Goal: Check status: Check status

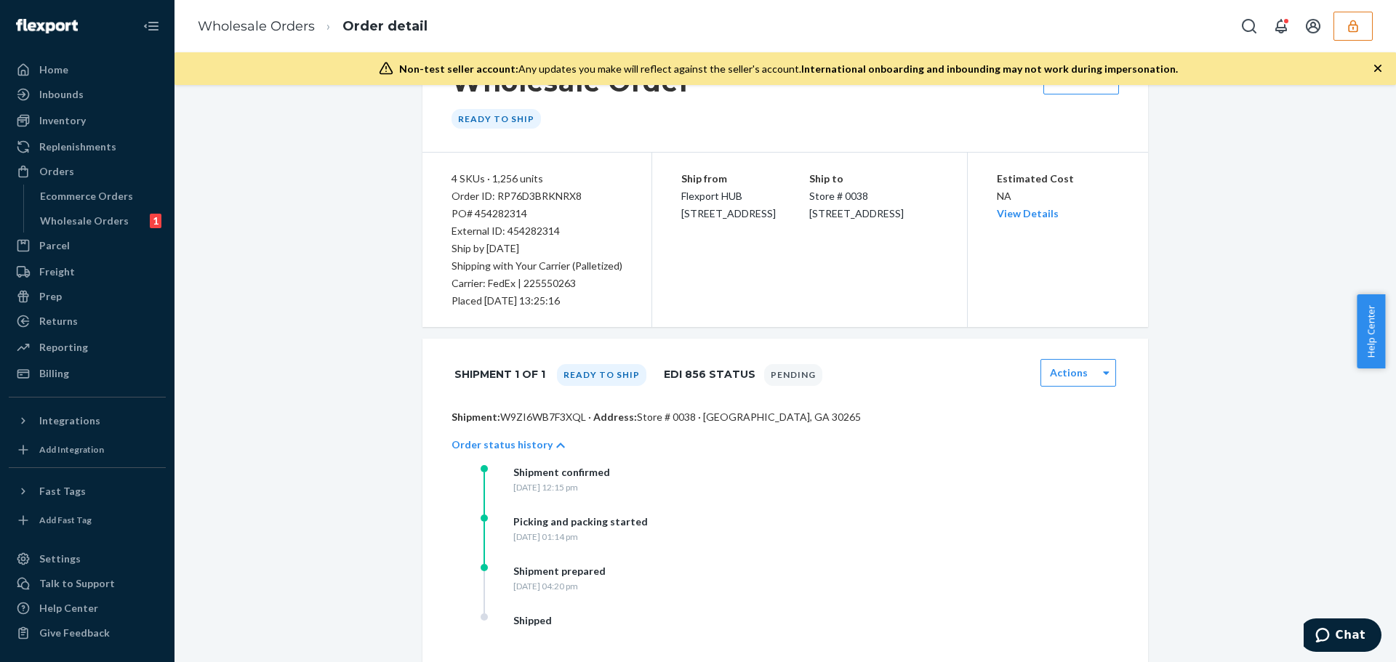
click at [1361, 26] on button "button" at bounding box center [1352, 26] width 39 height 29
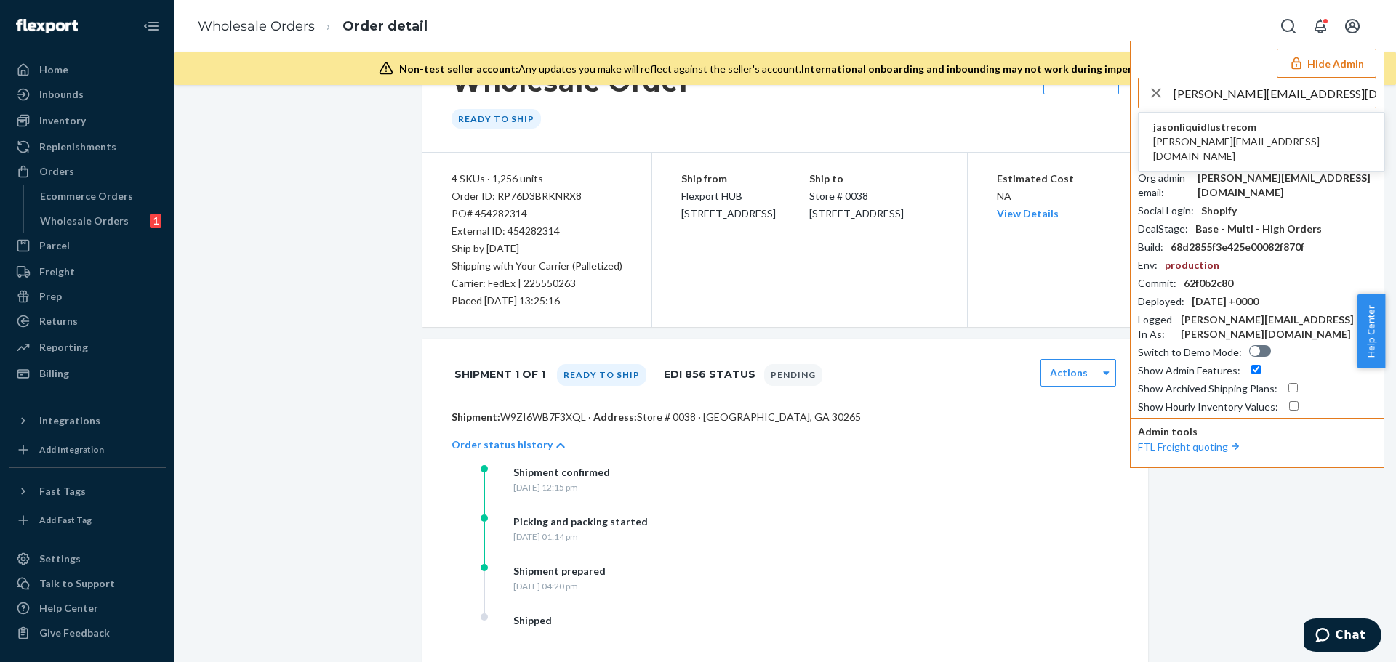
type input "helen@liquidlustre.com"
click at [1162, 132] on span "jasonliquidlustrecom" at bounding box center [1261, 127] width 217 height 15
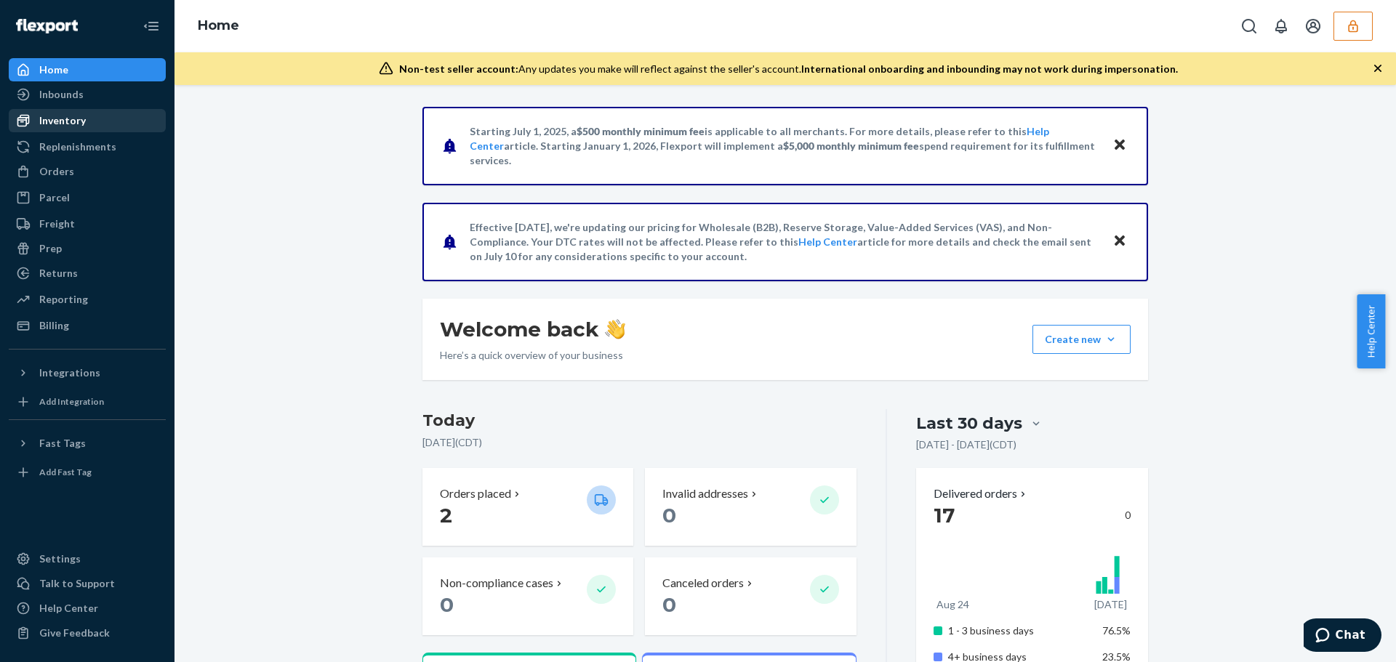
click at [62, 119] on div "Inventory" at bounding box center [62, 120] width 47 height 15
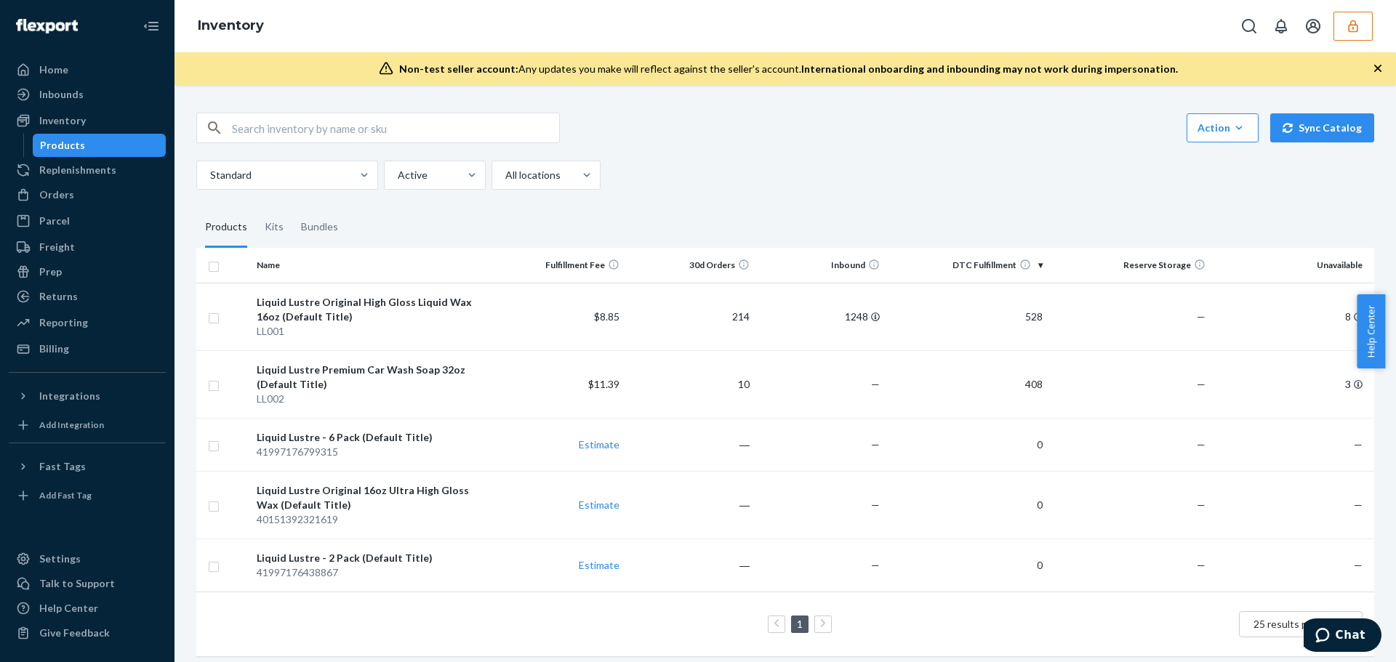
click at [1357, 22] on icon "button" at bounding box center [1353, 26] width 15 height 15
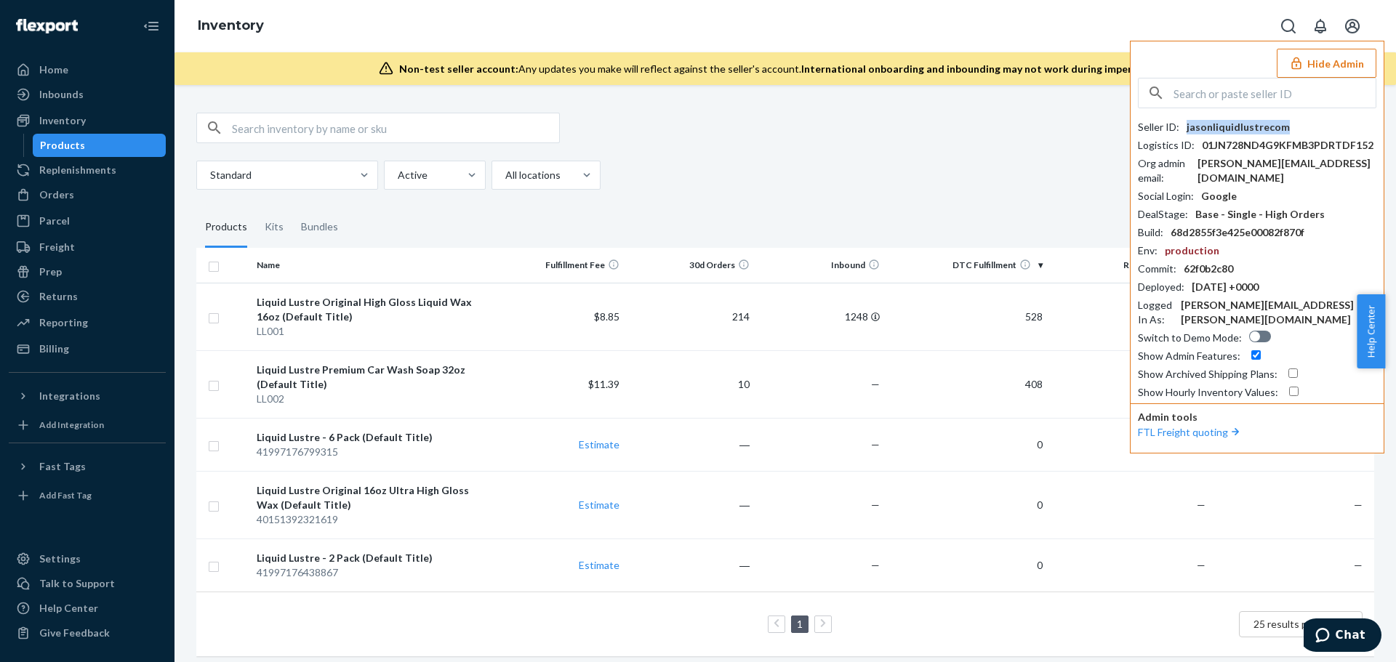
click at [1196, 124] on div "jasonliquidlustrecom" at bounding box center [1237, 127] width 103 height 15
click at [593, 43] on div "Inventory Hide Admin Seller ID : jasonliquidlustrecom Logistics ID : 01JN728ND4…" at bounding box center [784, 26] width 1221 height 52
click at [1045, 138] on div "Action Create product Create kit or bundle Bulk create products Bulk update pro…" at bounding box center [785, 128] width 1178 height 31
click at [953, 321] on td "528" at bounding box center [967, 317] width 163 height 68
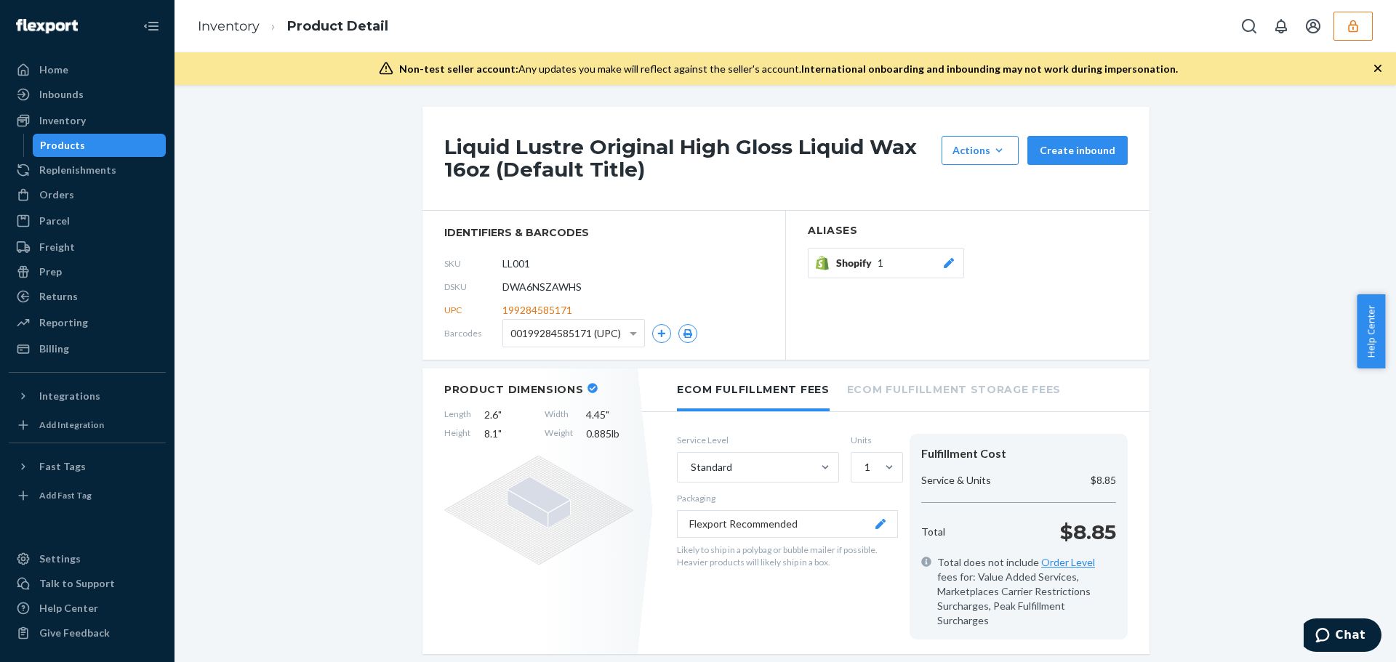
click at [542, 282] on span "DWA6NSZAWHS" at bounding box center [541, 287] width 79 height 15
copy span "DWA6NSZAWHS"
click at [222, 26] on link "Inventory" at bounding box center [229, 26] width 62 height 16
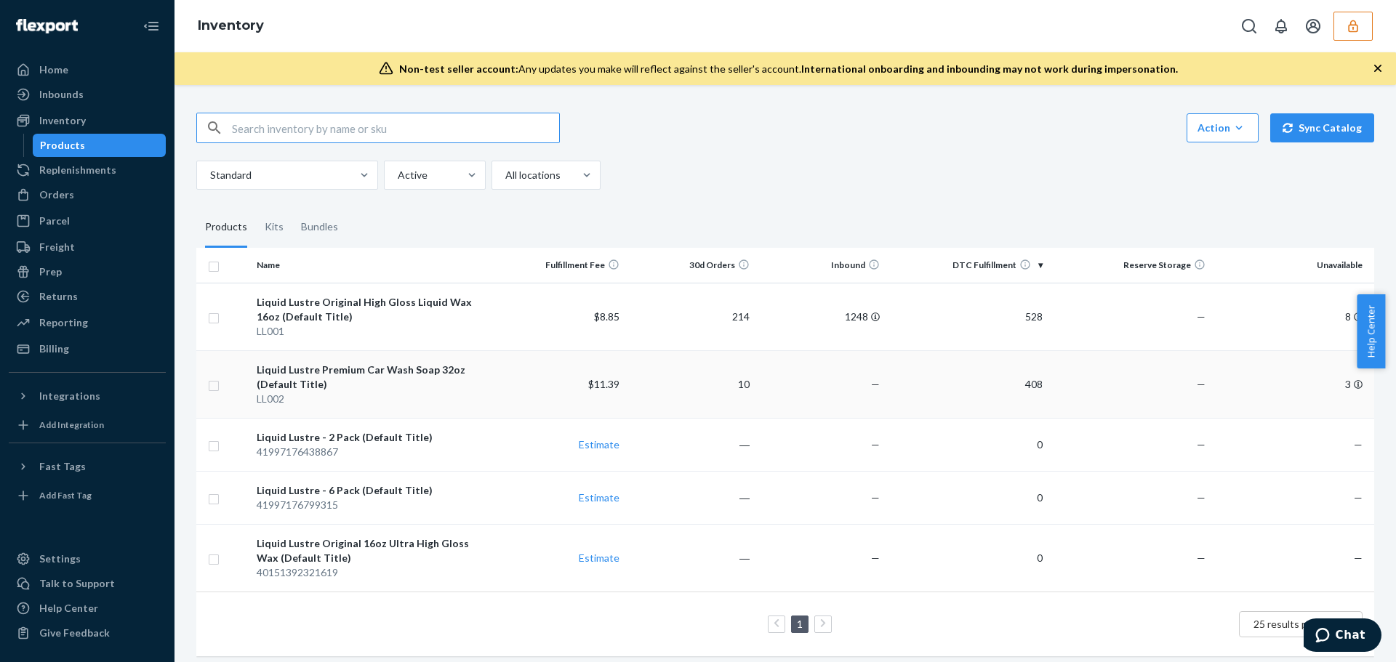
click at [408, 374] on div "Liquid Lustre Premium Car Wash Soap 32oz (Default Title)" at bounding box center [373, 377] width 233 height 29
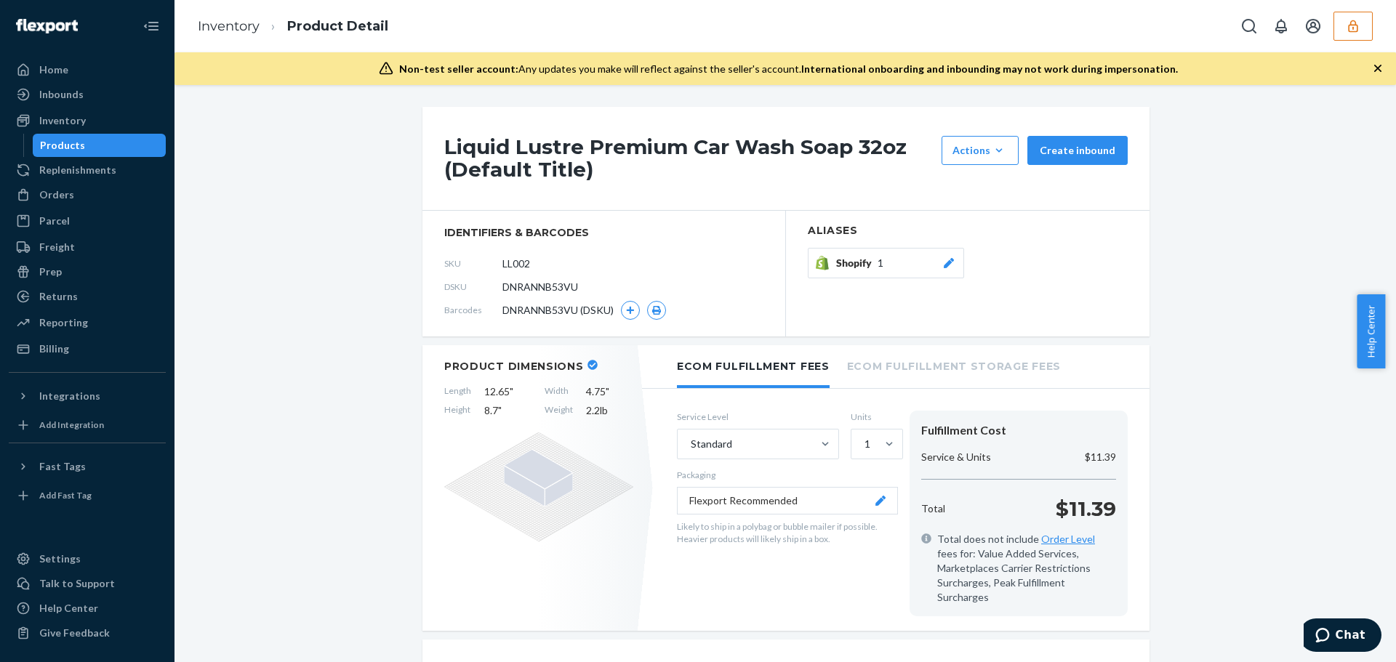
click at [526, 289] on span "DNRANNB53VU" at bounding box center [540, 287] width 76 height 15
copy span "DNRANNB53VU"
drag, startPoint x: 231, startPoint y: 20, endPoint x: 139, endPoint y: 44, distance: 95.4
click at [231, 20] on link "Inventory" at bounding box center [229, 26] width 62 height 16
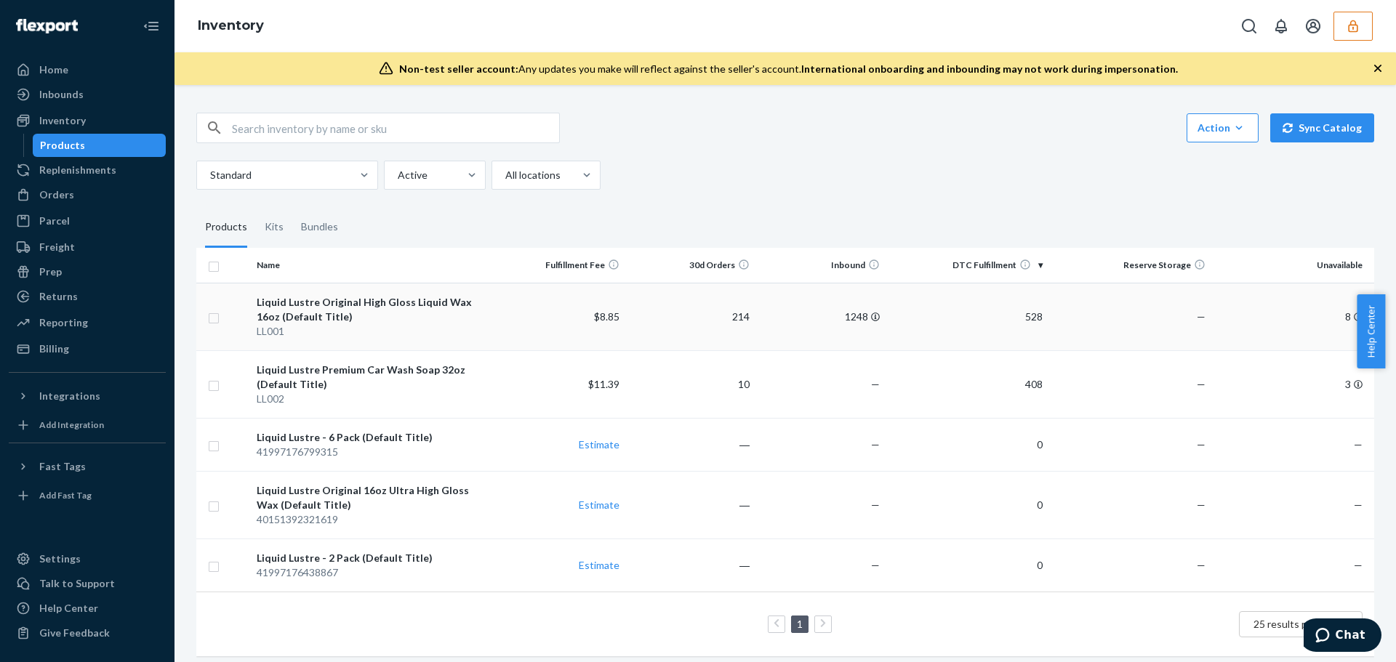
click at [497, 318] on td "$8.85" at bounding box center [560, 317] width 130 height 68
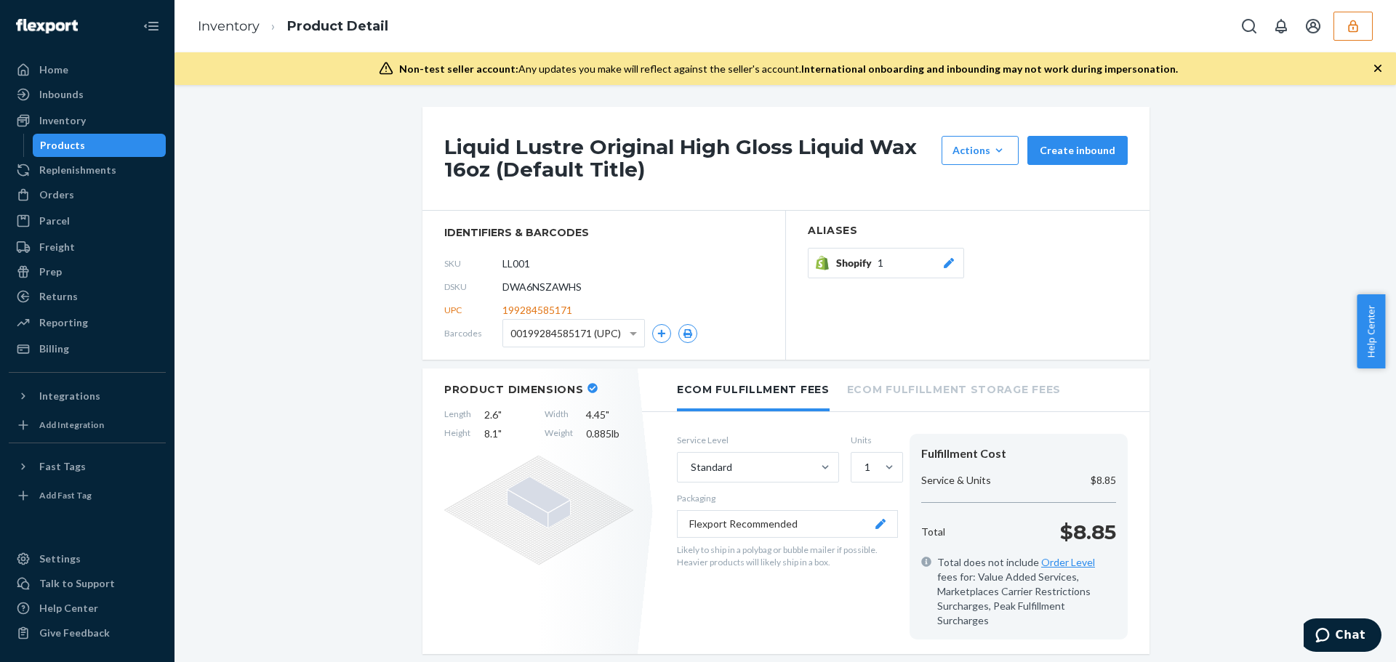
click at [518, 296] on div "DSKU DWA6NSZAWHS" at bounding box center [603, 287] width 319 height 23
copy span "DWA6NSZAWHS"
click at [1345, 26] on button "button" at bounding box center [1352, 26] width 39 height 29
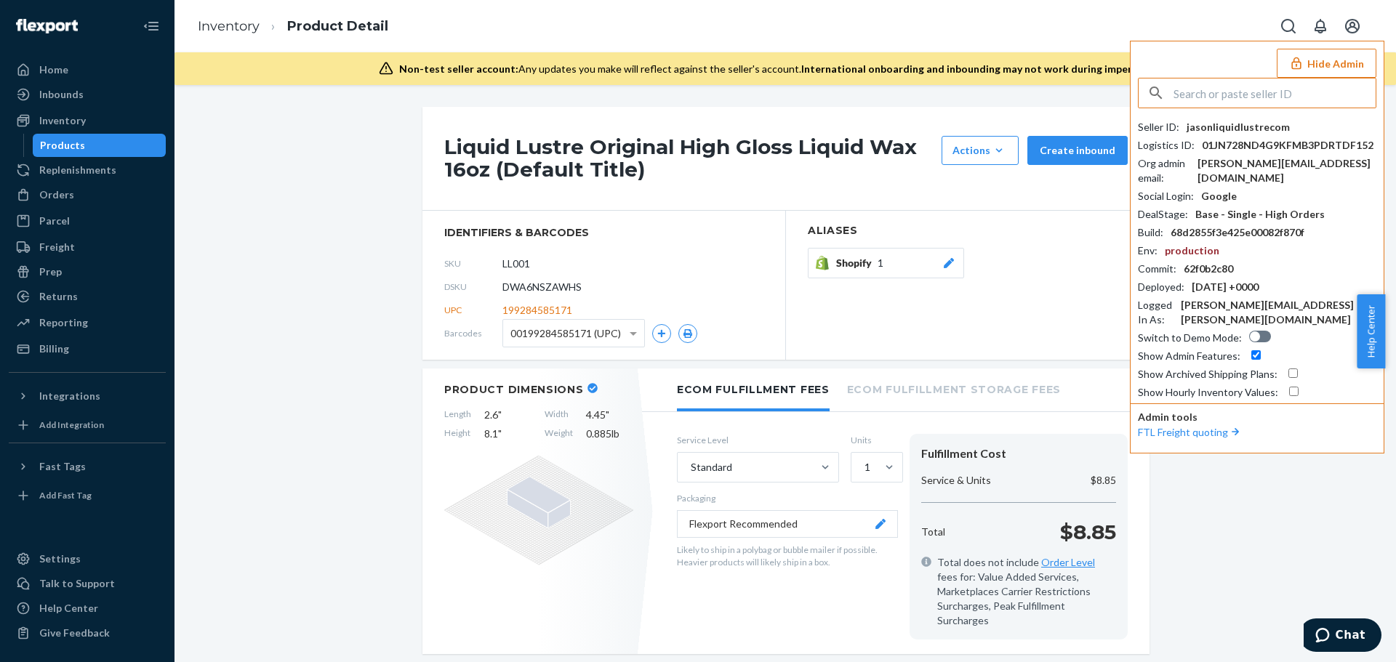
click at [1317, 60] on button "Hide Admin" at bounding box center [1327, 63] width 100 height 29
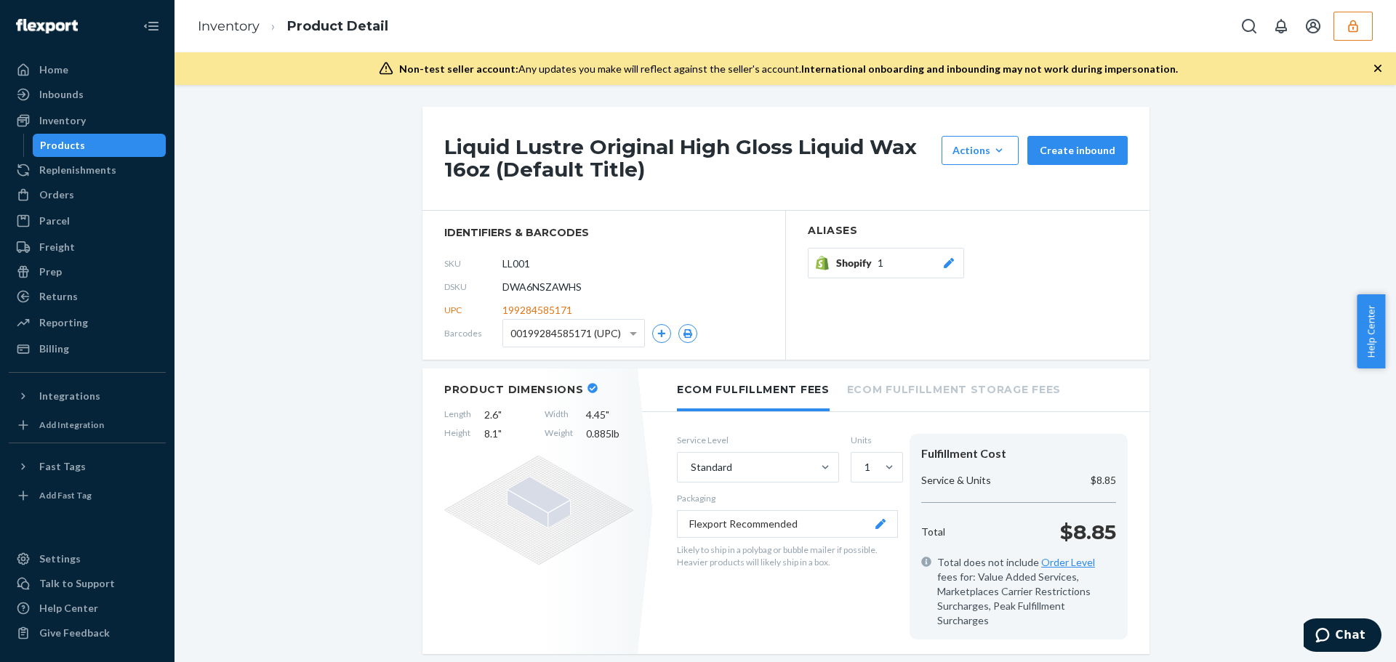
click at [559, 282] on span "DWA6NSZAWHS" at bounding box center [541, 287] width 79 height 15
copy span "DWA6NSZAWHS"
click at [1352, 21] on icon "button" at bounding box center [1352, 26] width 9 height 12
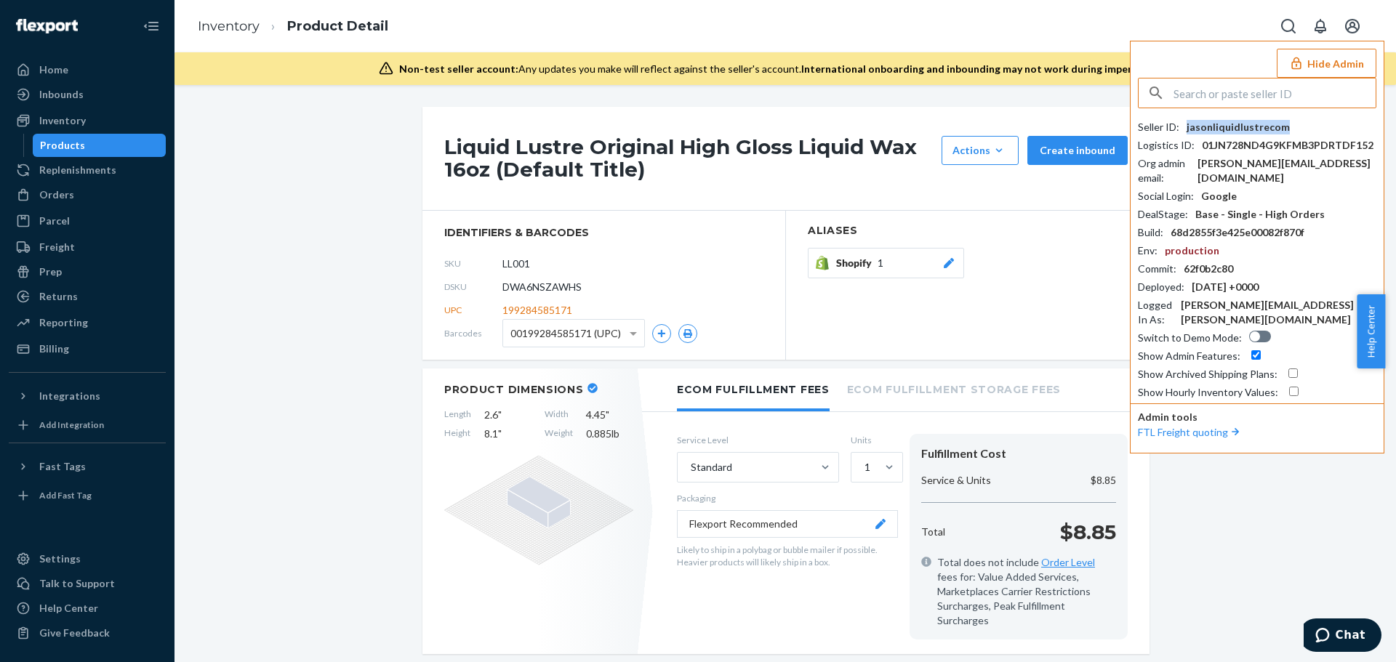
click at [1226, 126] on div "jasonliquidlustrecom" at bounding box center [1237, 127] width 103 height 15
click at [1051, 270] on div "Shopify 1" at bounding box center [968, 267] width 320 height 38
click at [1310, 68] on button "Hide Admin" at bounding box center [1327, 63] width 100 height 29
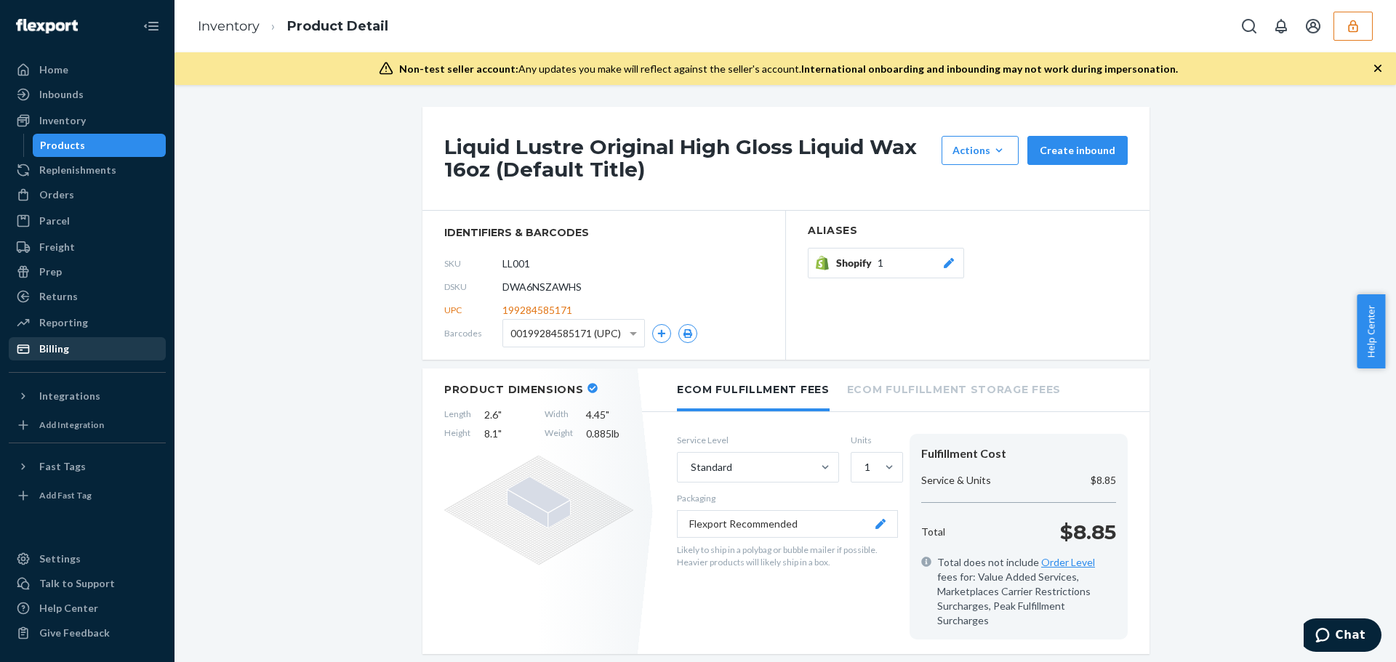
click at [65, 353] on div "Billing" at bounding box center [54, 349] width 30 height 15
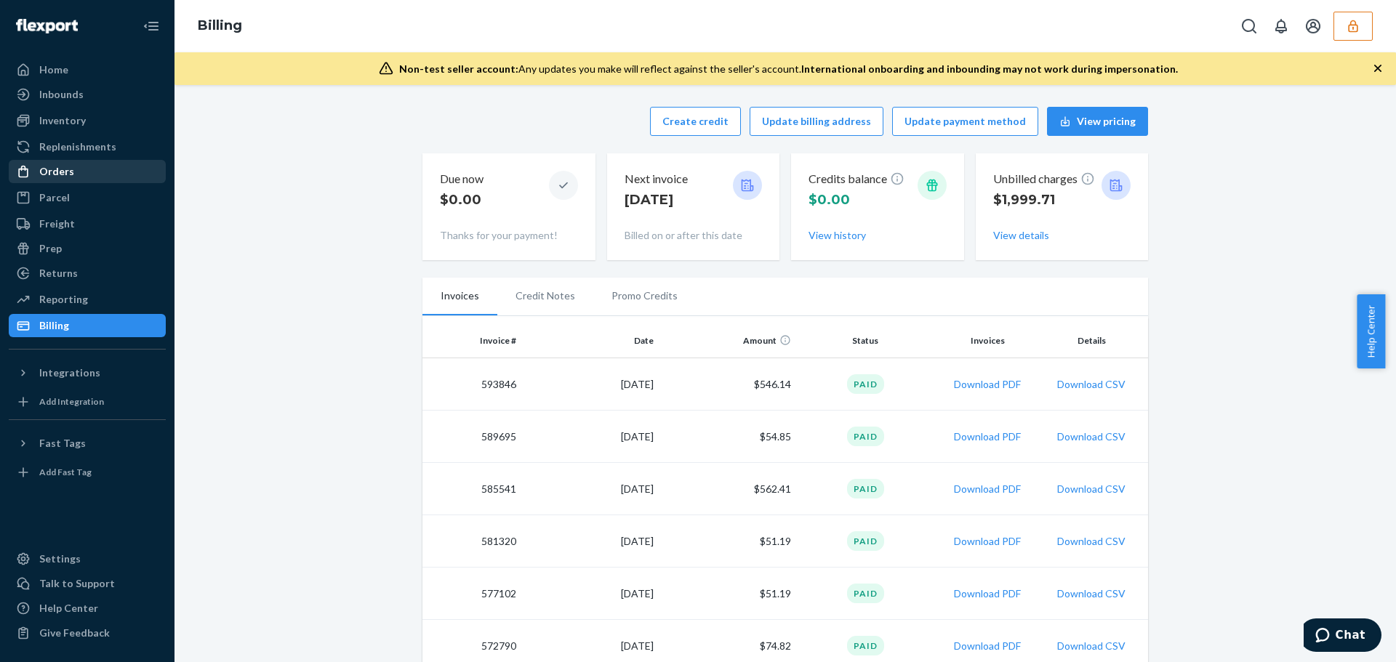
click at [84, 171] on div "Orders" at bounding box center [87, 171] width 154 height 20
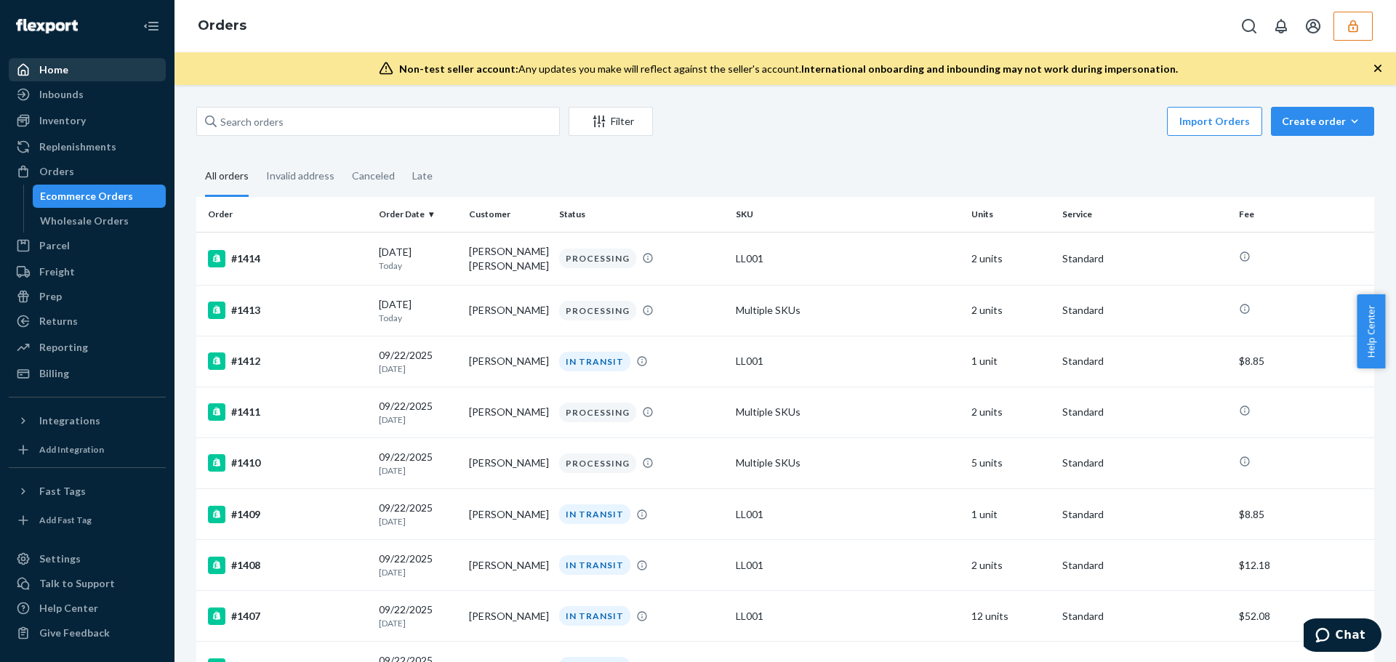
click at [47, 70] on div "Home" at bounding box center [53, 70] width 29 height 15
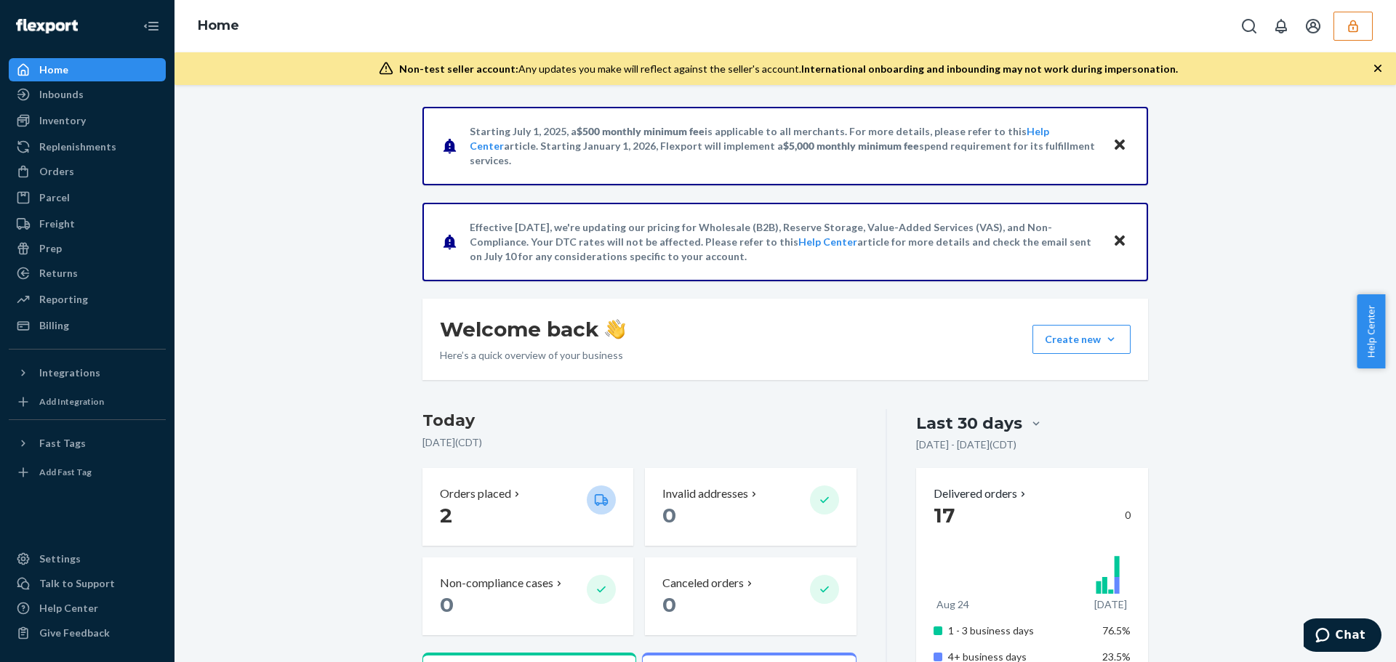
click at [1357, 23] on icon "button" at bounding box center [1353, 26] width 15 height 15
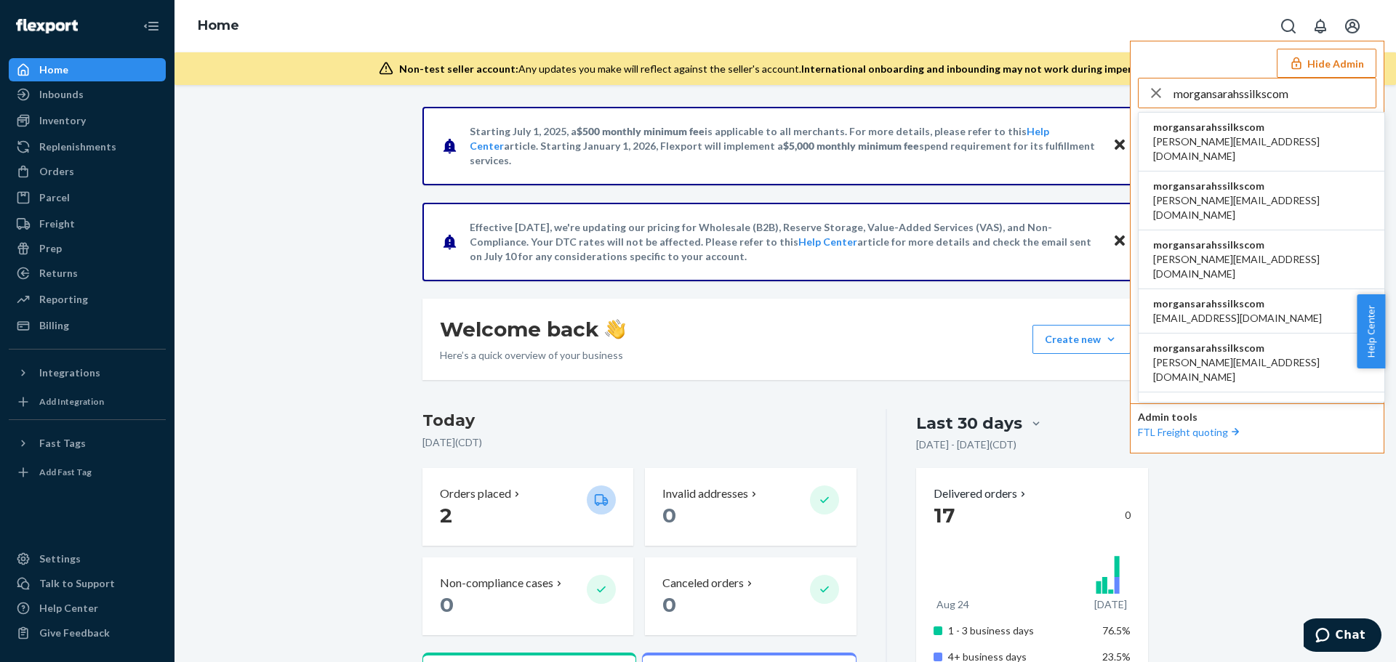
type input "morgansarahssilkscom"
click at [1321, 129] on li "morgansarahssilkscom cassandra@sarahssilks.com" at bounding box center [1262, 142] width 246 height 59
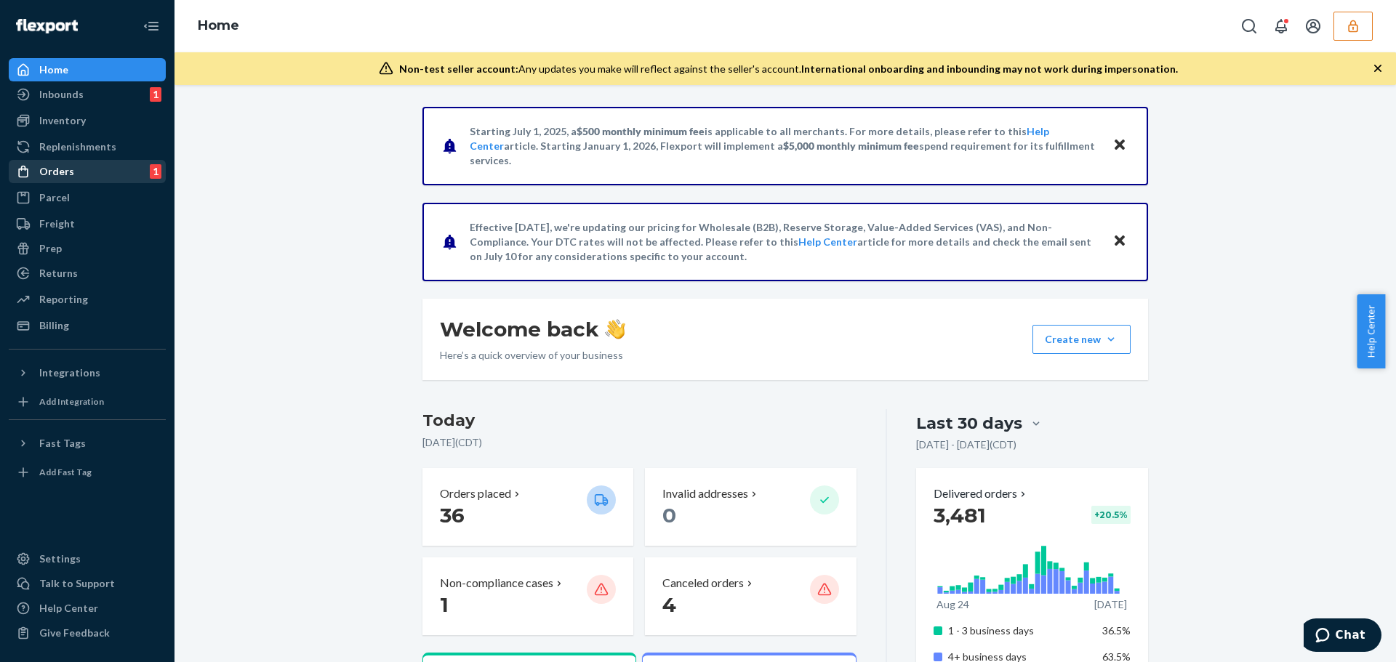
drag, startPoint x: 109, startPoint y: 165, endPoint x: 25, endPoint y: 182, distance: 86.1
click at [109, 165] on div "Orders 1" at bounding box center [87, 171] width 154 height 20
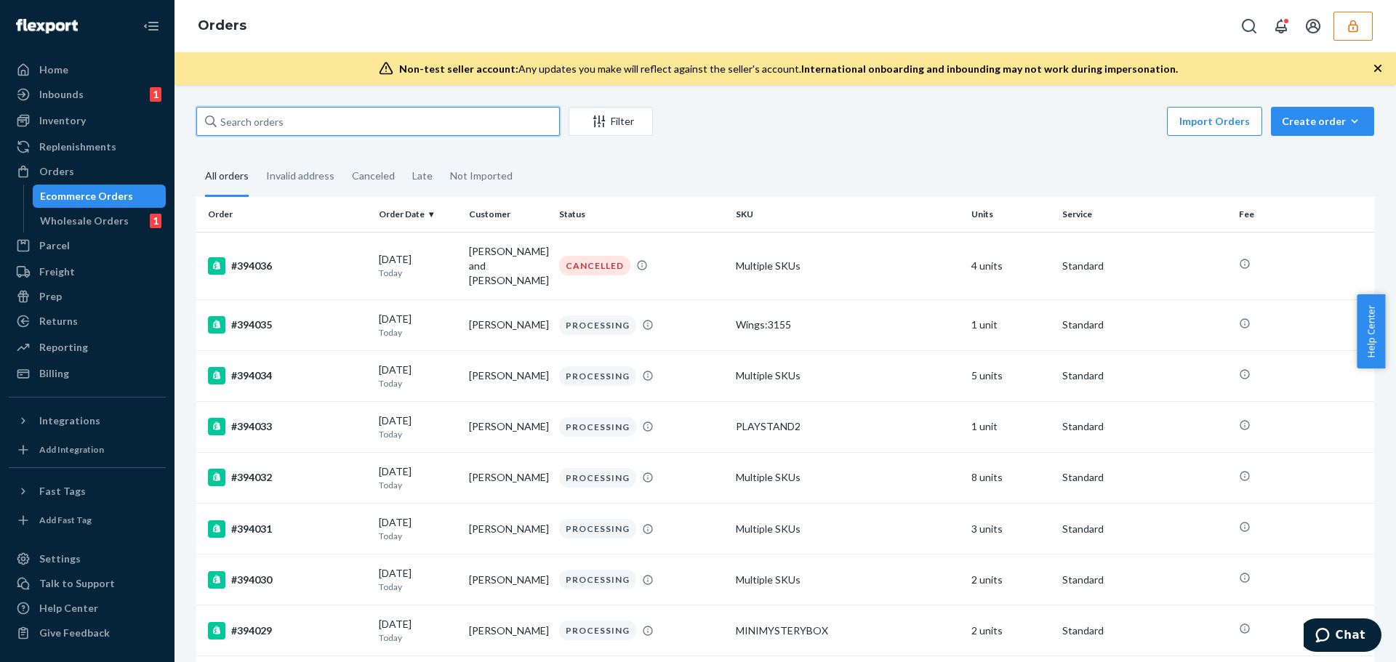
click at [335, 116] on input "text" at bounding box center [378, 121] width 364 height 29
paste input "393299"
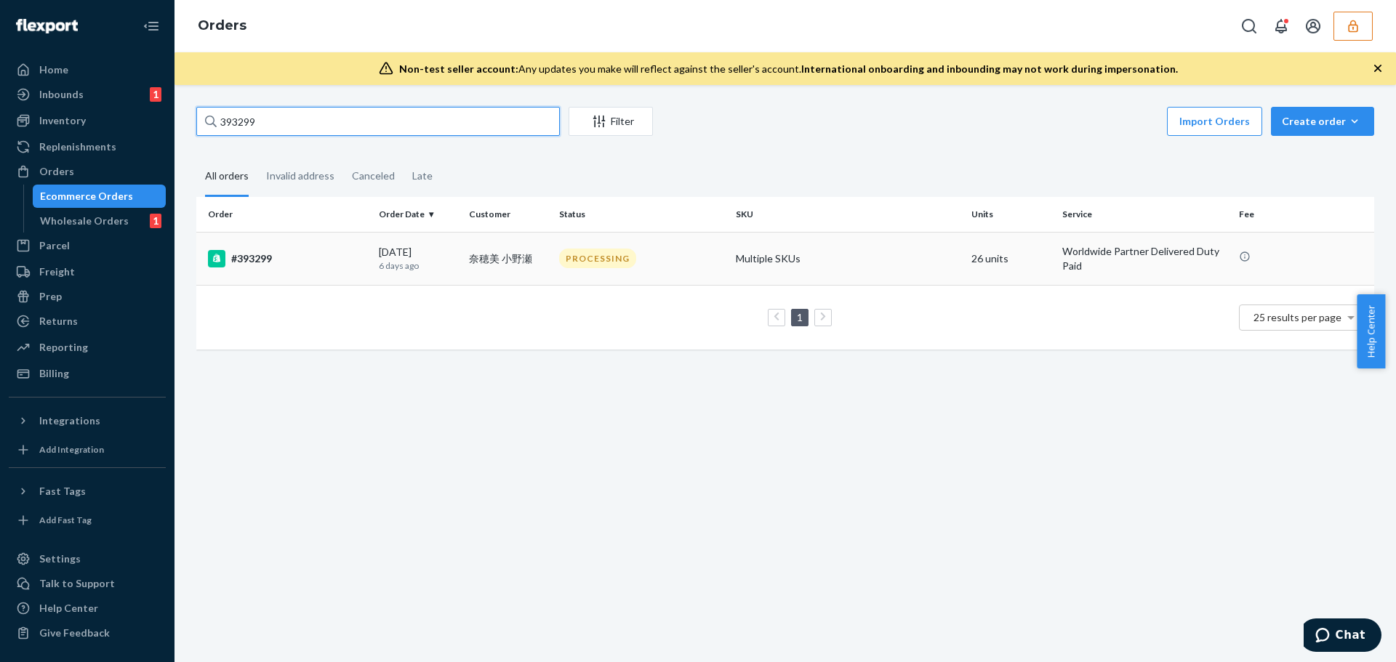
type input "393299"
click at [323, 263] on div "#393299" at bounding box center [287, 258] width 159 height 17
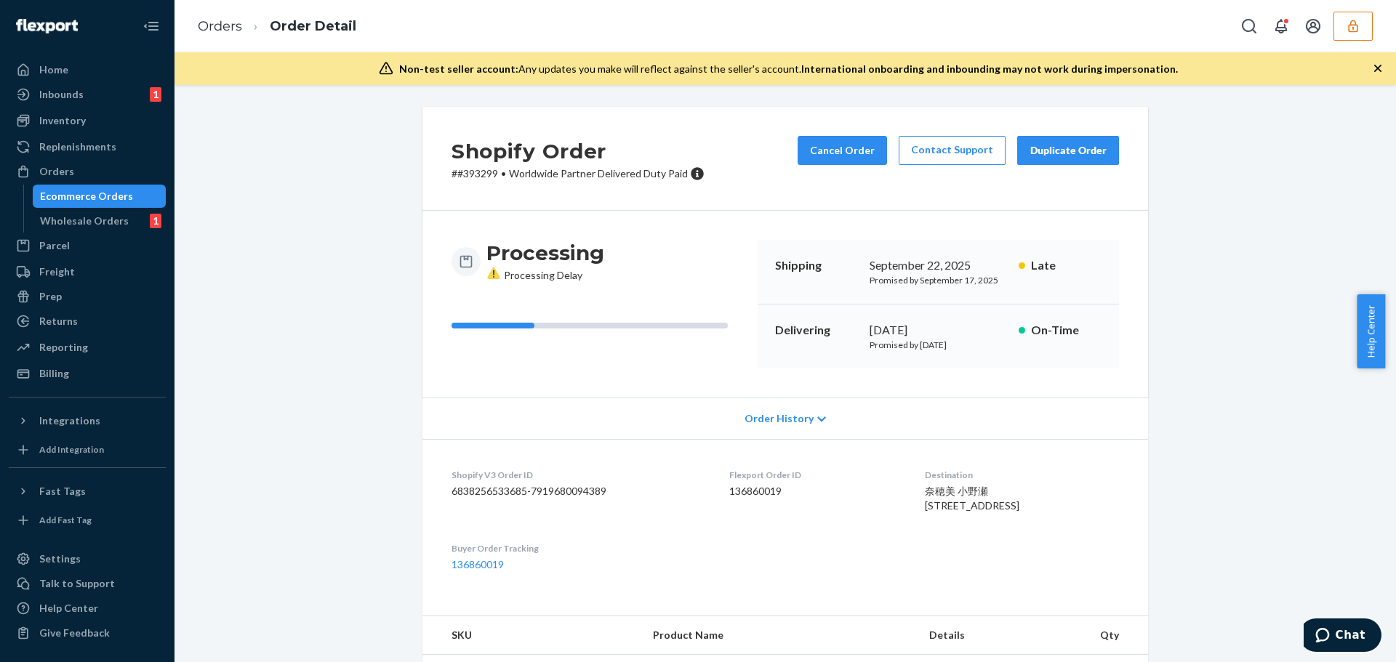
click at [181, 241] on div "Shopify Order # #393299 • Worldwide Partner Delivered Duty Paid Cancel Order Co…" at bounding box center [784, 373] width 1221 height 577
click at [700, 377] on div "Processing Processing Delay Shipping September 22, 2025 Promised by September 1…" at bounding box center [785, 304] width 726 height 187
click at [702, 407] on div "Order History" at bounding box center [785, 418] width 726 height 41
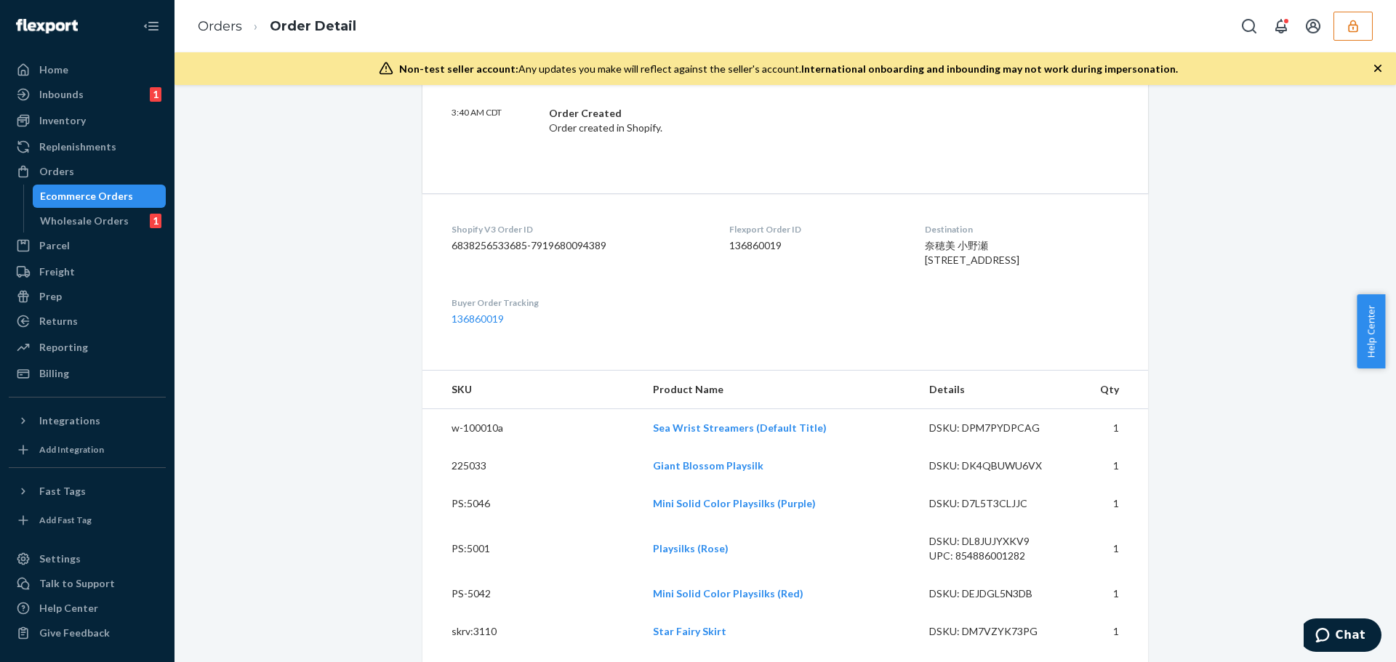
scroll to position [727, 0]
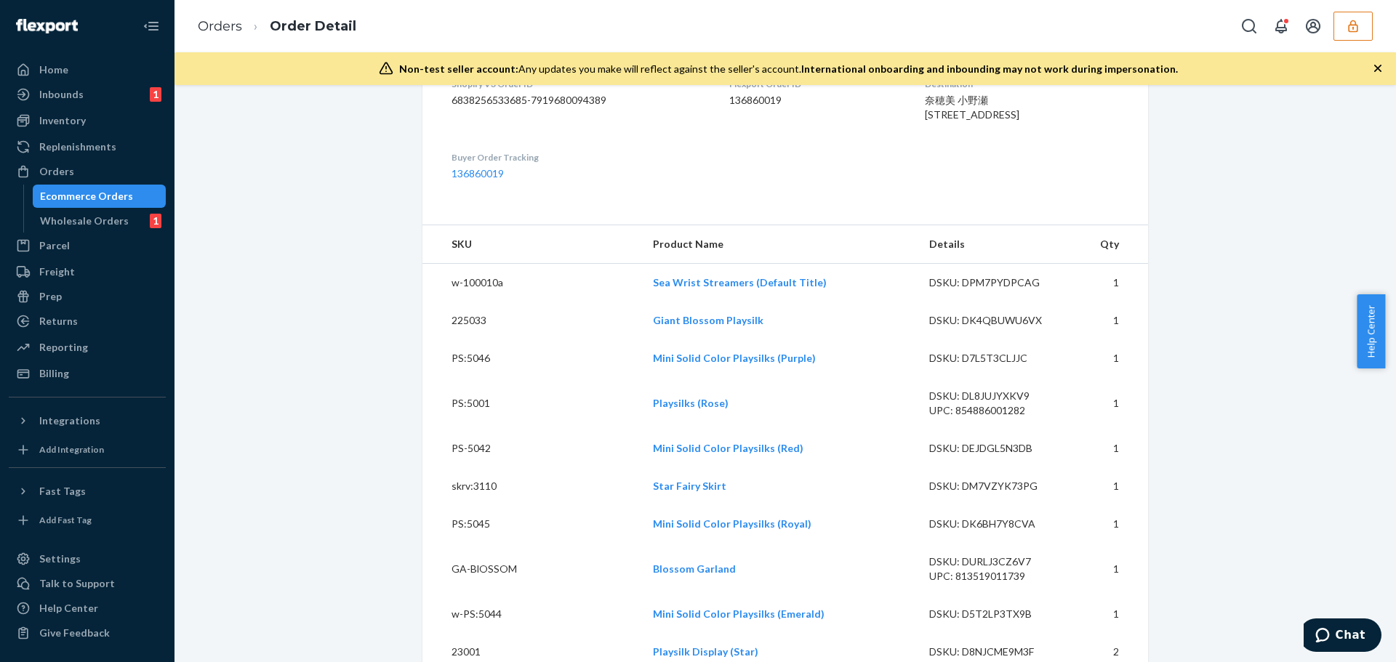
click at [744, 103] on dd "136860019" at bounding box center [815, 100] width 172 height 15
click at [742, 101] on dd "136860019" at bounding box center [815, 100] width 172 height 15
click at [746, 102] on dd "136860019" at bounding box center [815, 100] width 172 height 15
copy dd "136860019"
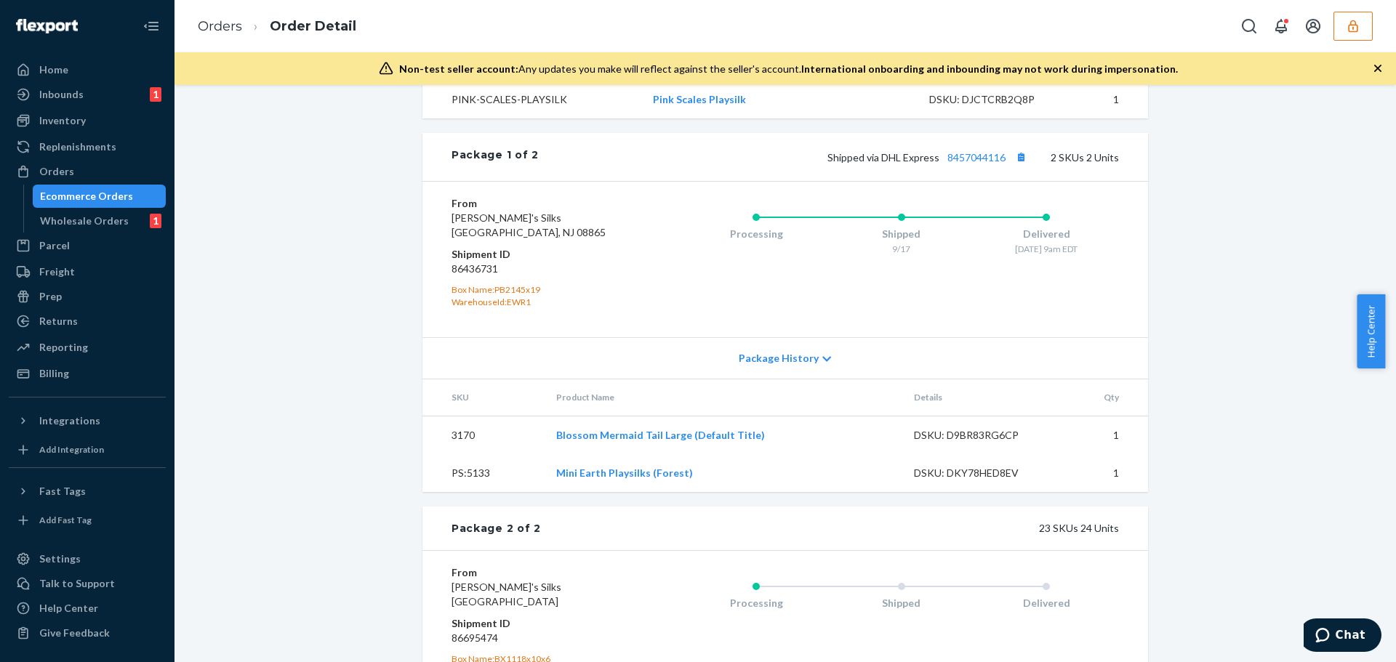
scroll to position [2181, 0]
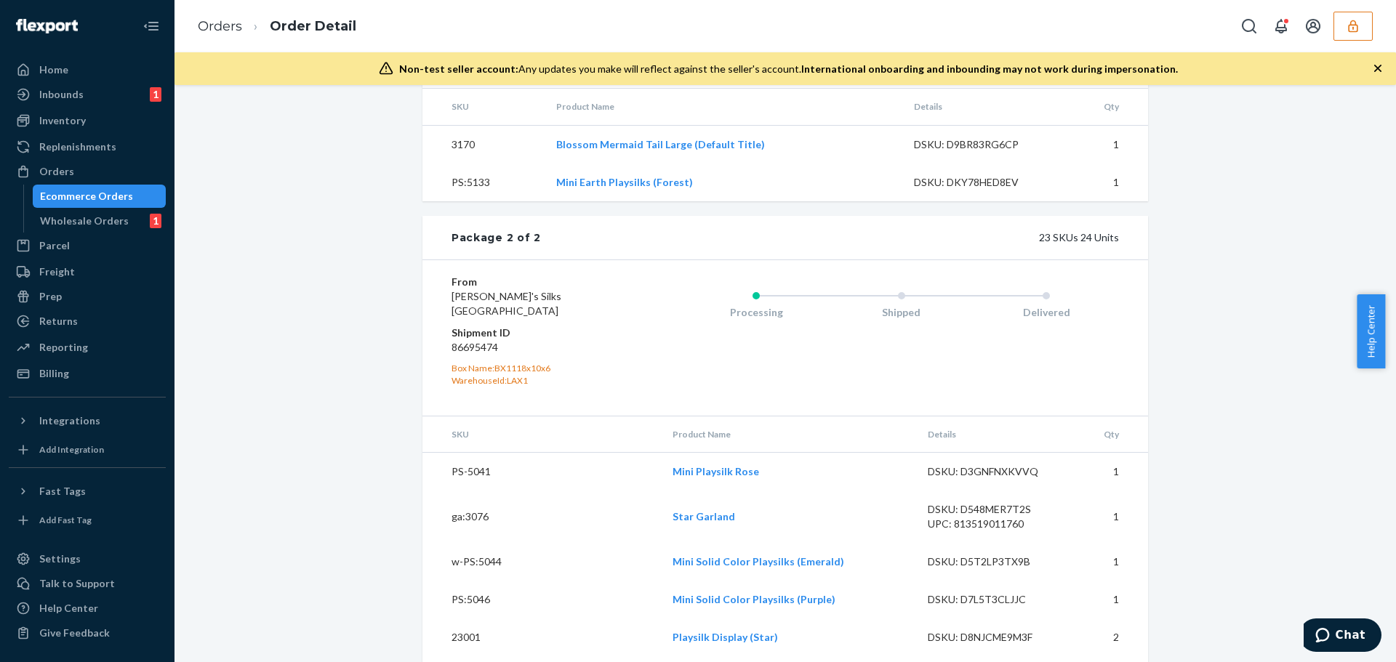
click at [476, 355] on dd "86695474" at bounding box center [538, 347] width 174 height 15
copy dd "86695474"
click at [471, 355] on dd "86695474" at bounding box center [538, 347] width 174 height 15
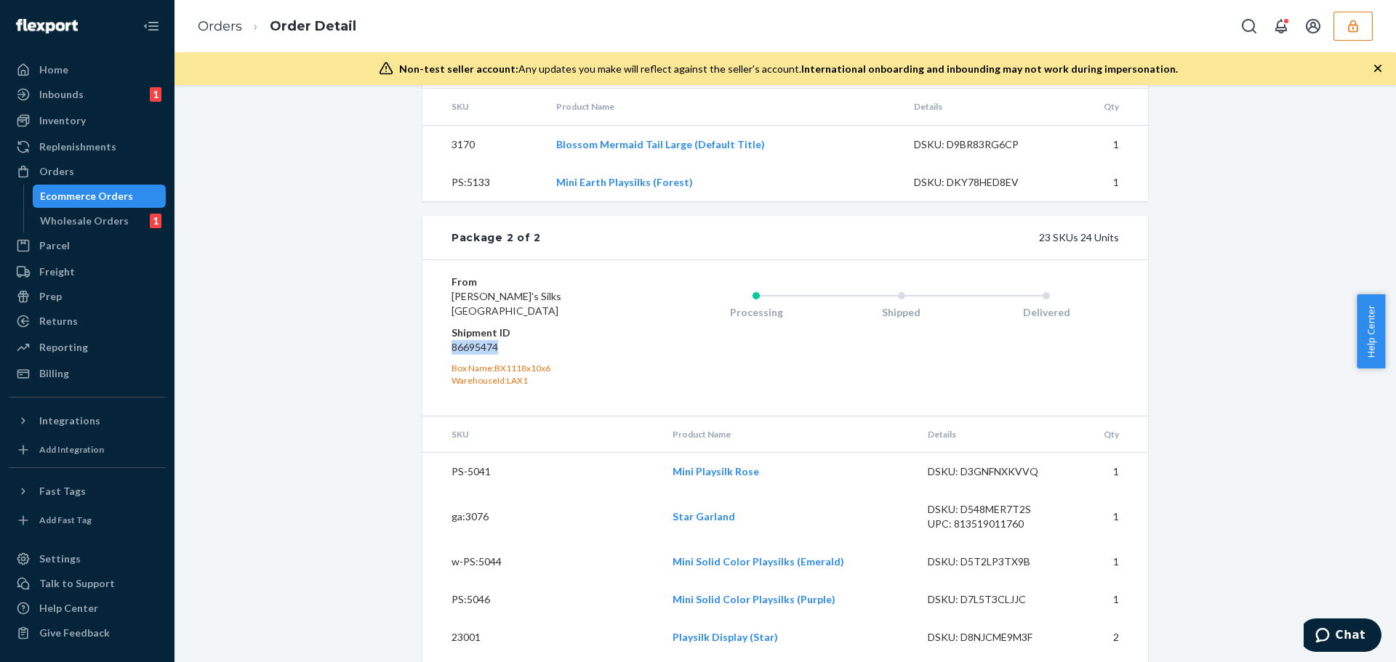
click at [471, 355] on dd "86695474" at bounding box center [538, 347] width 174 height 15
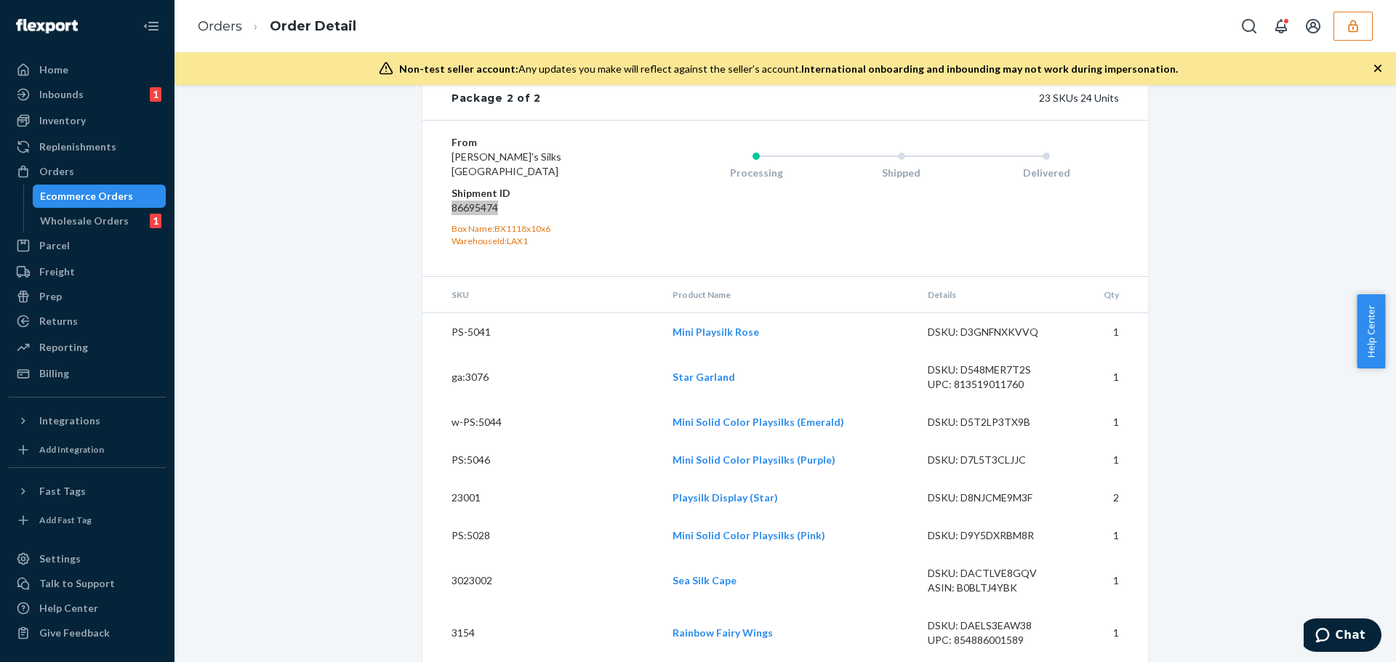
scroll to position [2393, 0]
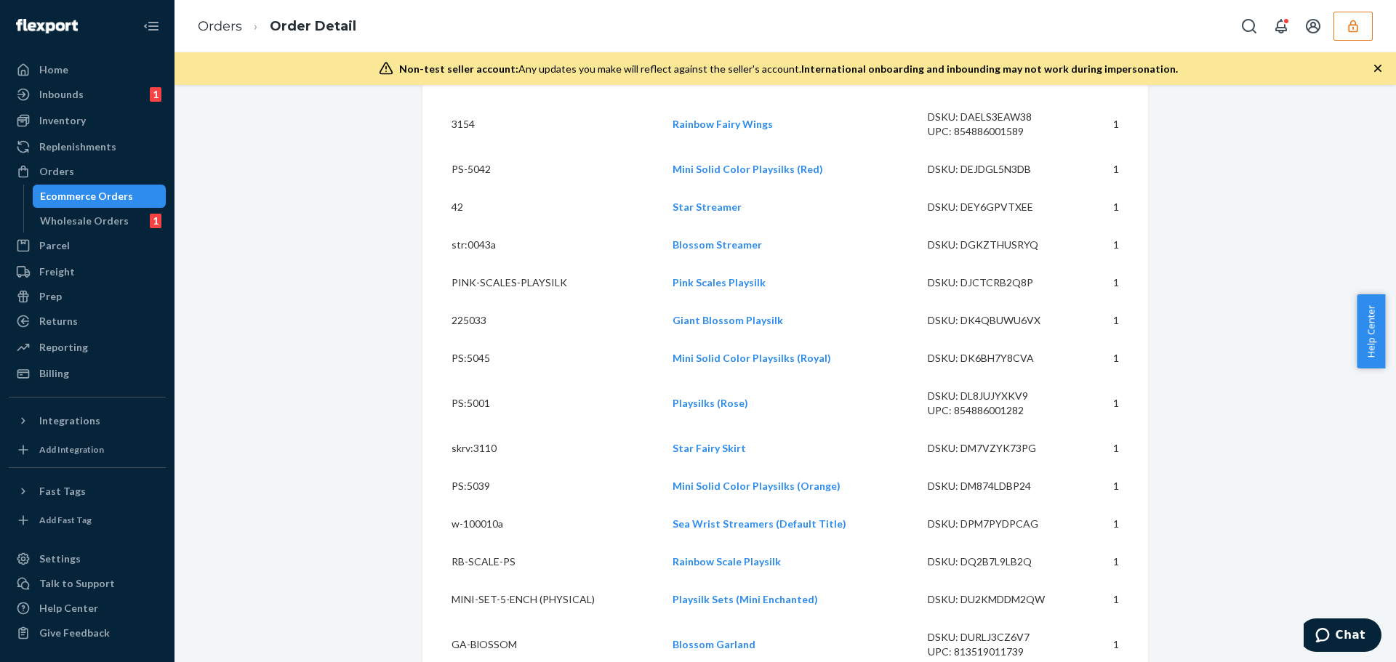
scroll to position [2975, 0]
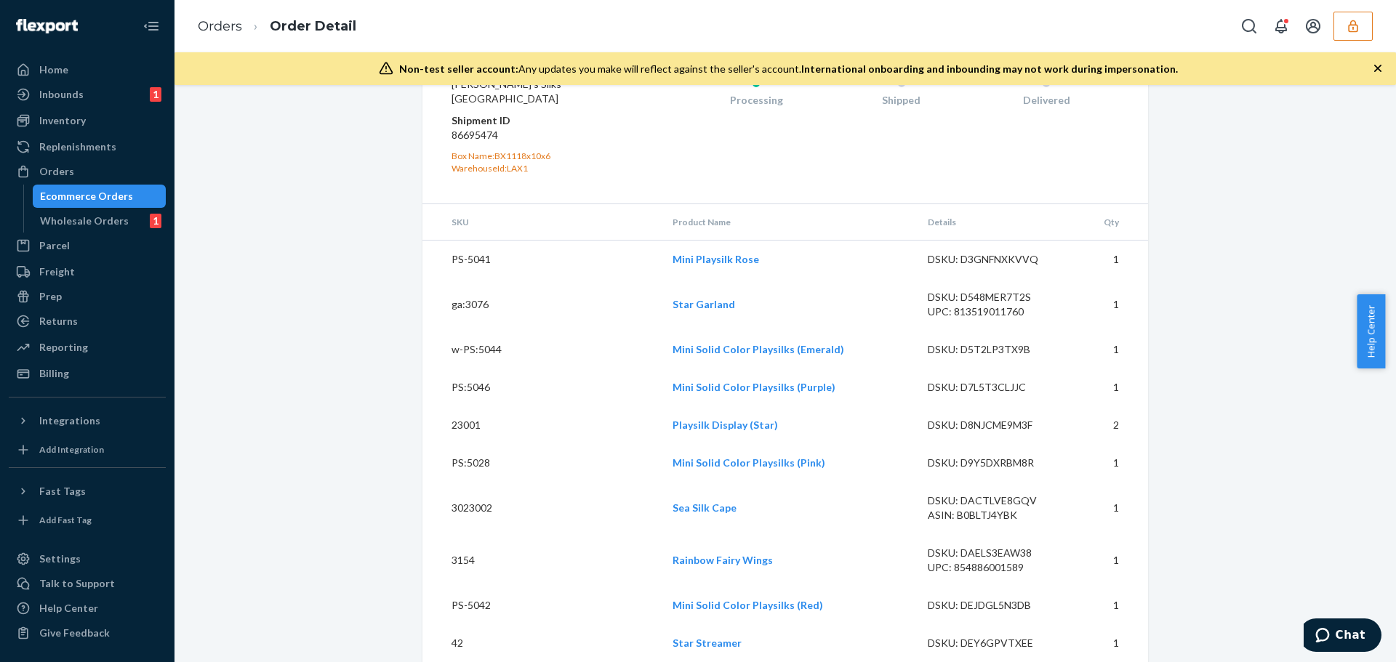
scroll to position [2030, 0]
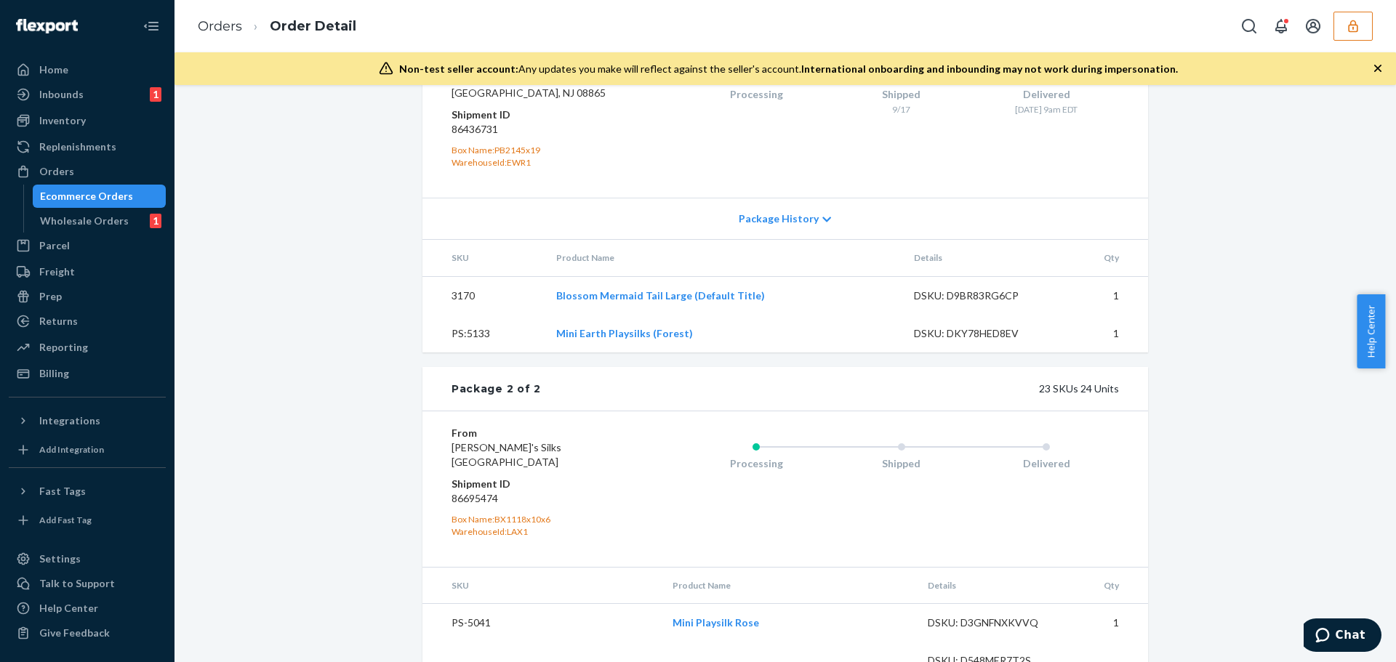
click at [475, 506] on dd "86695474" at bounding box center [538, 498] width 174 height 15
copy dd "86695474"
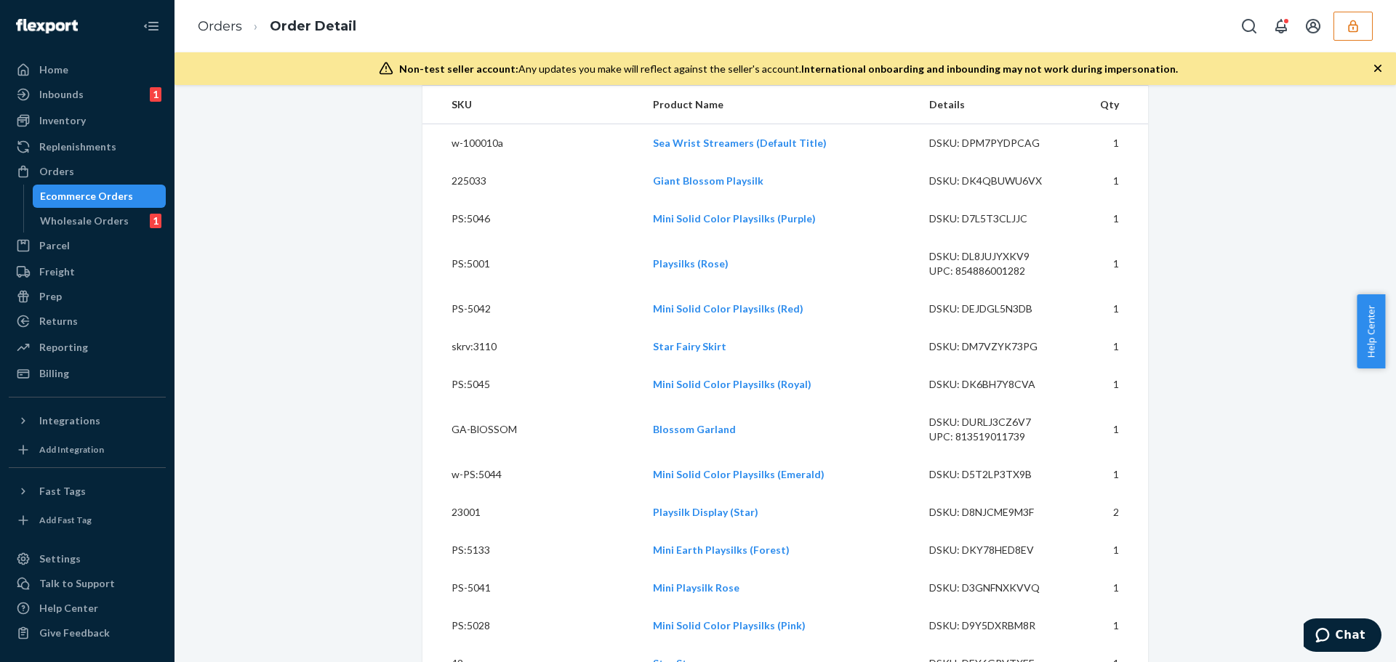
scroll to position [358, 0]
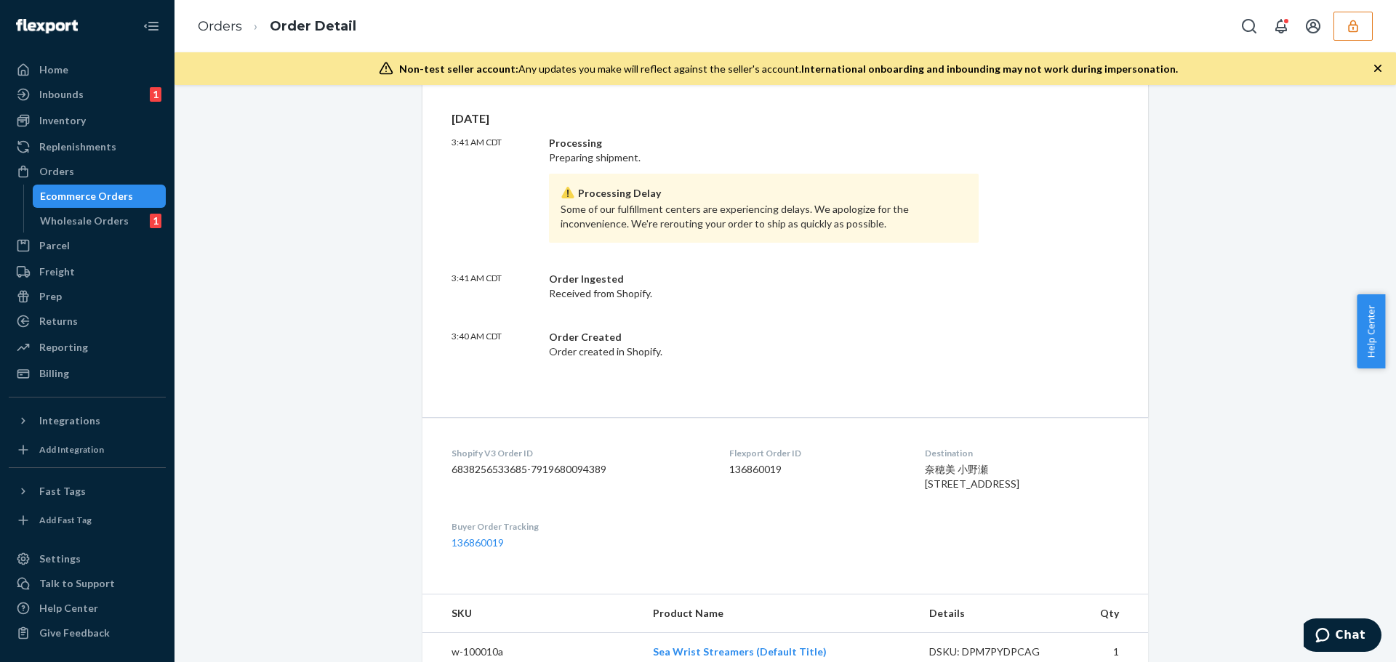
click at [744, 471] on dd "136860019" at bounding box center [815, 469] width 172 height 15
copy dd "136860019"
click at [1114, 278] on div "Wed, Sep 17 3:41 AM CDT Processing Preparing shipment. Processing Delay Some of…" at bounding box center [785, 249] width 726 height 336
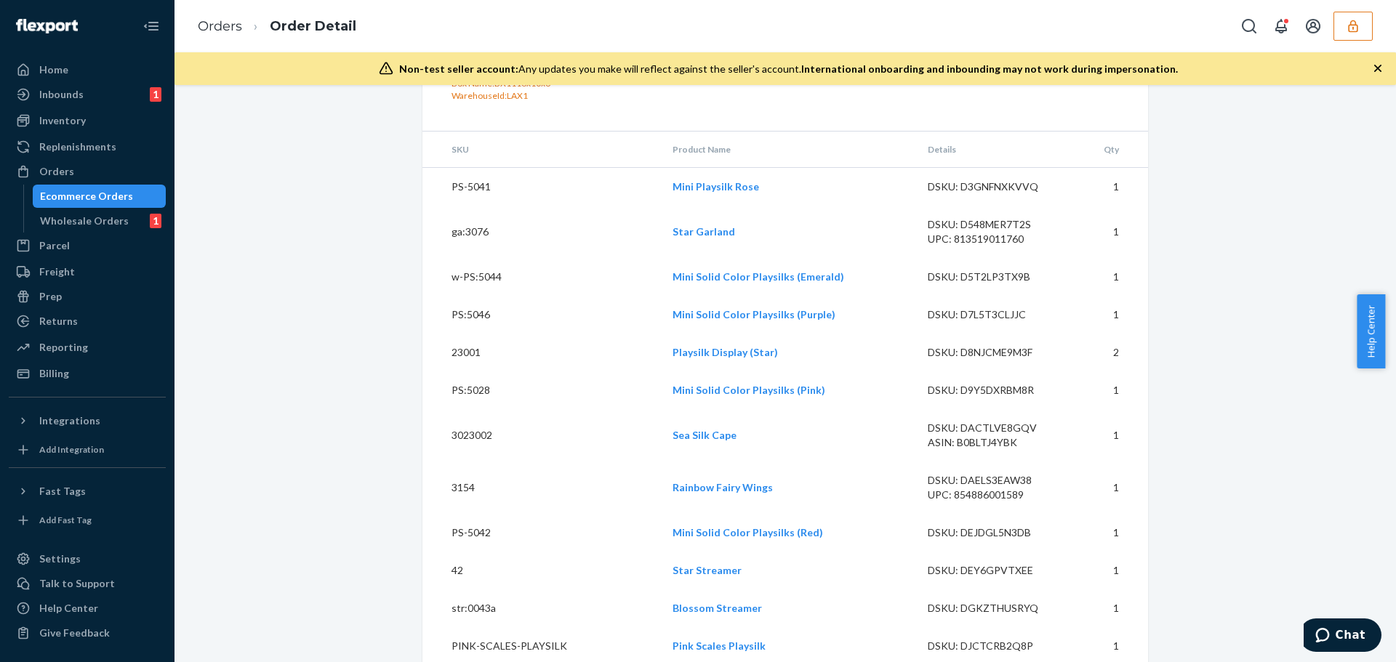
scroll to position [2175, 0]
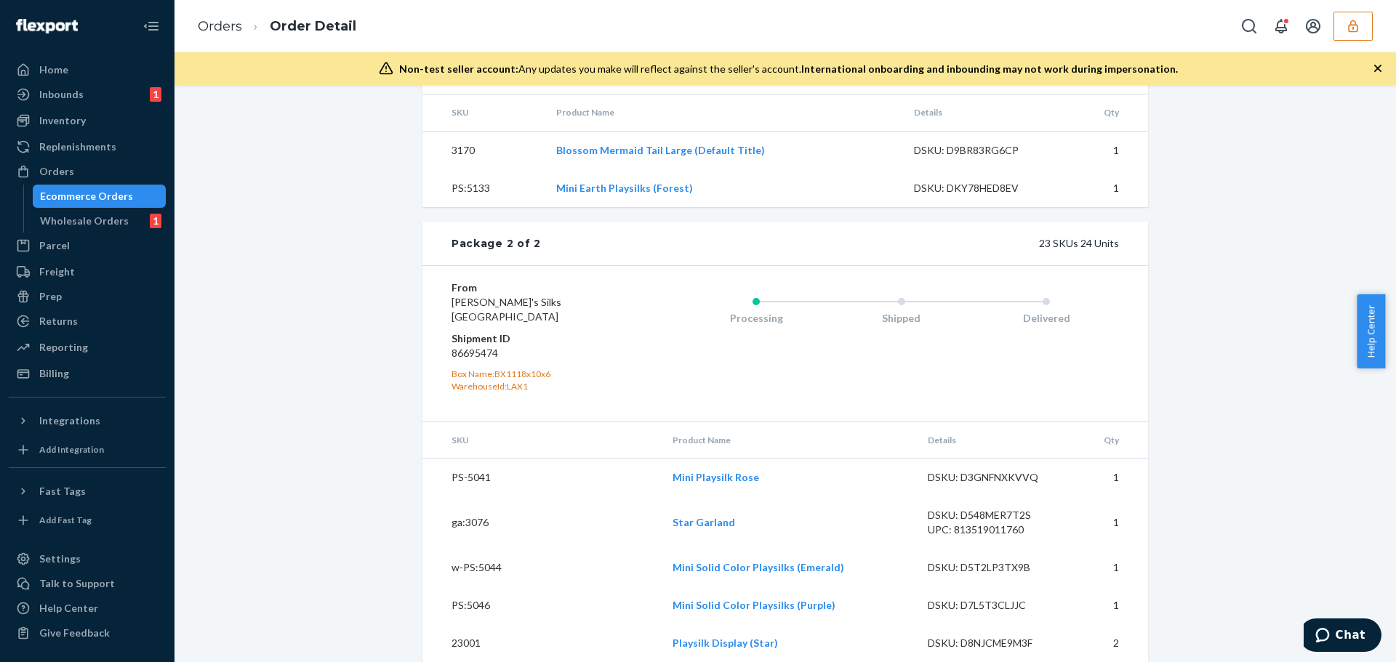
click at [477, 361] on dd "86695474" at bounding box center [538, 353] width 174 height 15
click at [476, 361] on dd "86695474" at bounding box center [538, 353] width 174 height 15
copy dd "86695474"
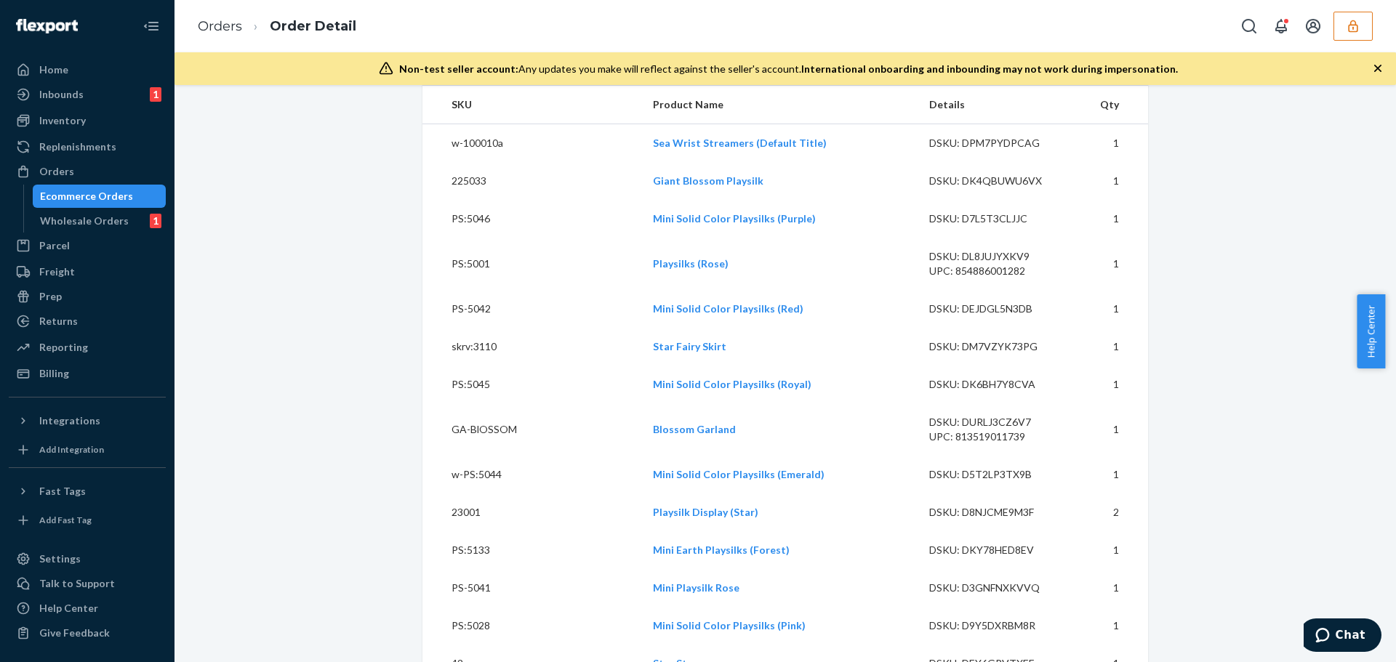
scroll to position [503, 0]
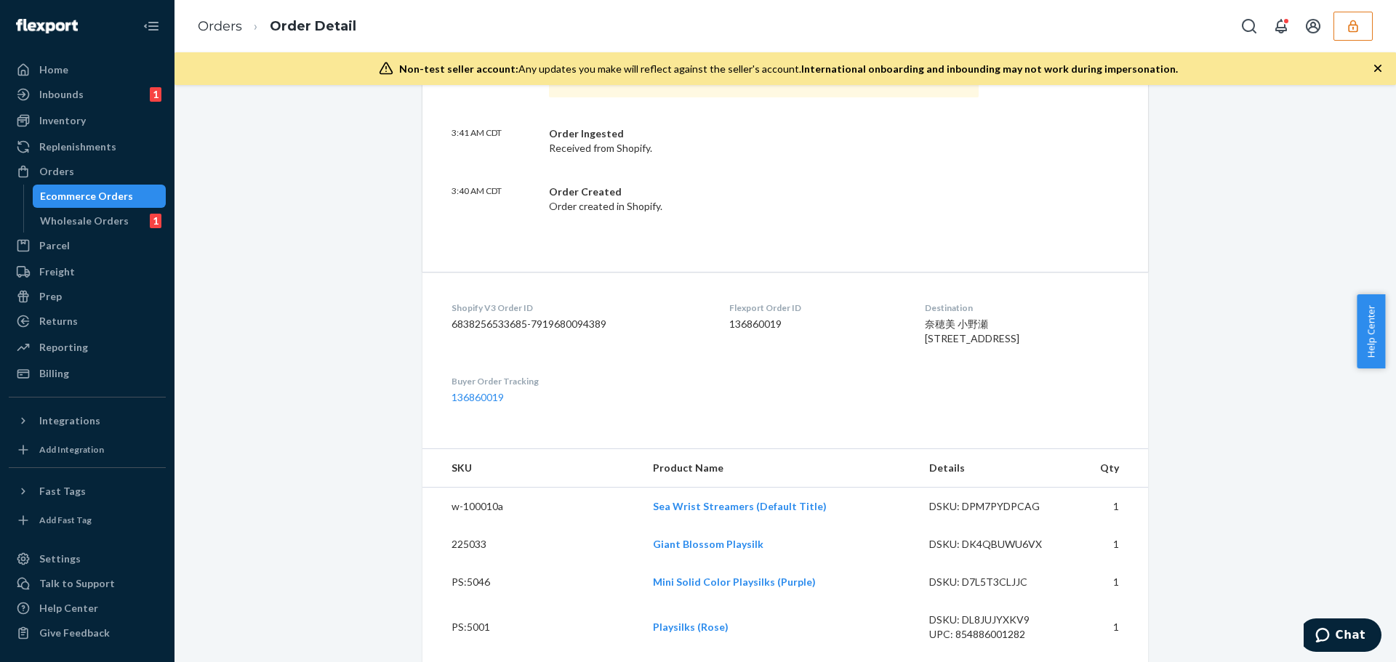
click at [750, 331] on dd "136860019" at bounding box center [815, 324] width 172 height 15
click at [750, 330] on dd "136860019" at bounding box center [815, 324] width 172 height 15
copy dd "136860019"
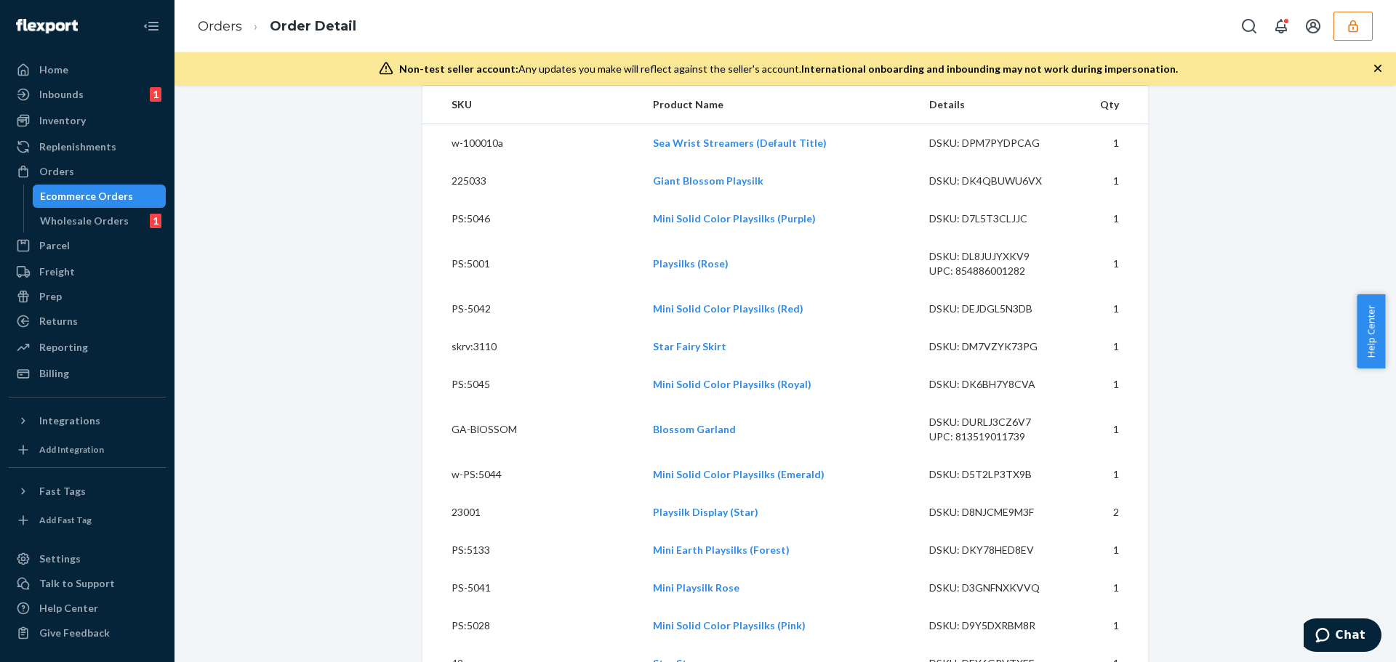
scroll to position [1230, 0]
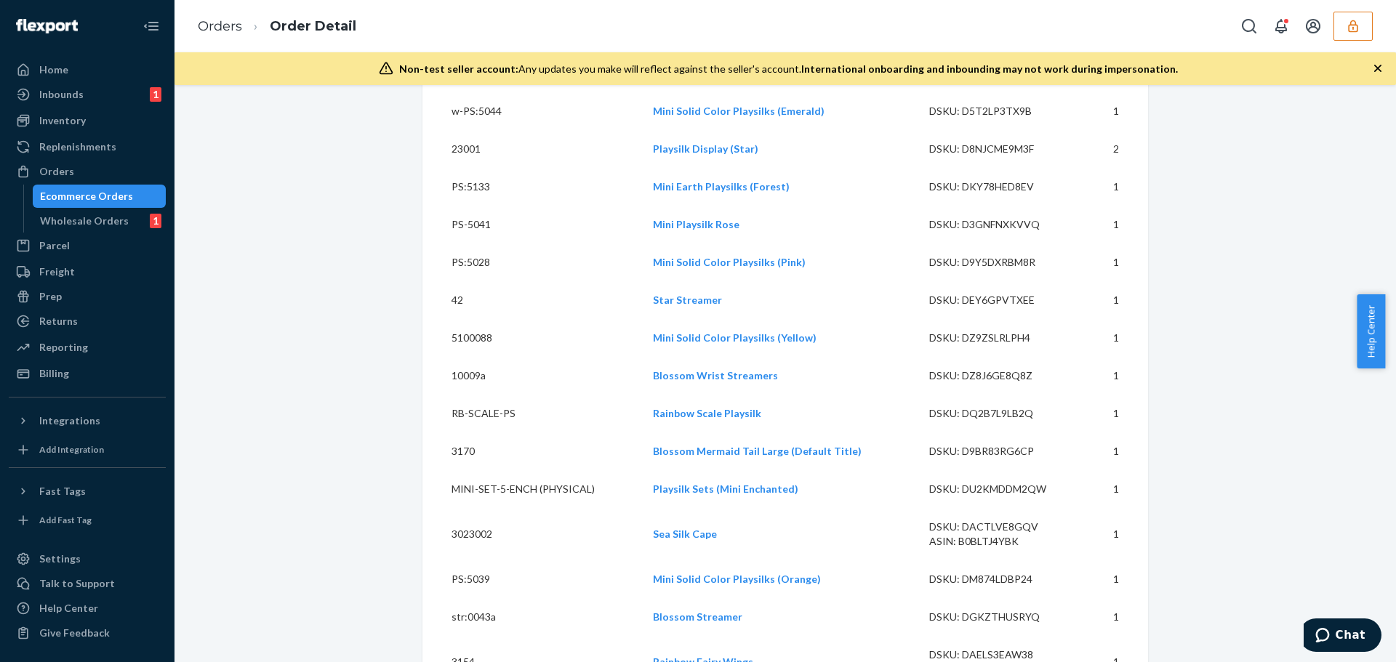
click at [1168, 303] on div "Shopify Order # #393299 • Worldwide Partner Delivered Duty Paid Cancel Order Co…" at bounding box center [785, 620] width 1200 height 3487
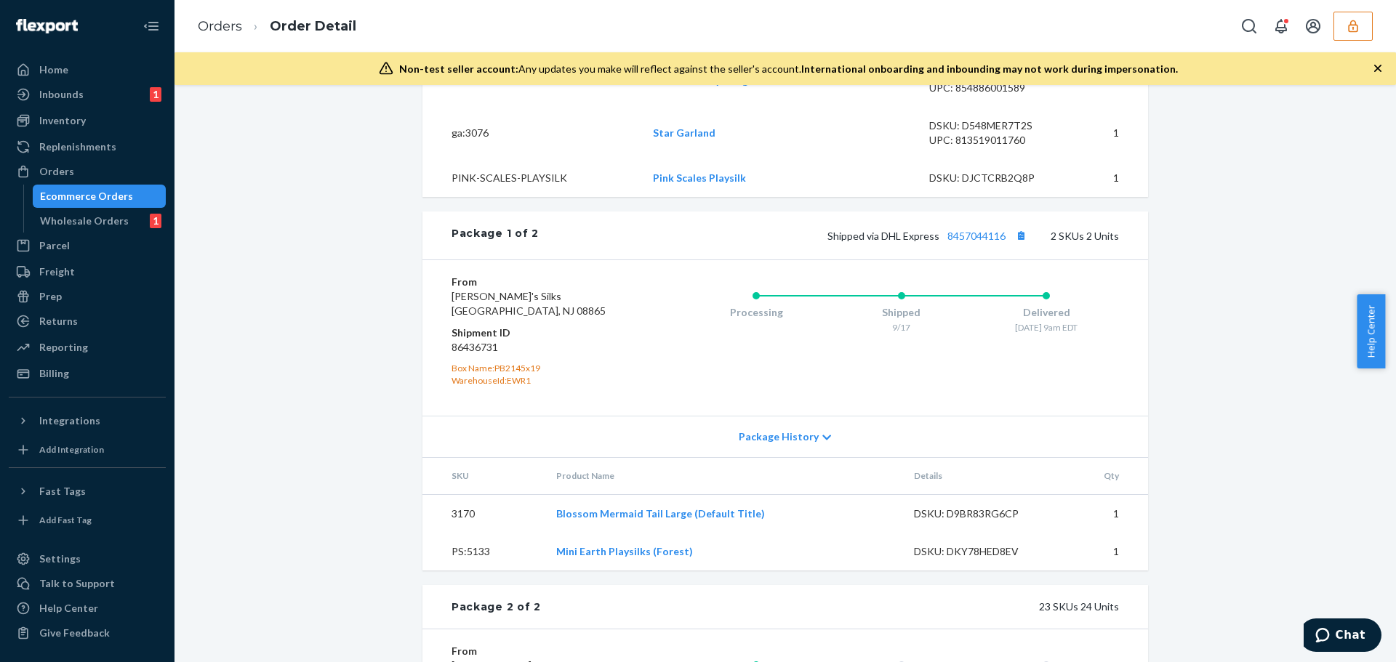
scroll to position [2248, 0]
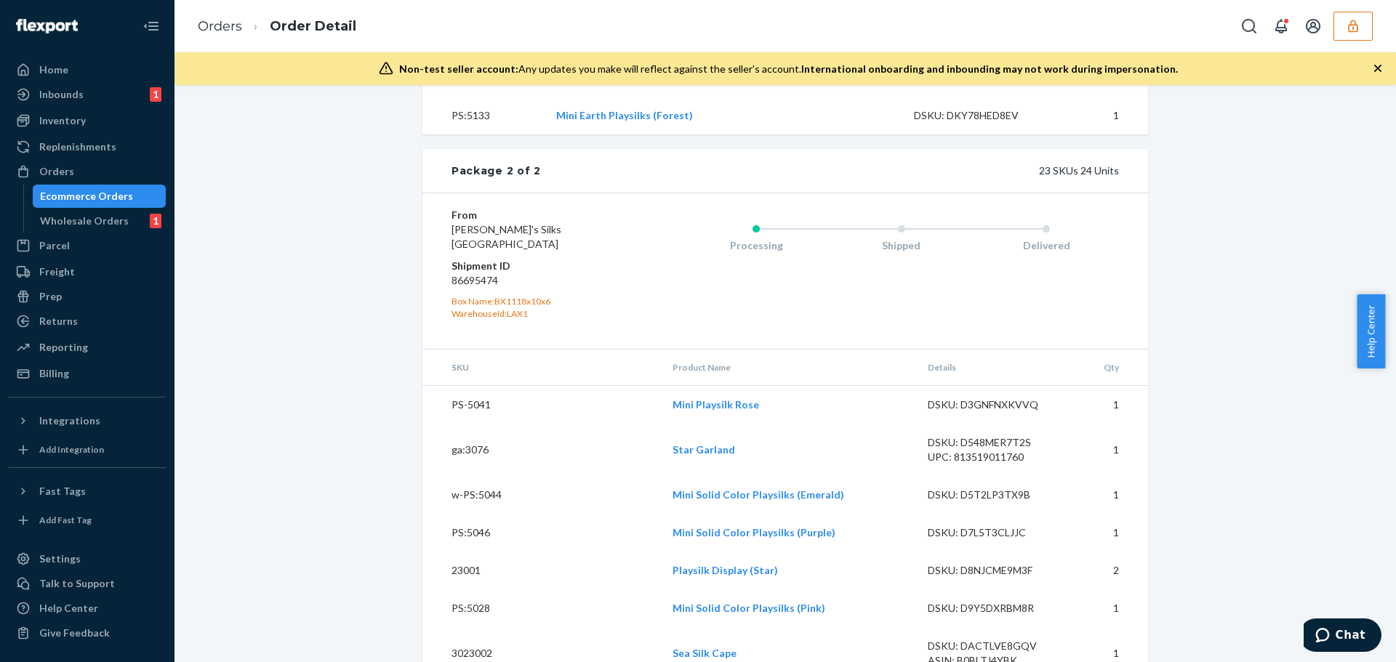
click at [470, 288] on dd "86695474" at bounding box center [538, 280] width 174 height 15
click at [654, 286] on div "Processing Shipped Delivered" at bounding box center [872, 271] width 494 height 127
click at [483, 288] on dd "86695474" at bounding box center [538, 280] width 174 height 15
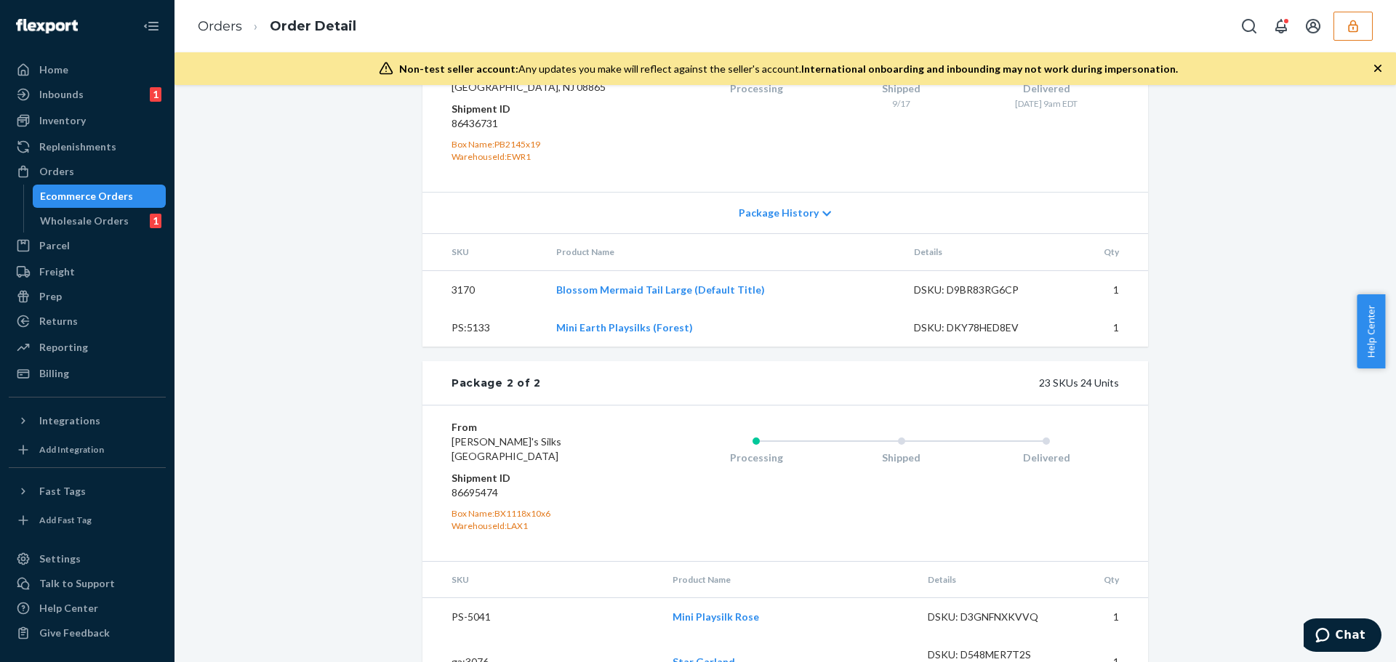
scroll to position [2254, 0]
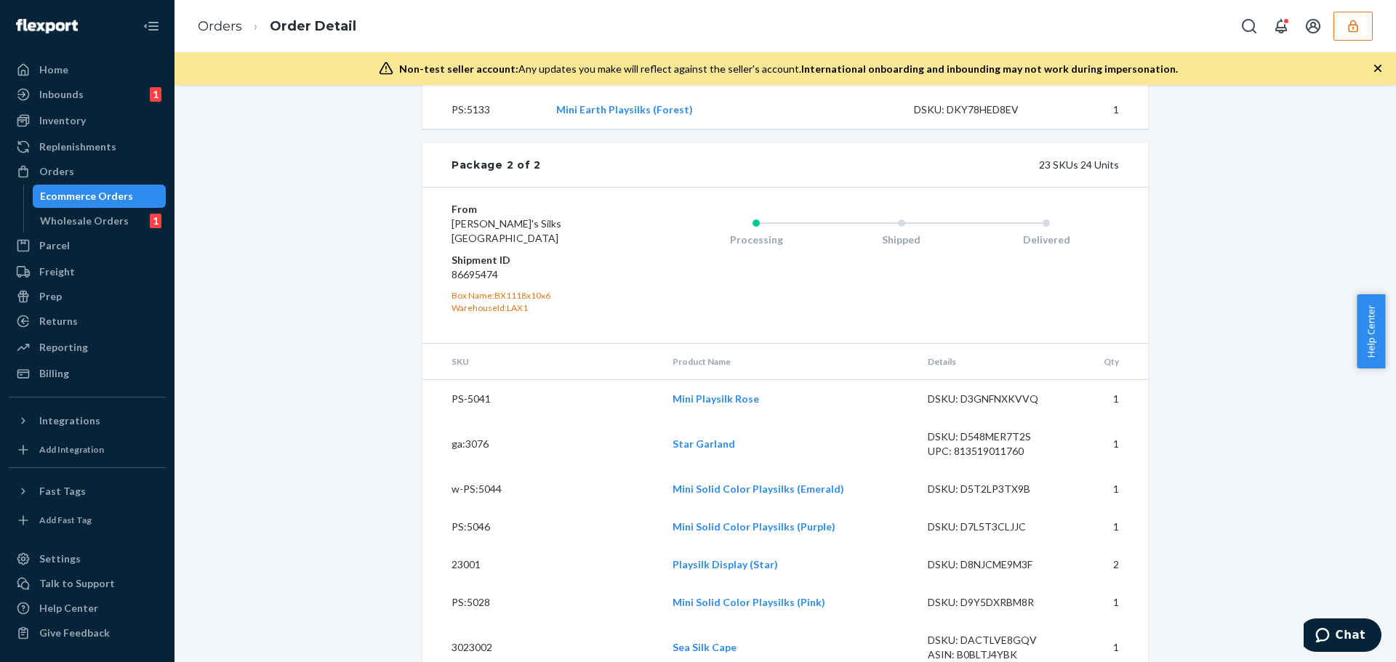
drag, startPoint x: 235, startPoint y: 333, endPoint x: 227, endPoint y: 284, distance: 49.4
click at [222, 29] on link "Orders" at bounding box center [220, 26] width 44 height 16
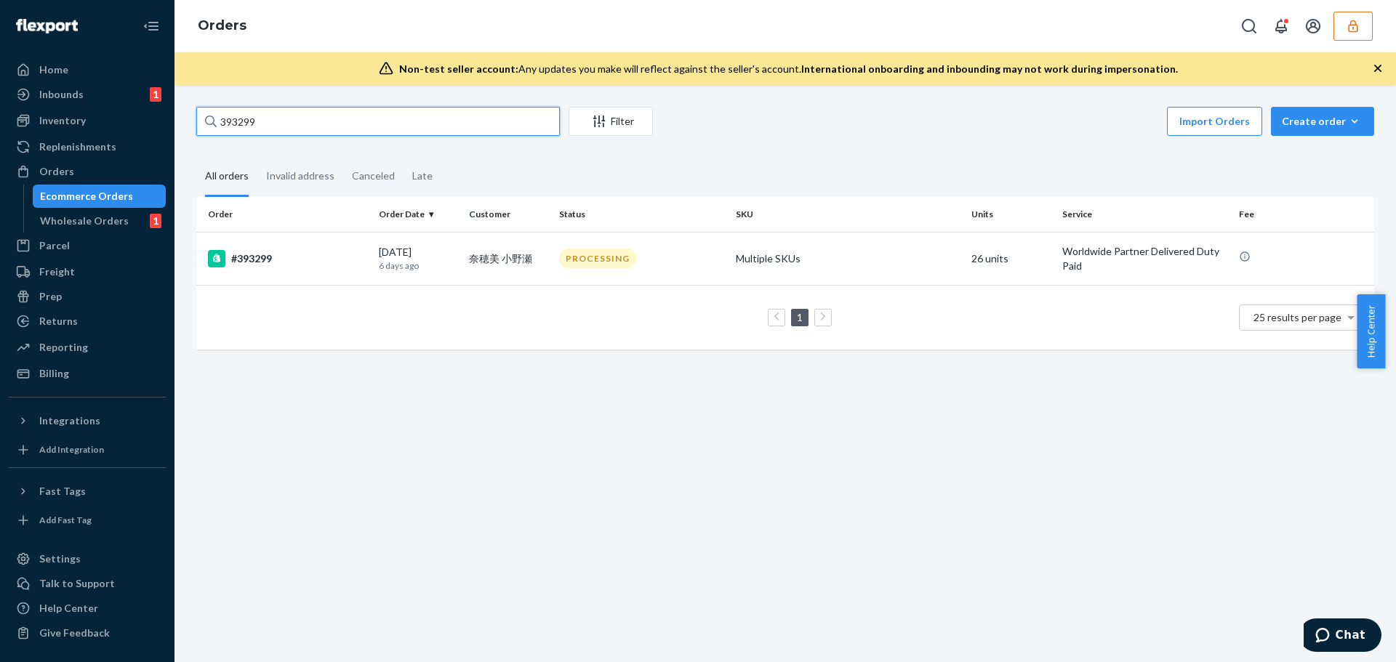
click at [251, 121] on input "393299" at bounding box center [378, 121] width 364 height 29
paste input "136809767"
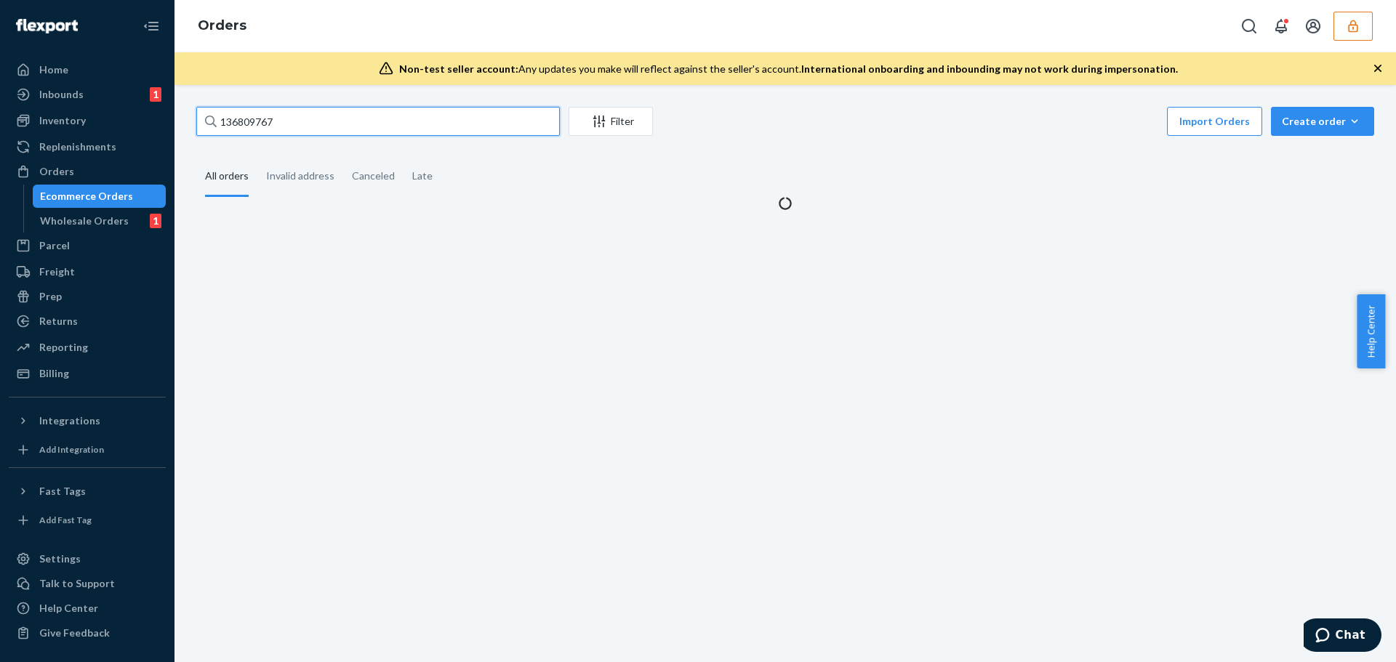
type input "136809767"
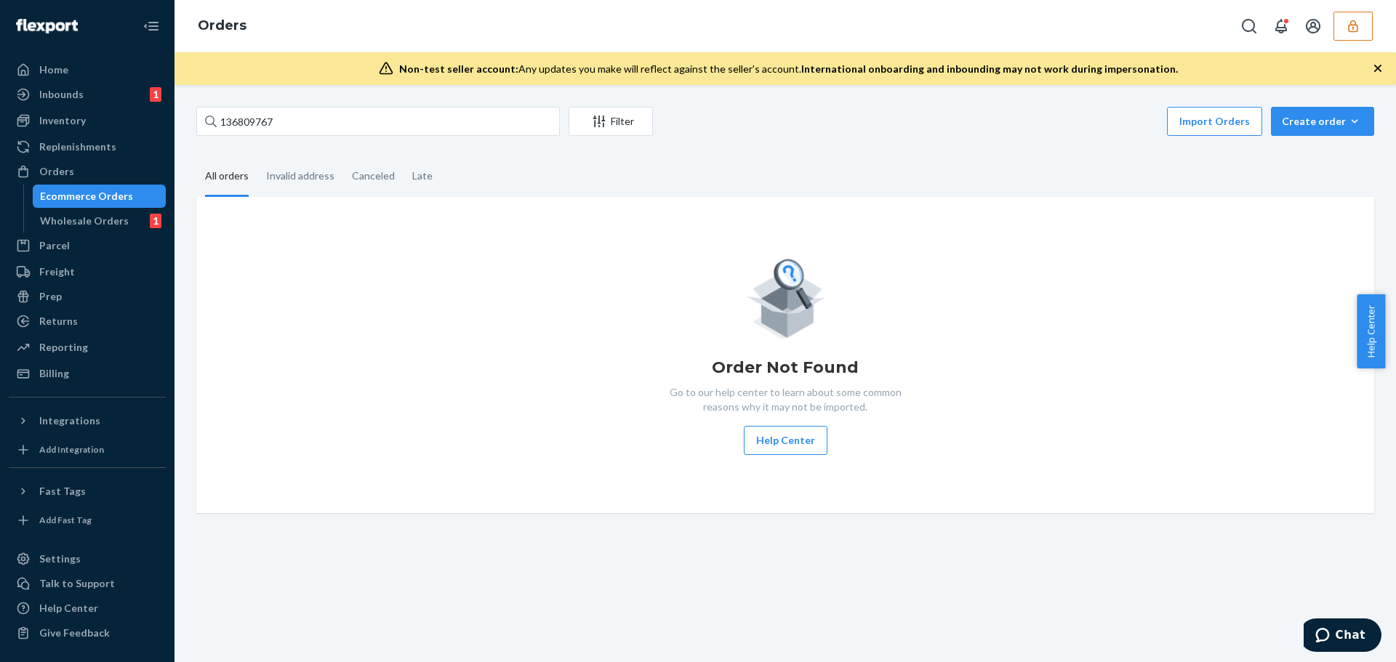
click at [1350, 23] on icon "button" at bounding box center [1352, 26] width 9 height 12
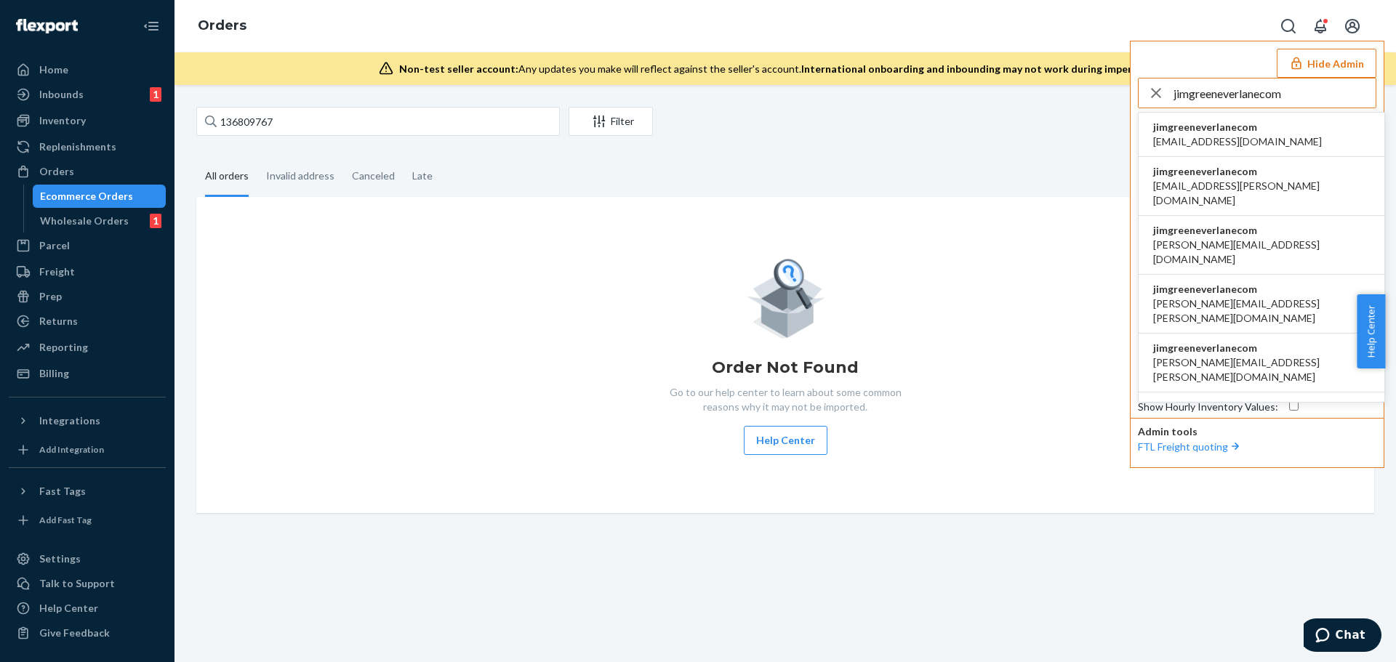
type input "jimgreeneverlanecom"
click at [1229, 140] on span "accounting@everlane.com" at bounding box center [1237, 141] width 169 height 15
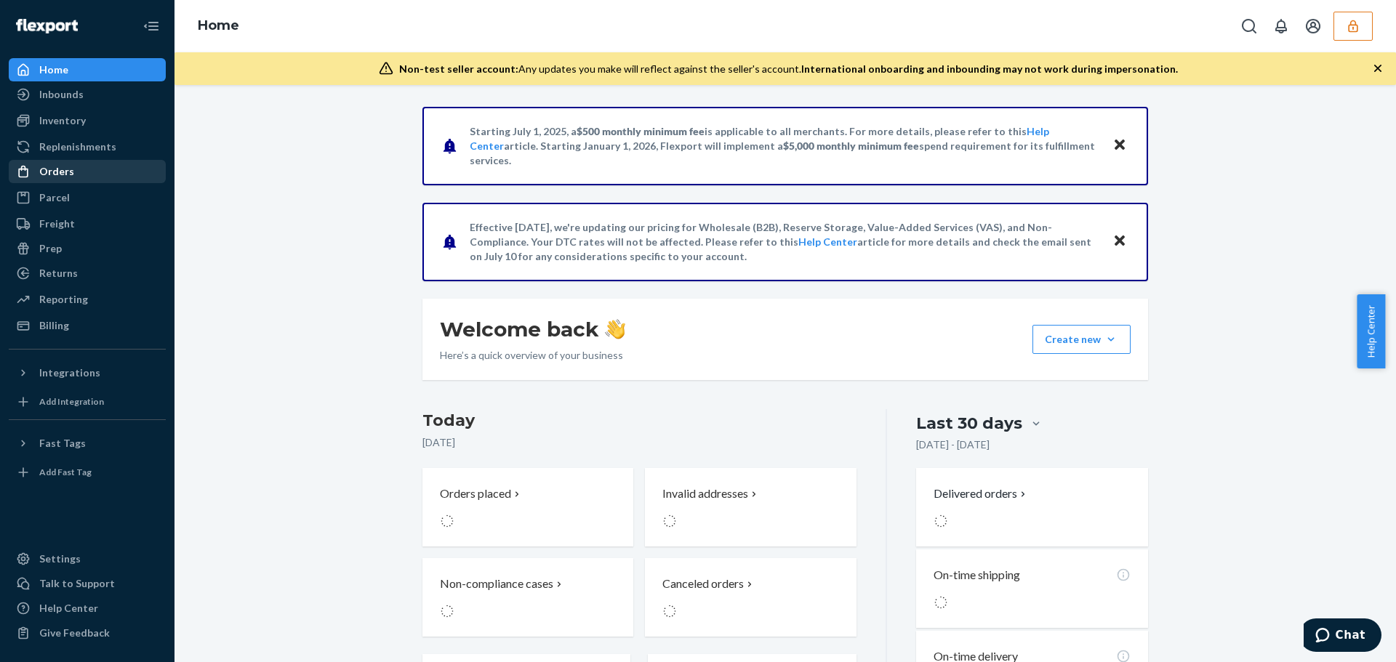
click at [72, 174] on div "Orders" at bounding box center [87, 171] width 154 height 20
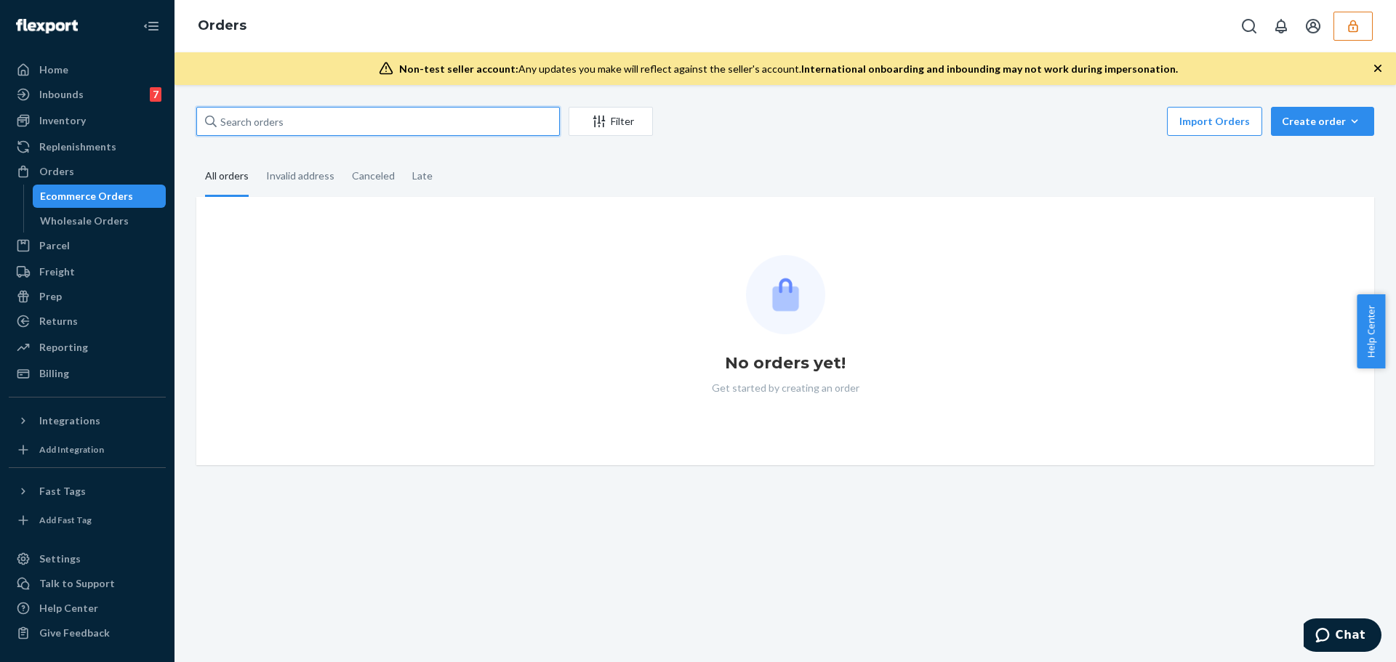
click at [254, 122] on input "text" at bounding box center [378, 121] width 364 height 29
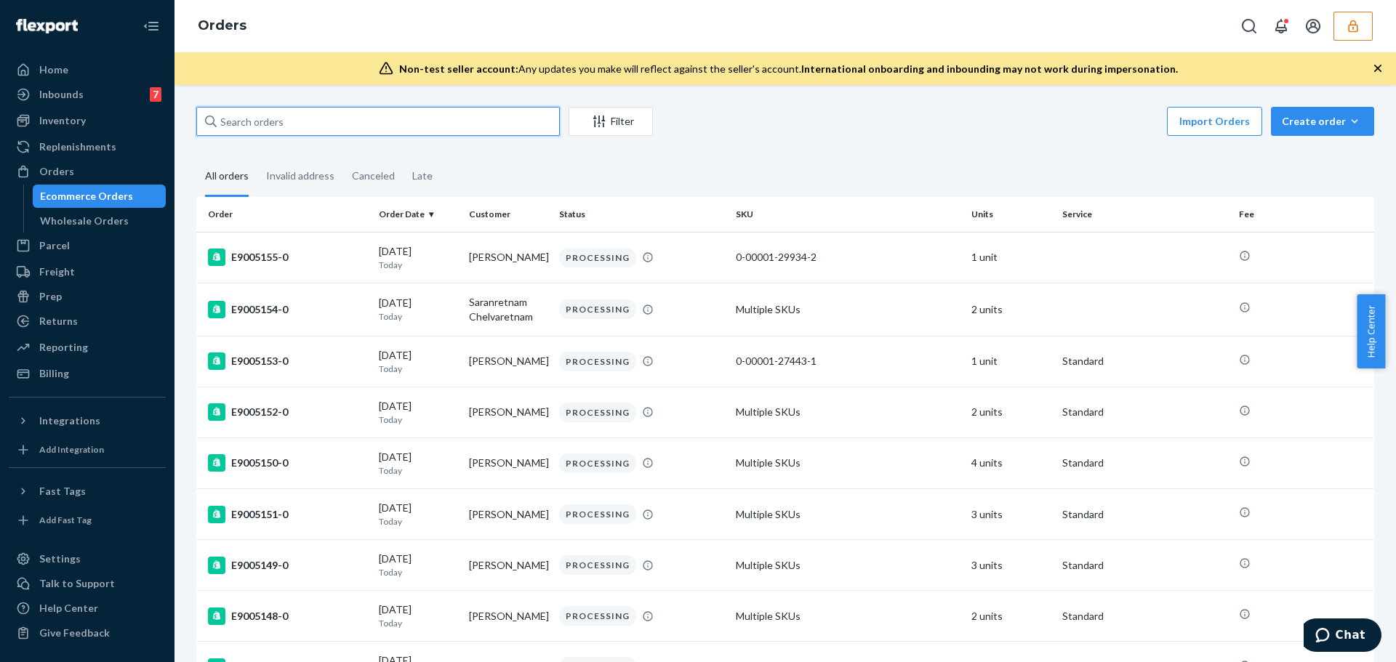
paste input "136809767"
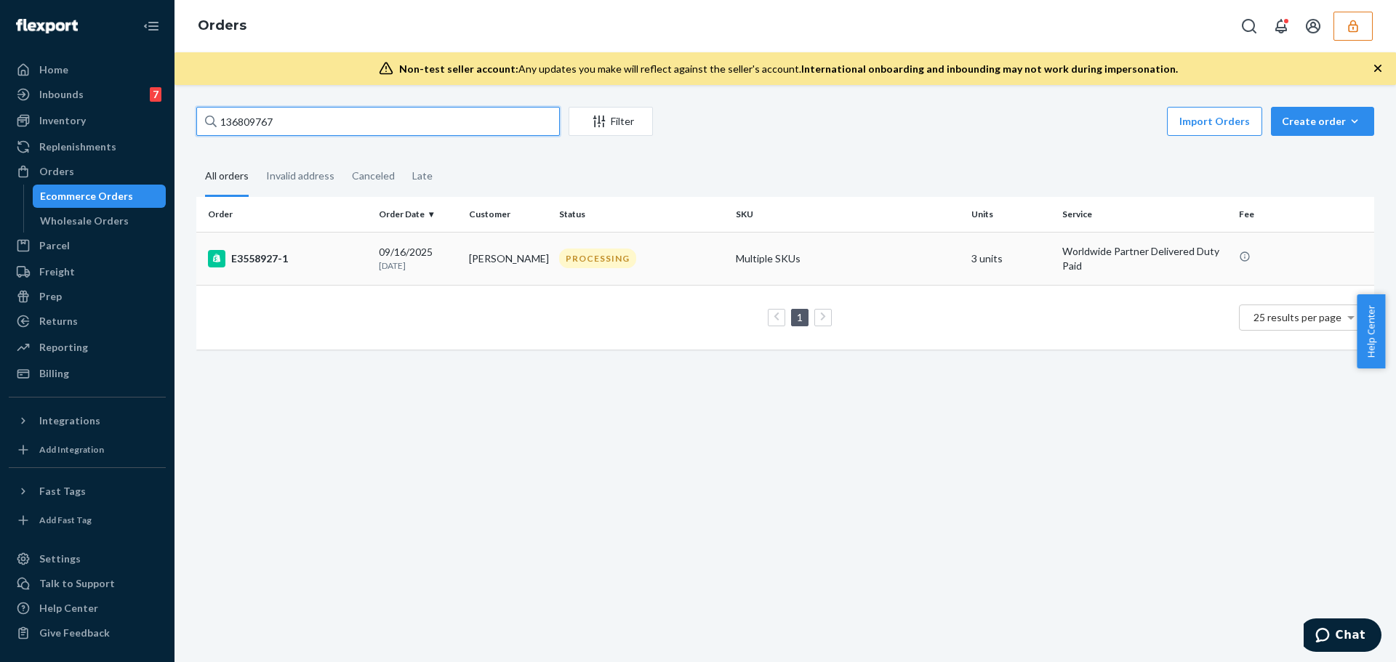
type input "136809767"
click at [293, 255] on div "E3558927-1" at bounding box center [287, 258] width 159 height 17
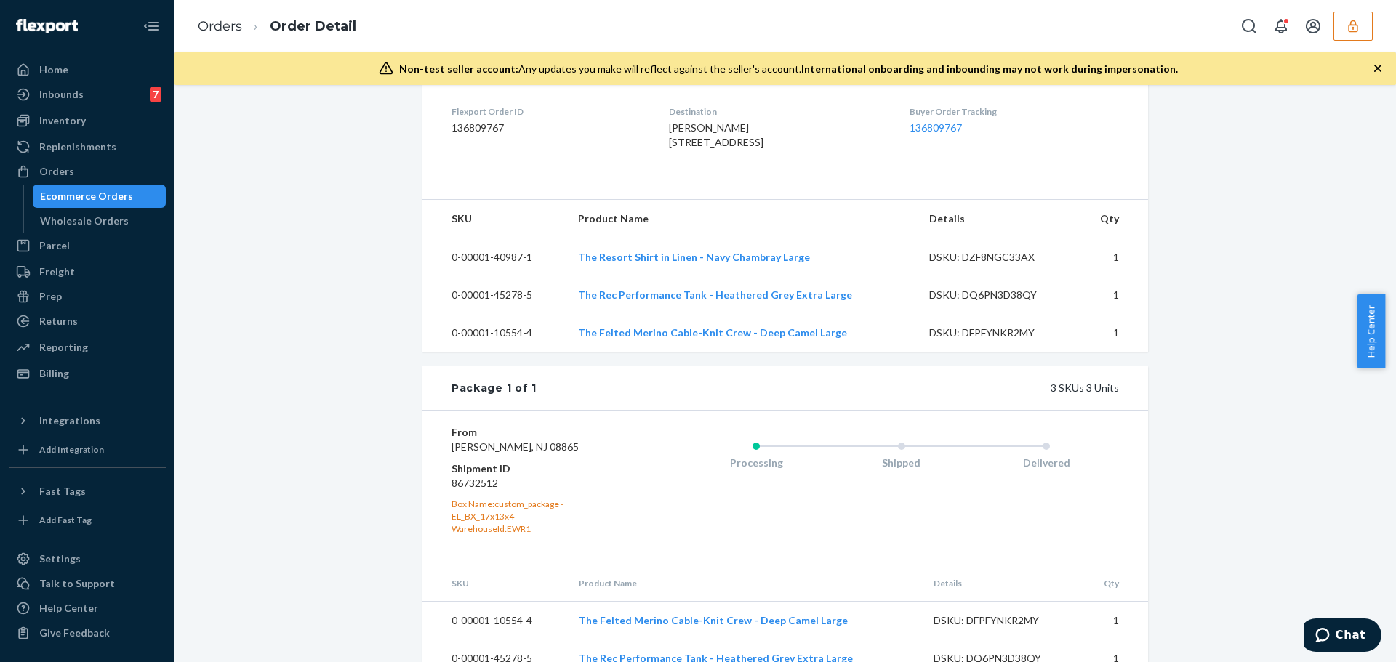
scroll to position [465, 0]
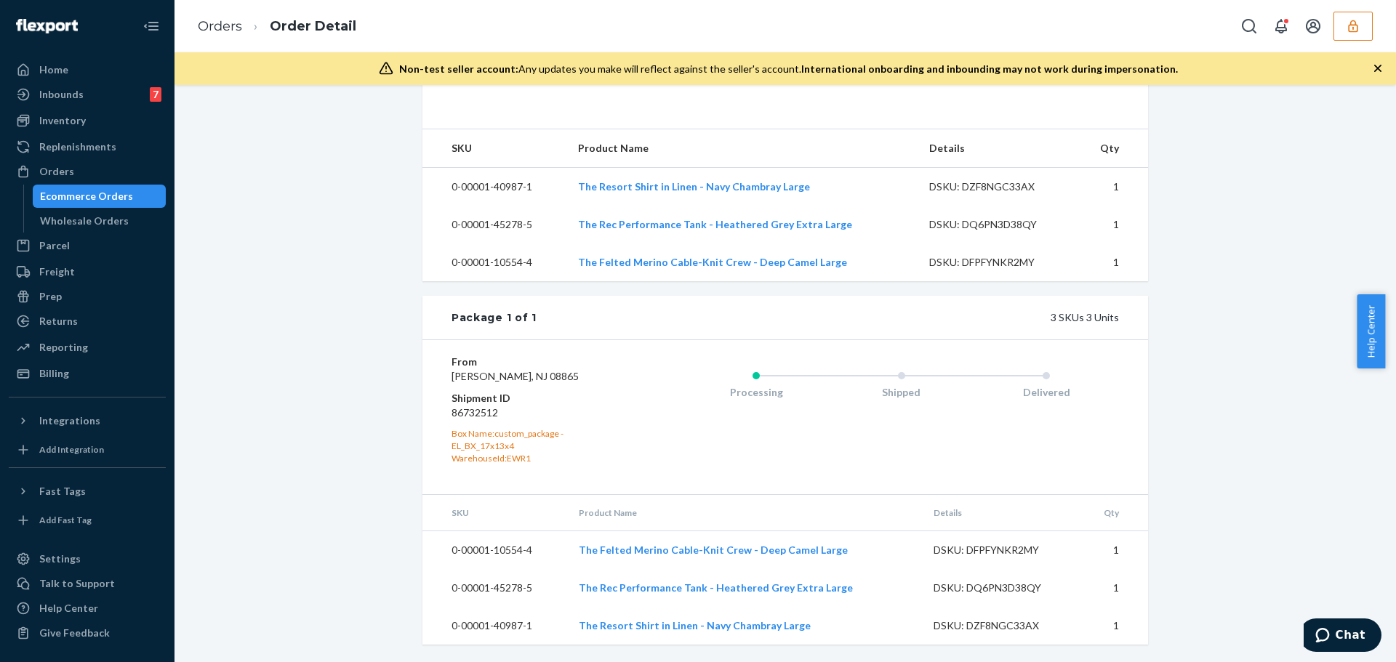
click at [475, 420] on dd "86732512" at bounding box center [538, 413] width 174 height 15
click at [460, 420] on dd "86732512" at bounding box center [538, 413] width 174 height 15
click at [478, 420] on dd "86732512" at bounding box center [538, 413] width 174 height 15
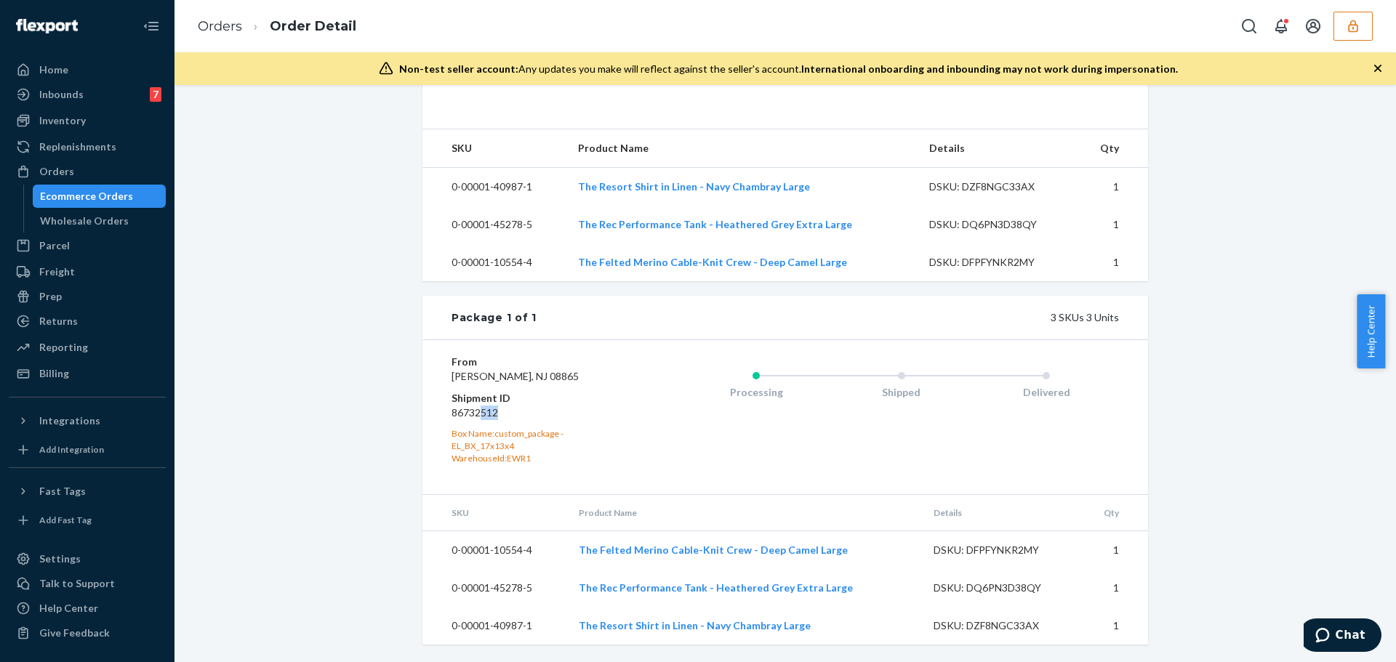
drag, startPoint x: 474, startPoint y: 427, endPoint x: 497, endPoint y: 427, distance: 22.5
click at [497, 420] on dd "86732512" at bounding box center [538, 413] width 174 height 15
click at [478, 420] on dd "86732512" at bounding box center [538, 413] width 174 height 15
click at [1359, 23] on icon "button" at bounding box center [1353, 26] width 15 height 15
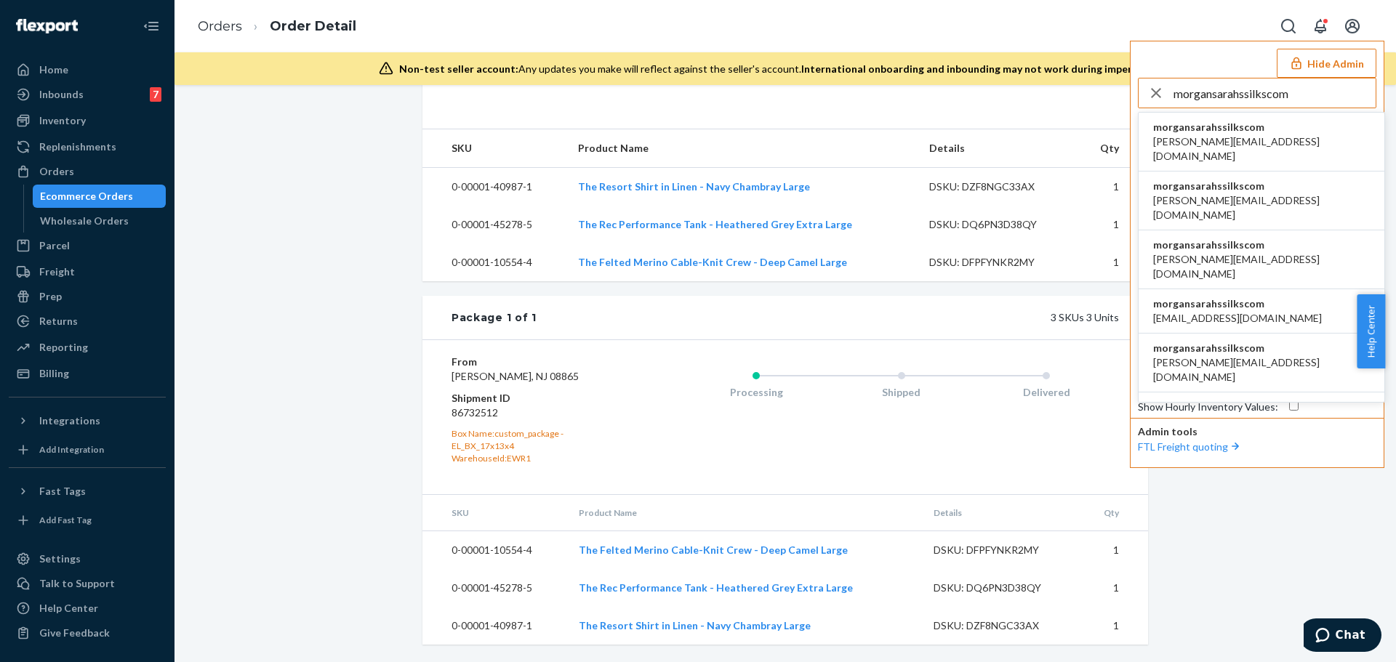
type input "morgansarahssilkscom"
click at [1229, 130] on span "morgansarahssilkscom" at bounding box center [1261, 127] width 217 height 15
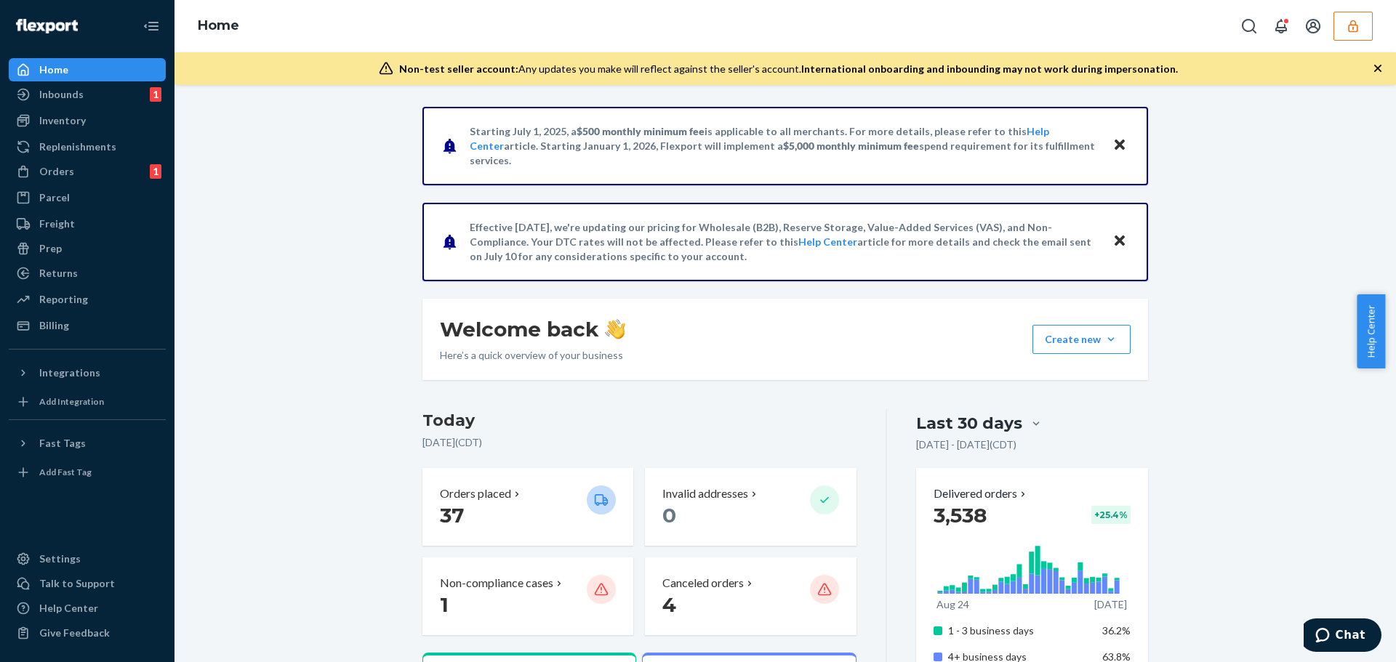
click at [1350, 37] on button "button" at bounding box center [1352, 26] width 39 height 29
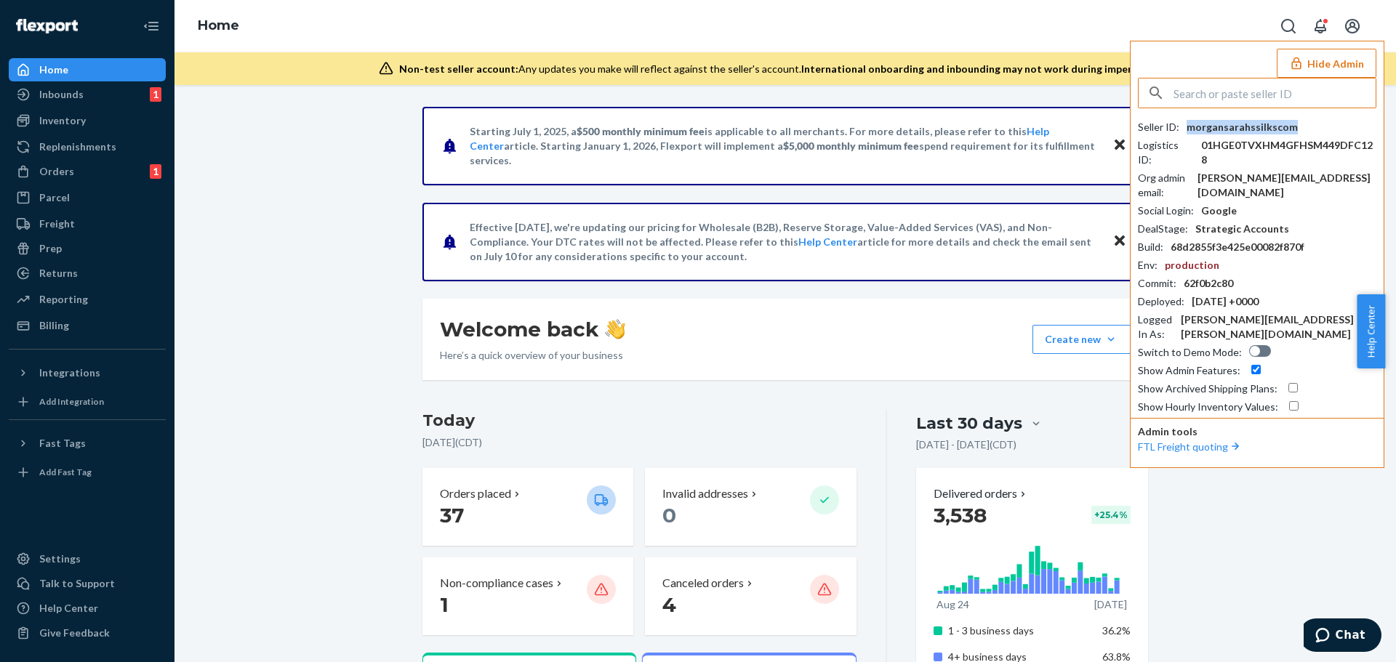
click at [1226, 120] on div "morgansarahssilkscom" at bounding box center [1241, 127] width 111 height 15
click at [74, 173] on div "Orders 1" at bounding box center [87, 171] width 154 height 20
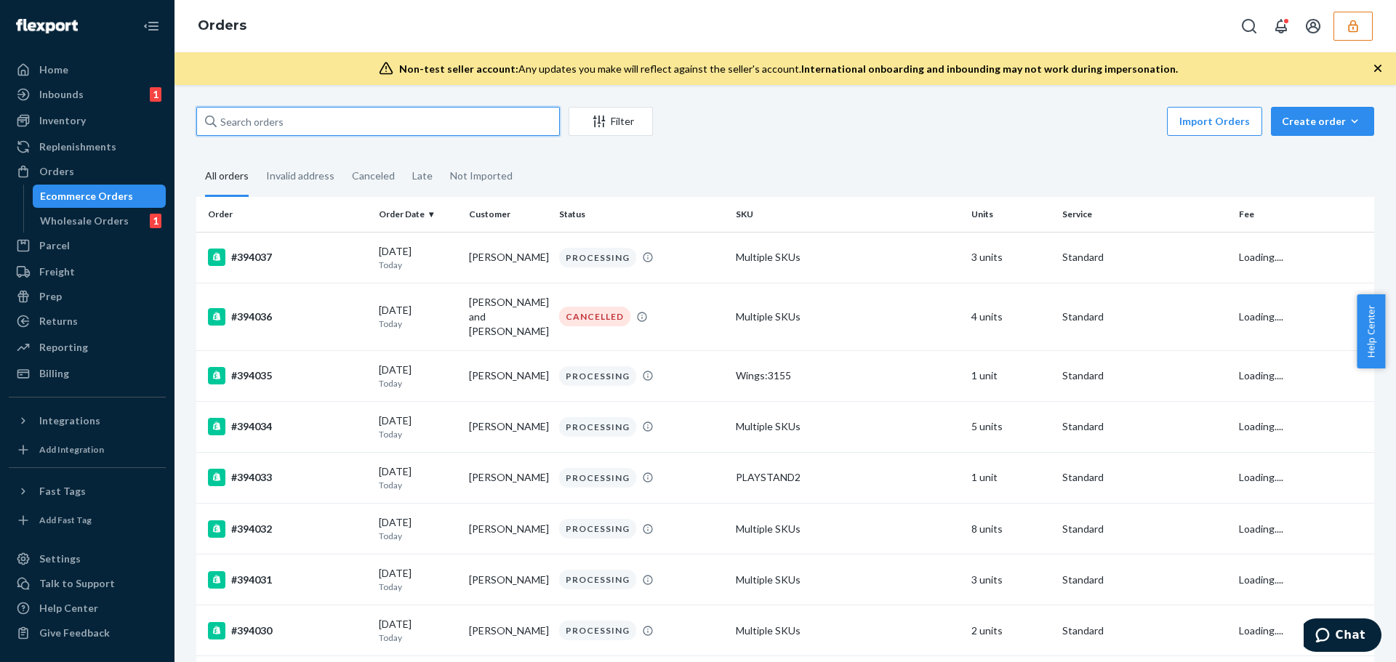
click at [307, 124] on input "text" at bounding box center [378, 121] width 364 height 29
paste input "393299"
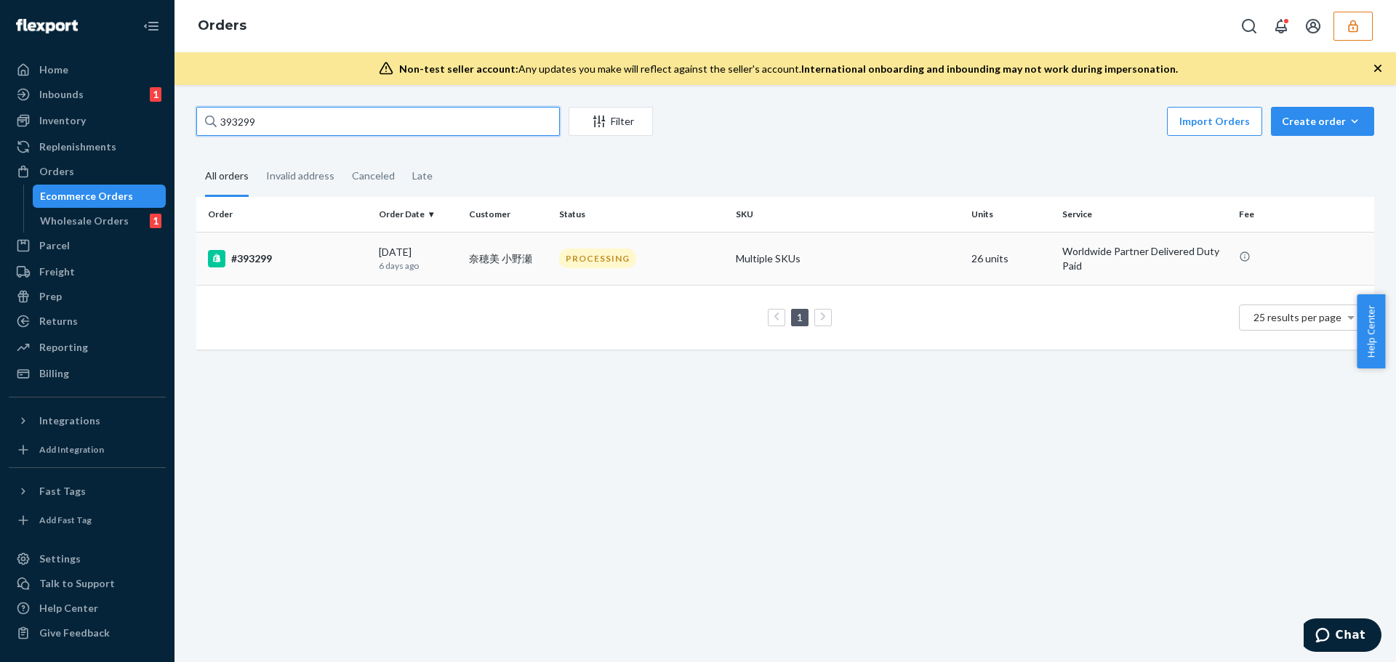
type input "393299"
click at [373, 261] on td "[DATE] [DATE]" at bounding box center [418, 258] width 90 height 53
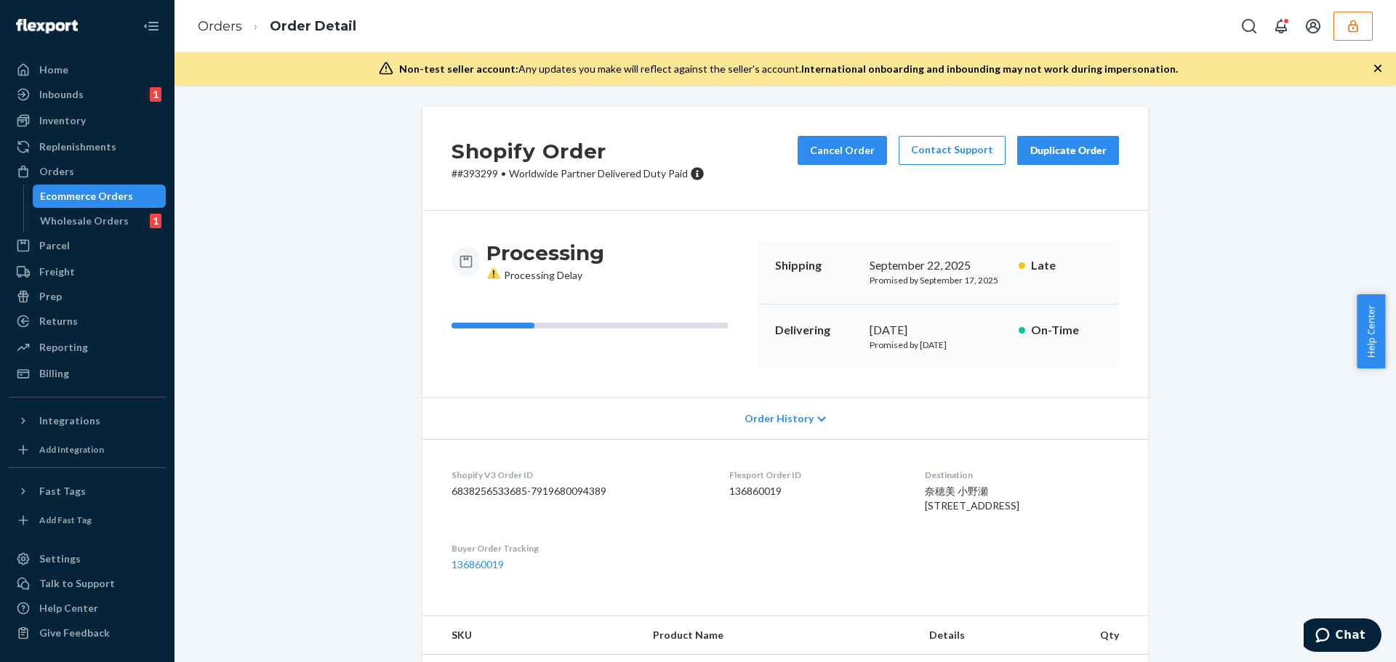
click at [742, 502] on div "Flexport Order ID 136860019" at bounding box center [815, 494] width 172 height 50
click at [742, 494] on dd "136860019" at bounding box center [815, 491] width 172 height 15
copy dd "136860019"
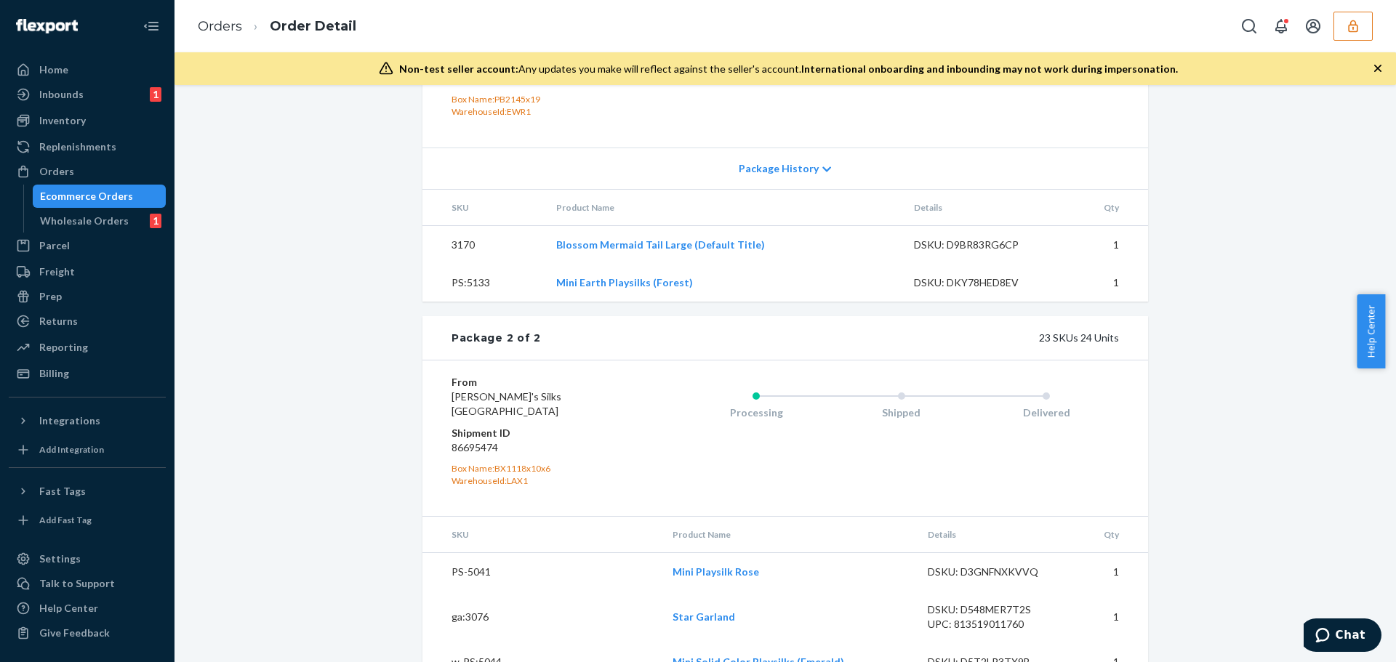
scroll to position [1818, 0]
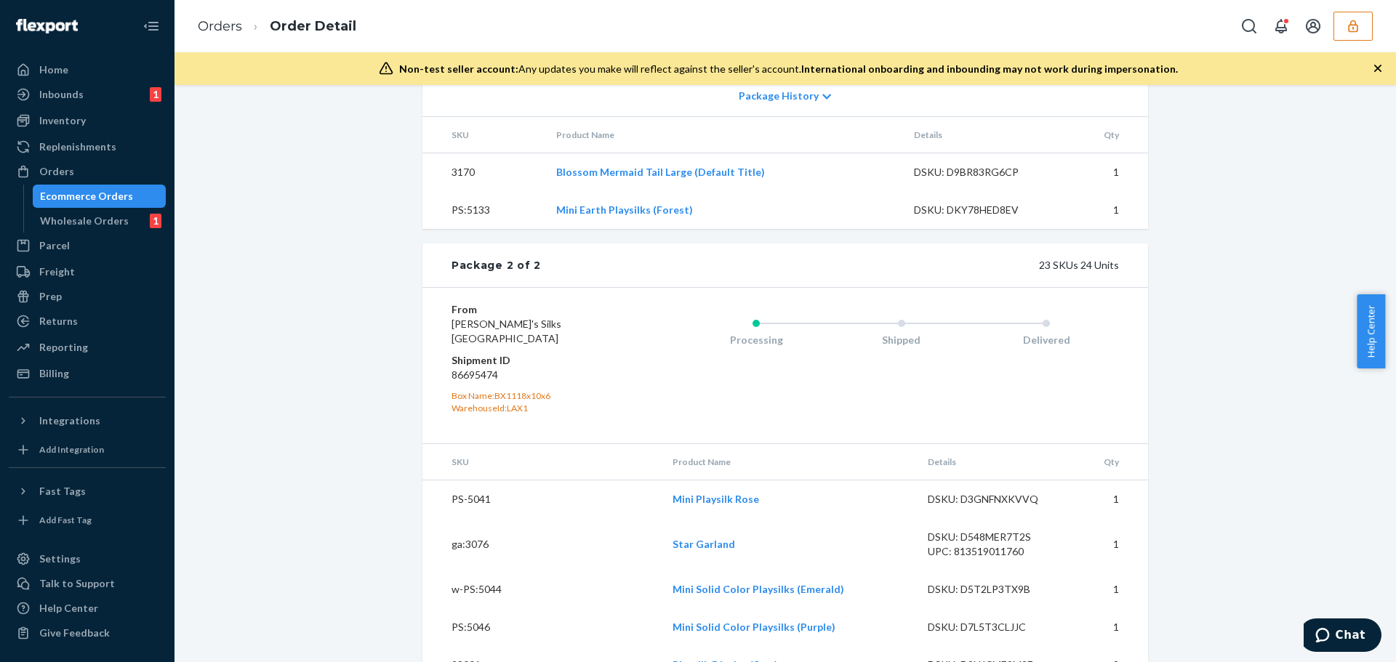
click at [475, 382] on dd "86695474" at bounding box center [538, 375] width 174 height 15
copy dd "86695474"
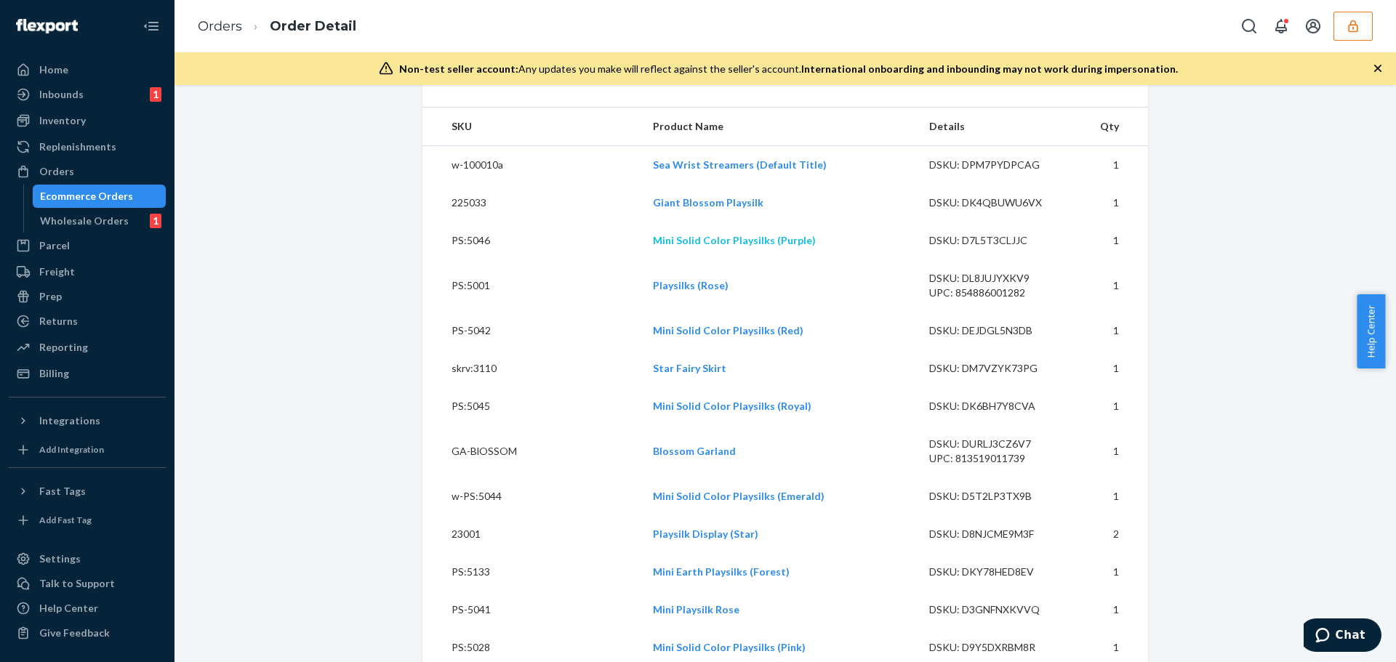
scroll to position [145, 0]
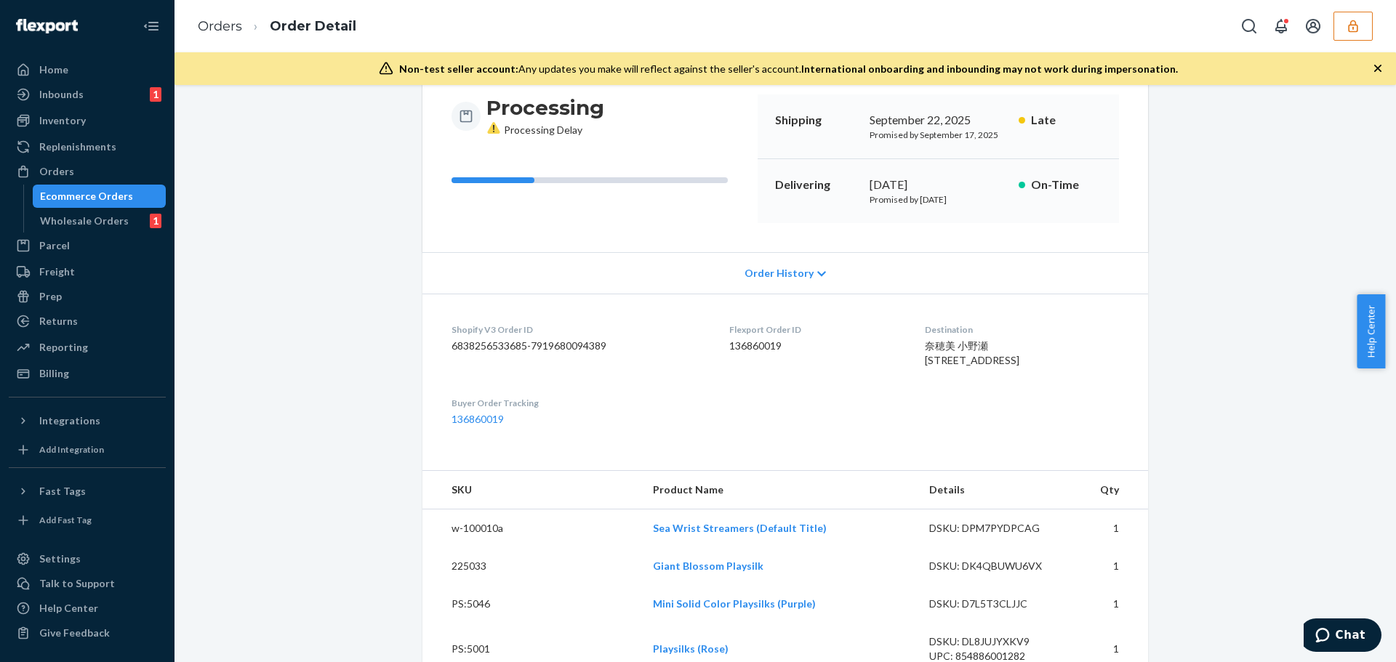
click at [746, 350] on dd "136860019" at bounding box center [815, 346] width 172 height 15
copy dd "136860019"
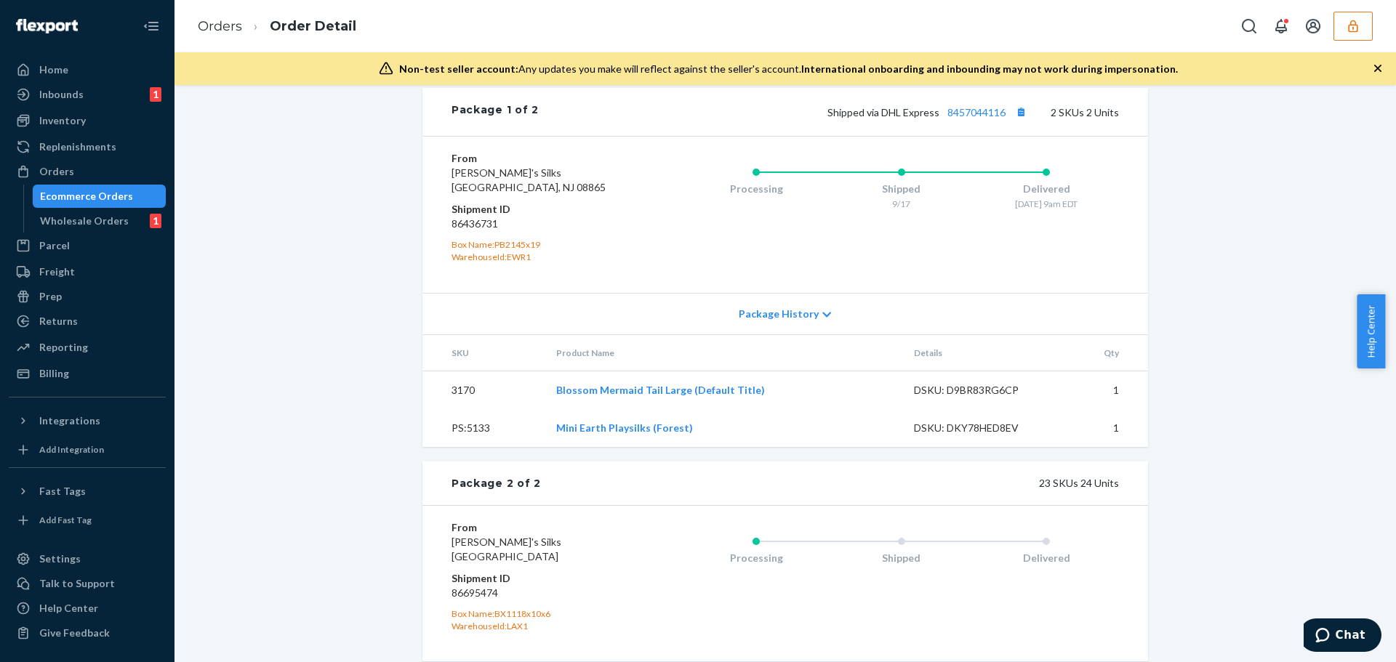
scroll to position [1745, 0]
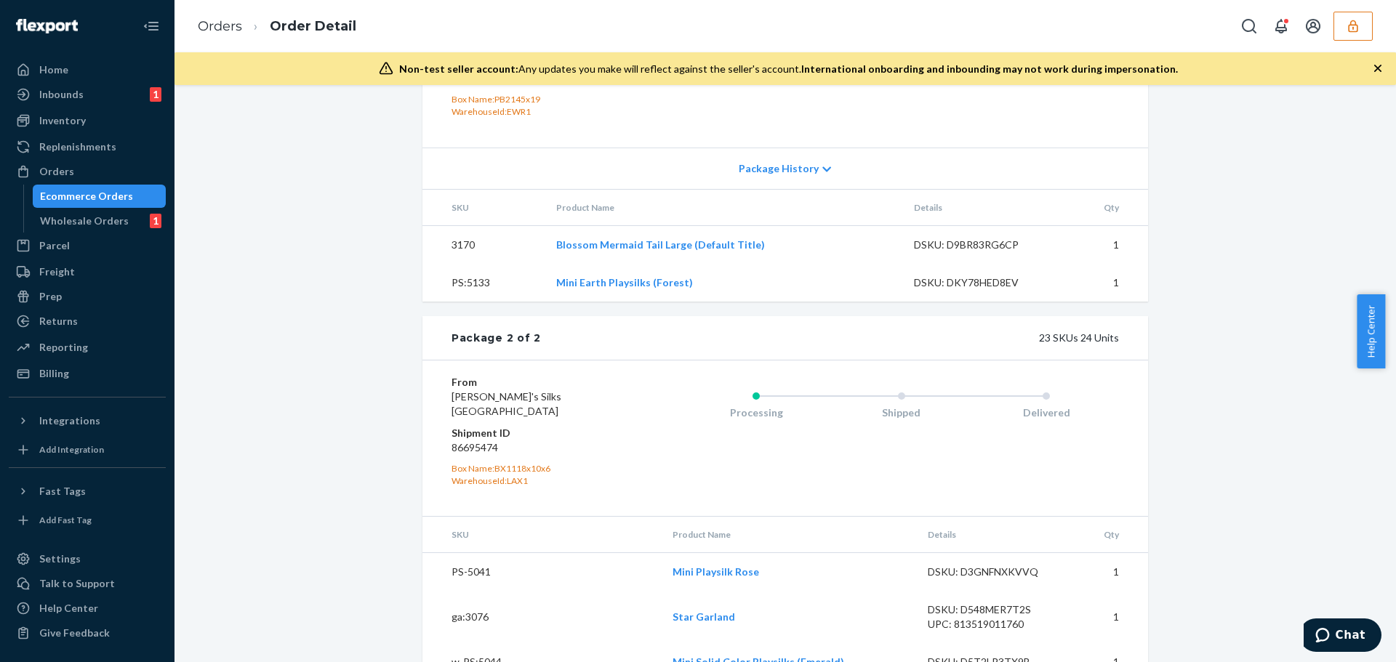
click at [470, 455] on dd "86695474" at bounding box center [538, 448] width 174 height 15
copy dd "86695474"
click at [1357, 19] on icon "button" at bounding box center [1353, 26] width 15 height 15
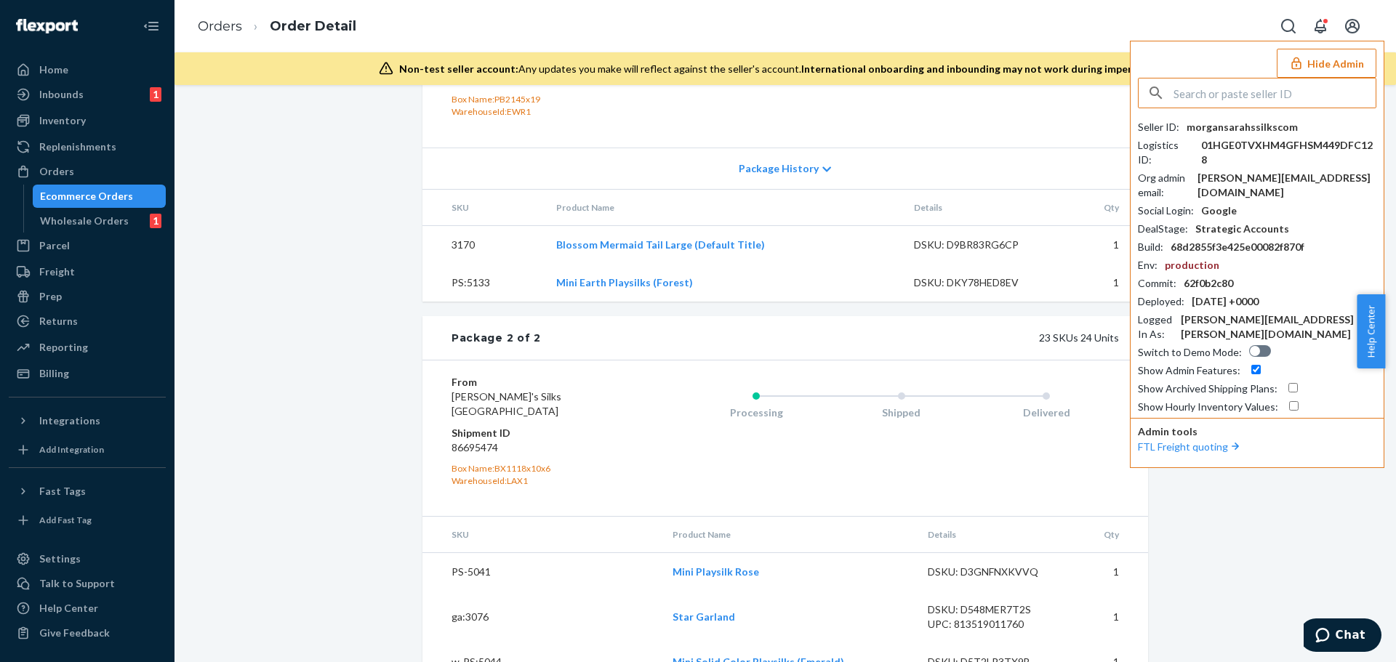
click at [1216, 128] on div "morgansarahssilkscom" at bounding box center [1241, 127] width 111 height 15
copy div "morgansarahssilkscom"
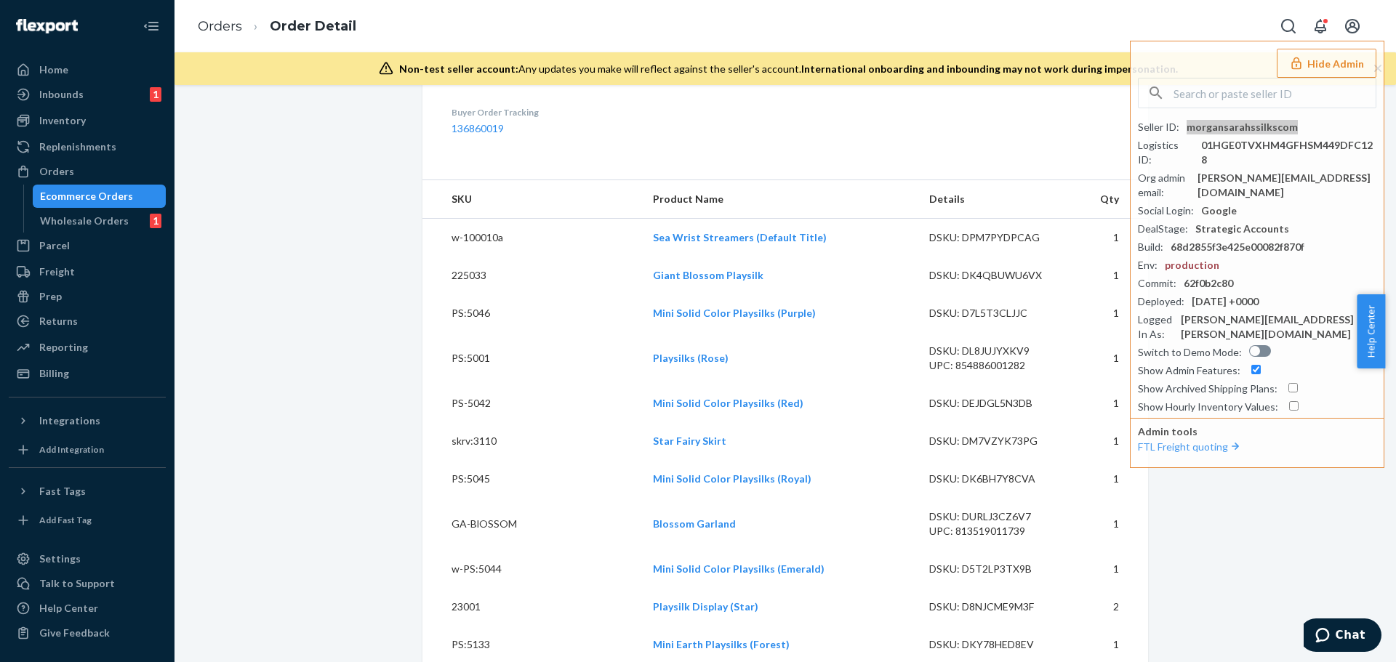
scroll to position [291, 0]
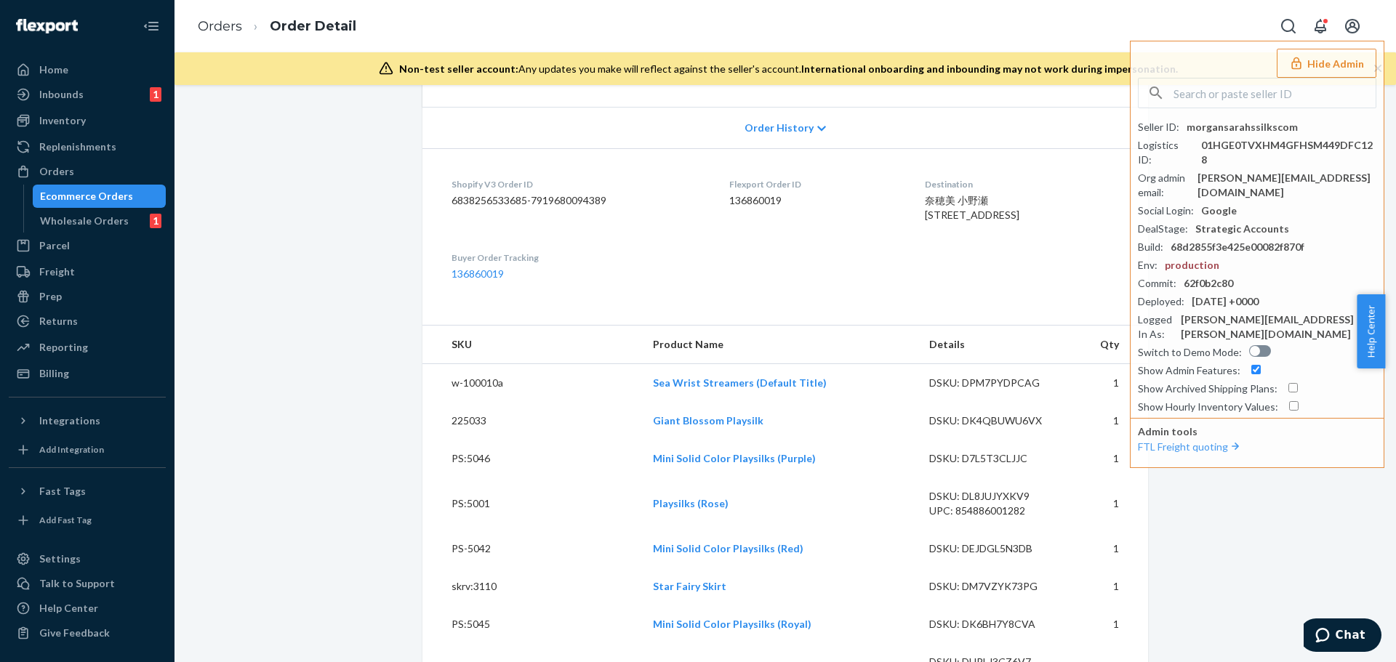
click at [752, 198] on dd "136860019" at bounding box center [815, 200] width 172 height 15
copy dd "136860019"
click at [745, 190] on dt "Flexport Order ID" at bounding box center [815, 184] width 172 height 12
click at [755, 195] on dd "136860019" at bounding box center [815, 200] width 172 height 15
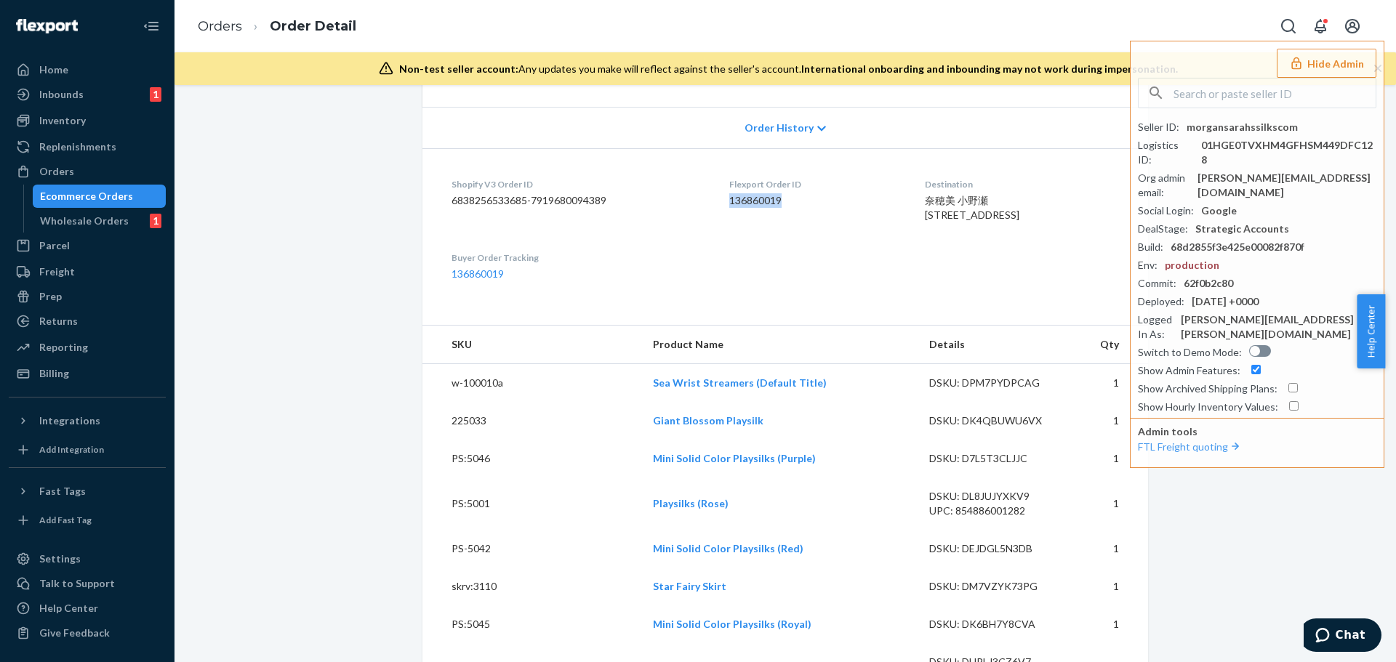
click at [755, 195] on dd "136860019" at bounding box center [815, 200] width 172 height 15
copy dd "136860019"
click at [1324, 60] on button "Hide Admin" at bounding box center [1327, 63] width 100 height 29
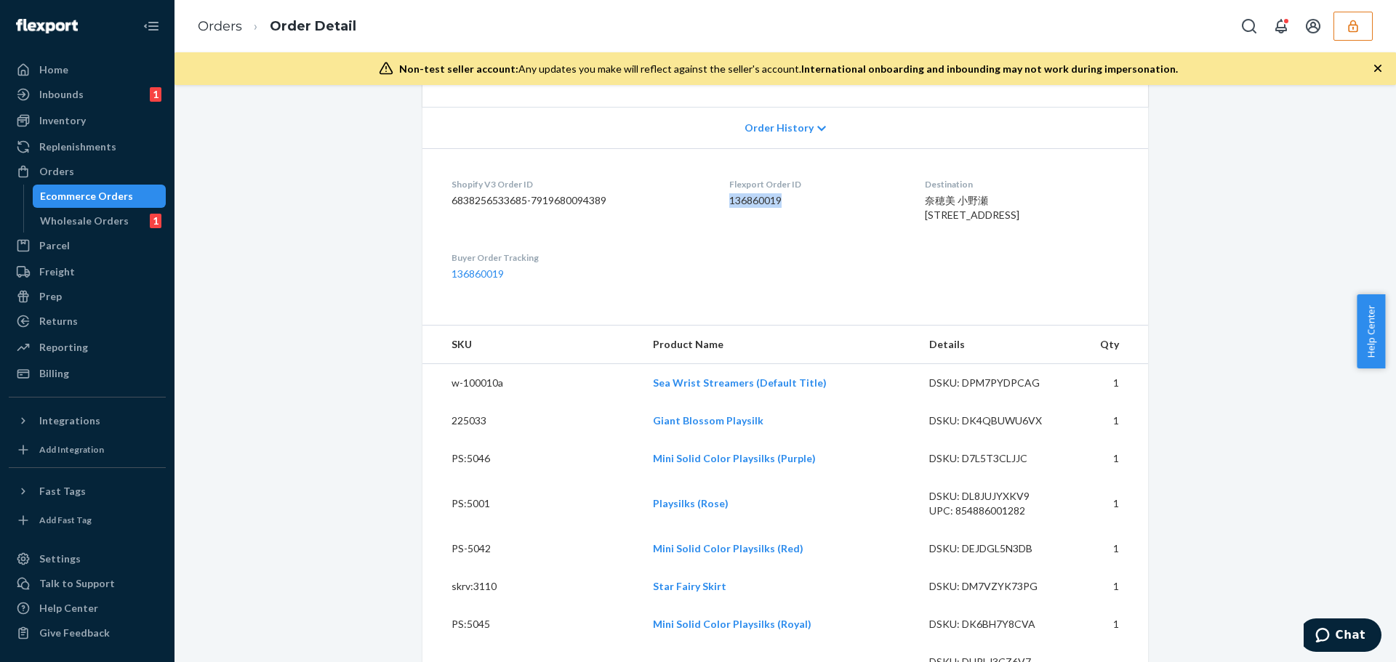
click at [1345, 28] on button "button" at bounding box center [1352, 26] width 39 height 29
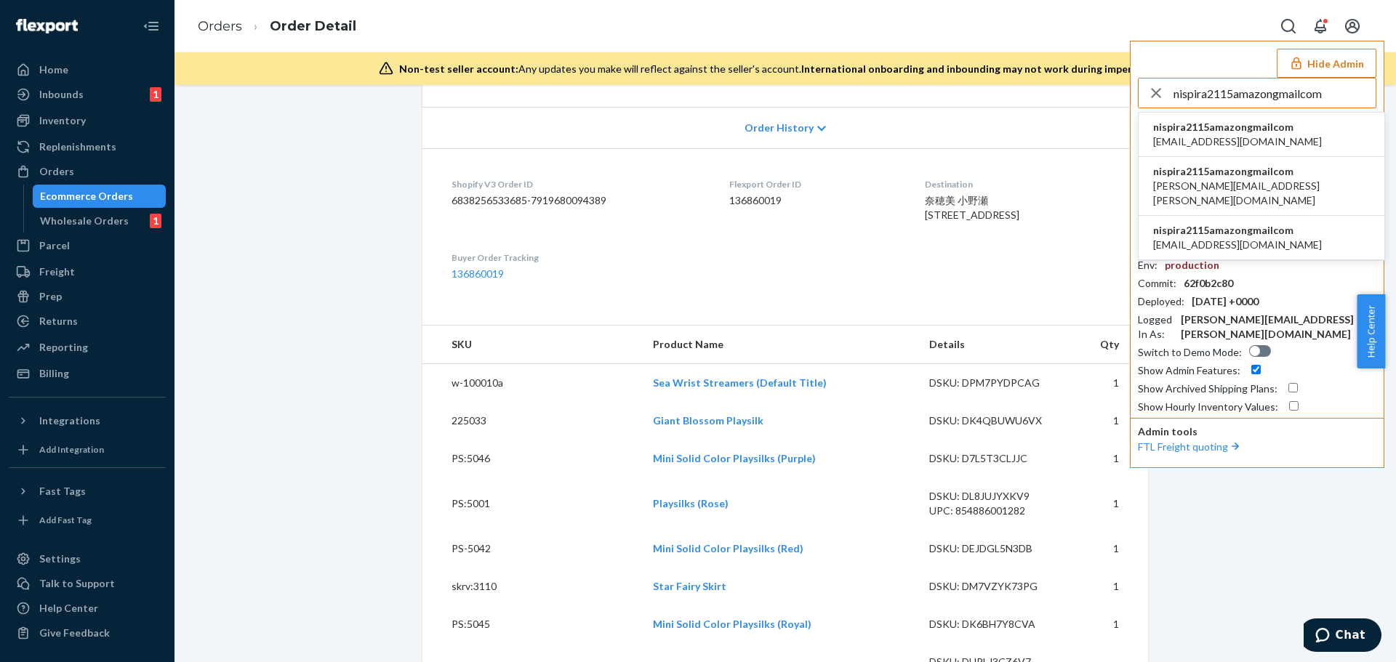
type input "nispira2115amazongmailcom"
click at [1210, 132] on span "nispira2115amazongmailcom" at bounding box center [1237, 127] width 169 height 15
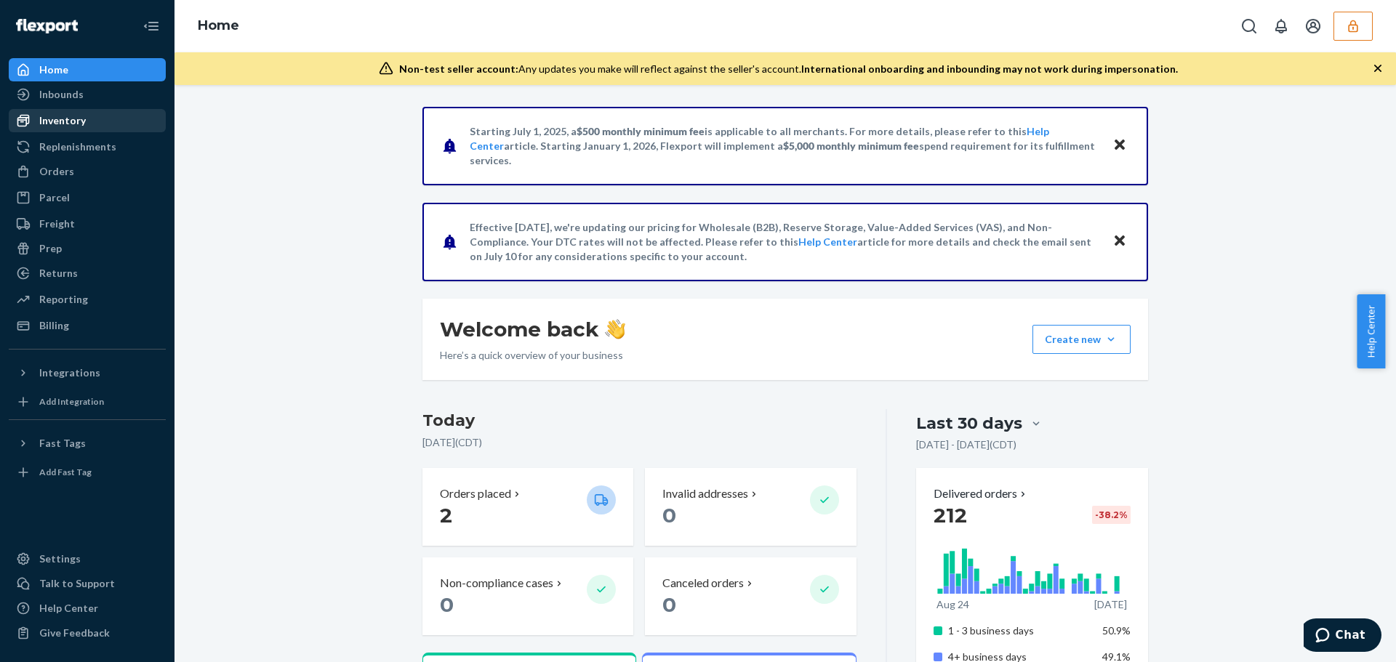
click at [76, 128] on div "Inventory" at bounding box center [87, 121] width 154 height 20
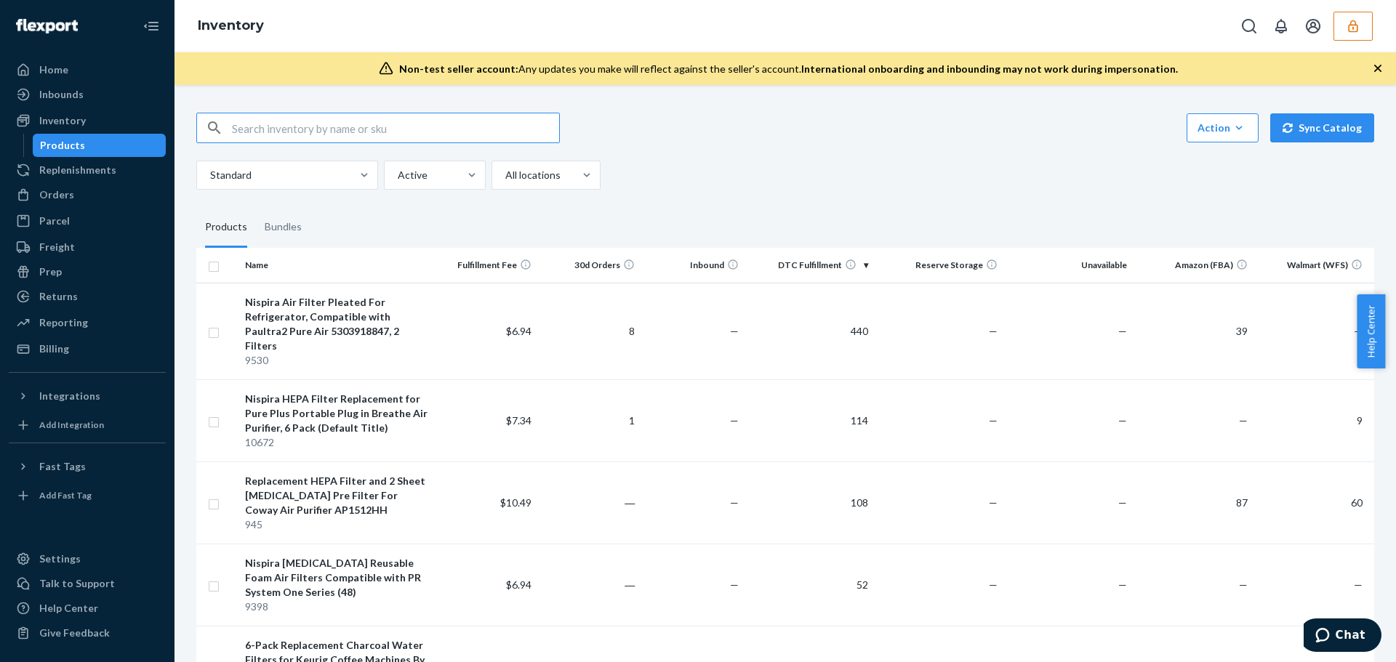
click at [411, 131] on input "text" at bounding box center [395, 127] width 327 height 29
type input "845"
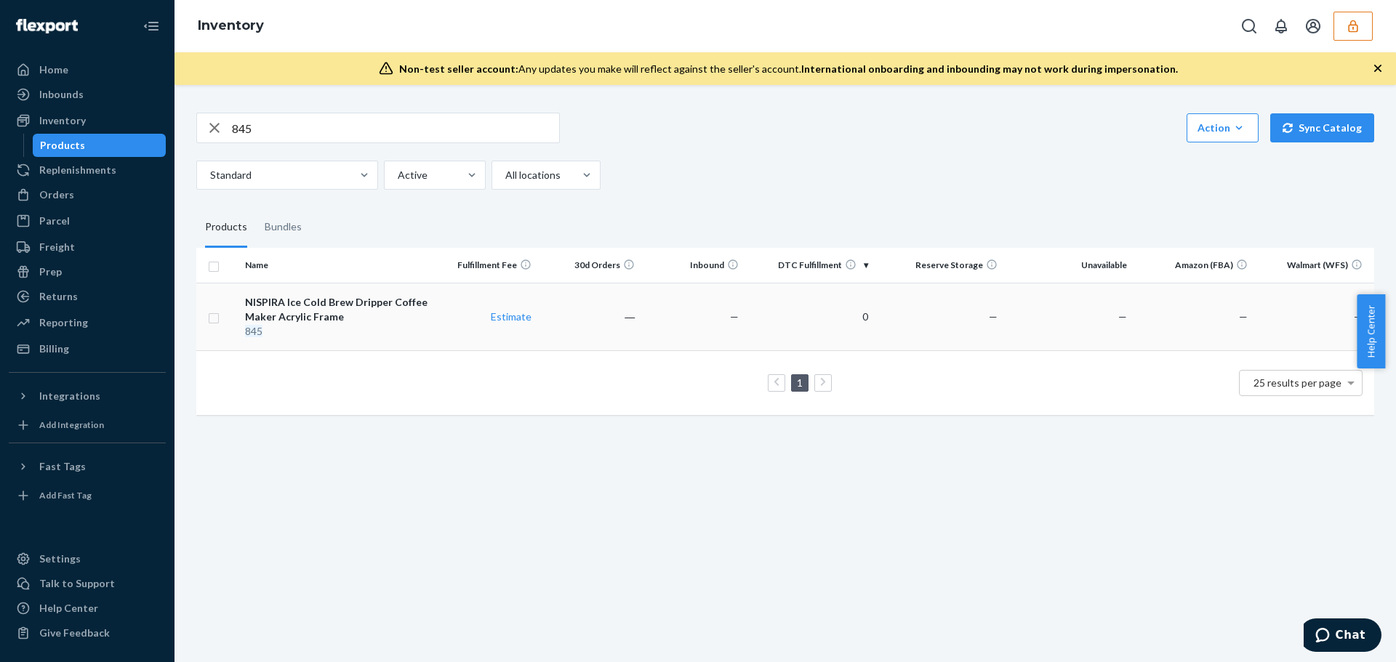
click at [456, 323] on td "Estimate" at bounding box center [484, 317] width 103 height 68
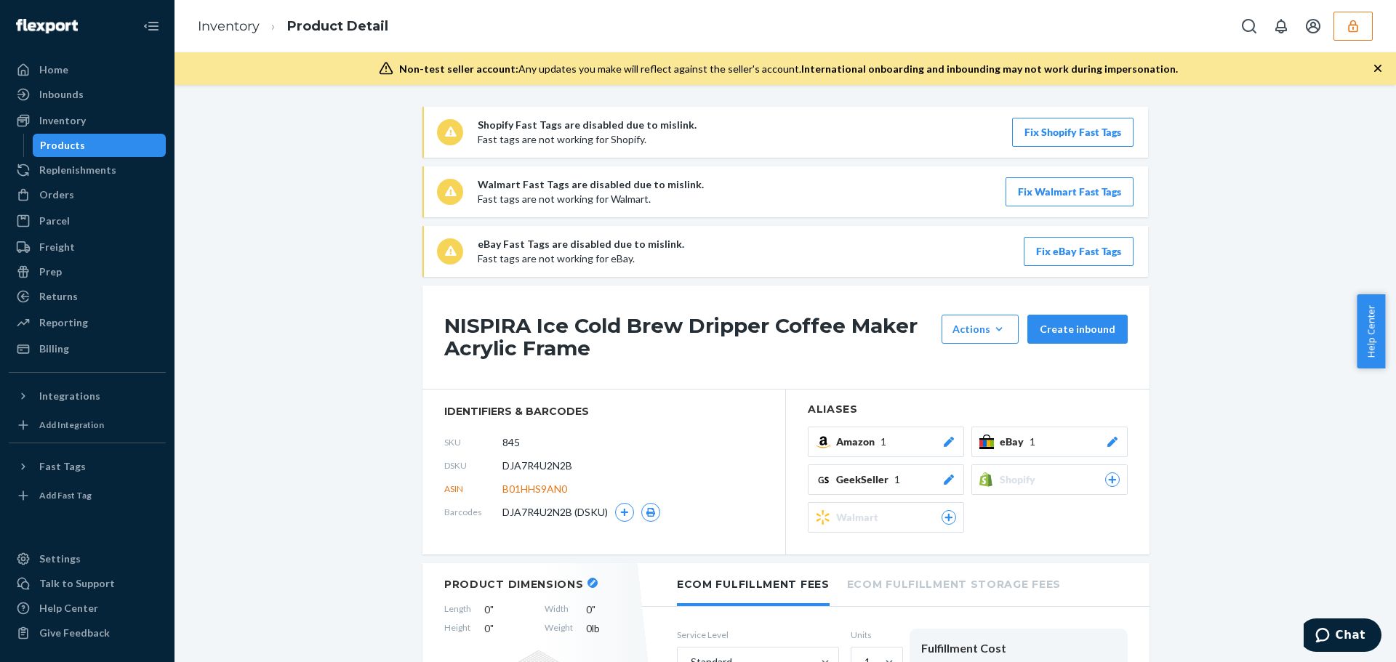
click at [1065, 248] on button "Fix eBay Fast Tags" at bounding box center [1079, 251] width 110 height 29
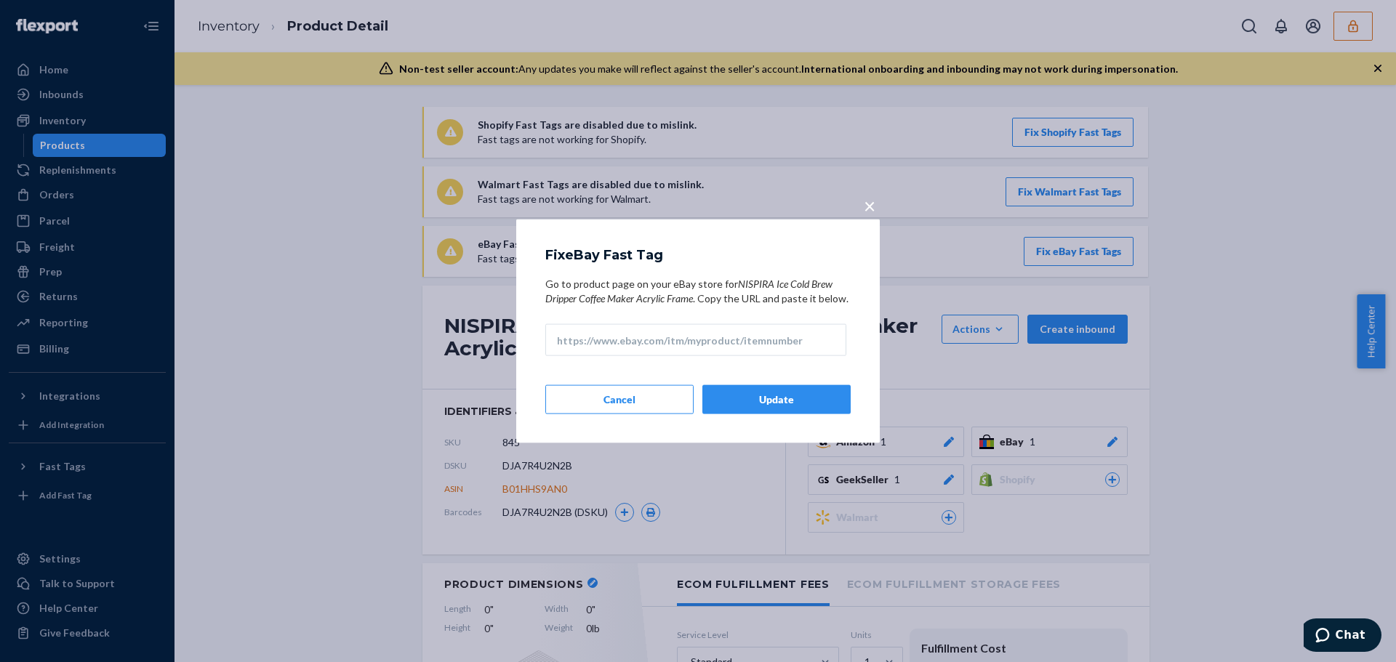
click at [870, 199] on span "×" at bounding box center [870, 205] width 12 height 25
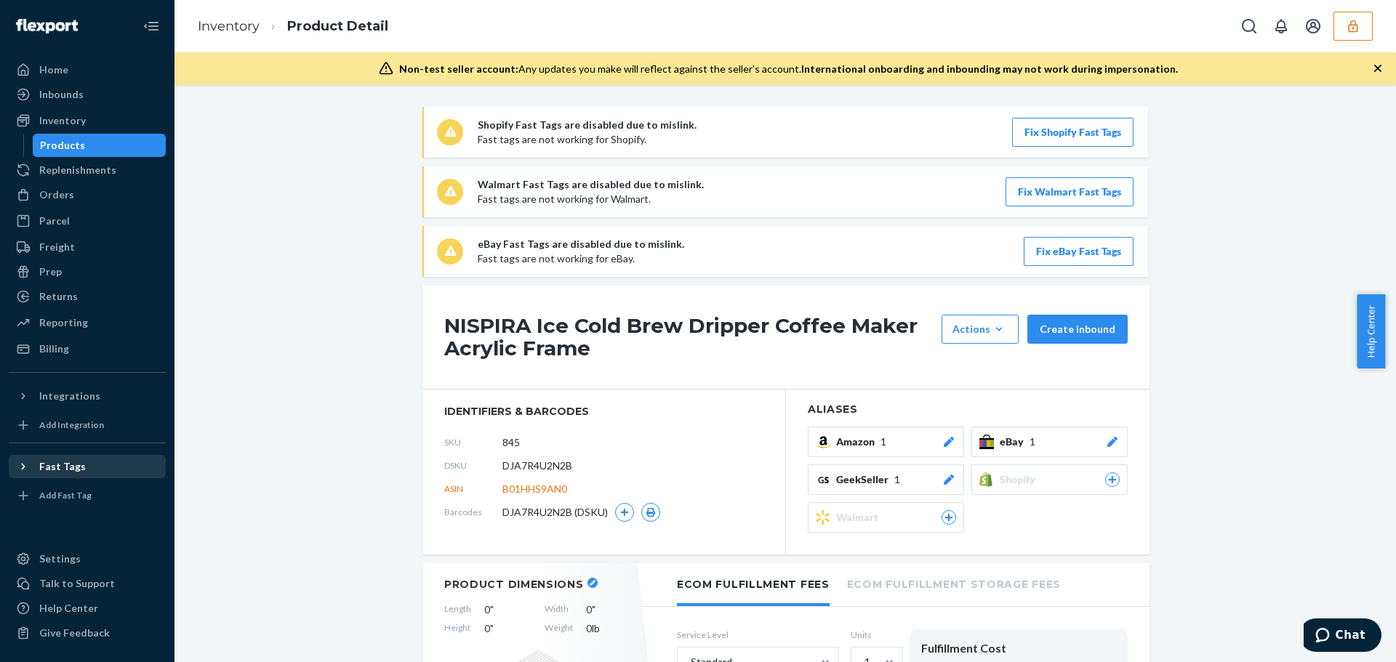
click at [47, 471] on div "Fast Tags" at bounding box center [62, 466] width 47 height 15
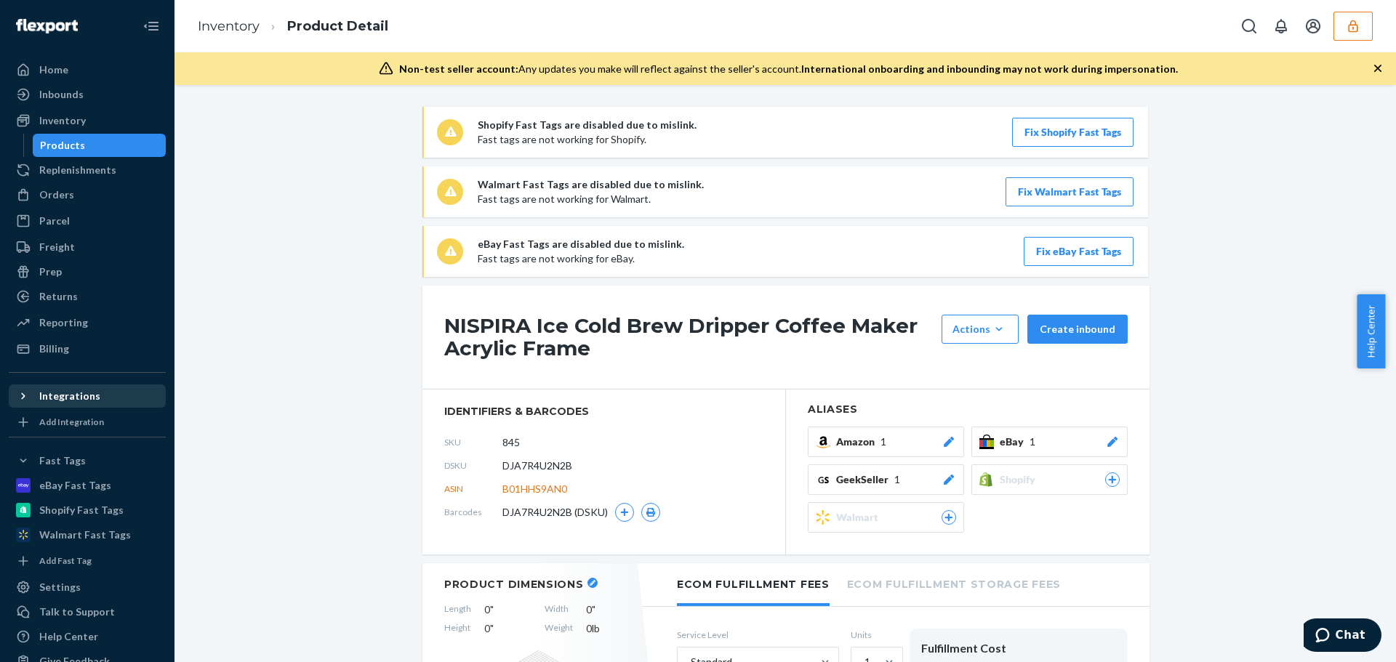
click at [68, 397] on div "Integrations" at bounding box center [69, 396] width 61 height 15
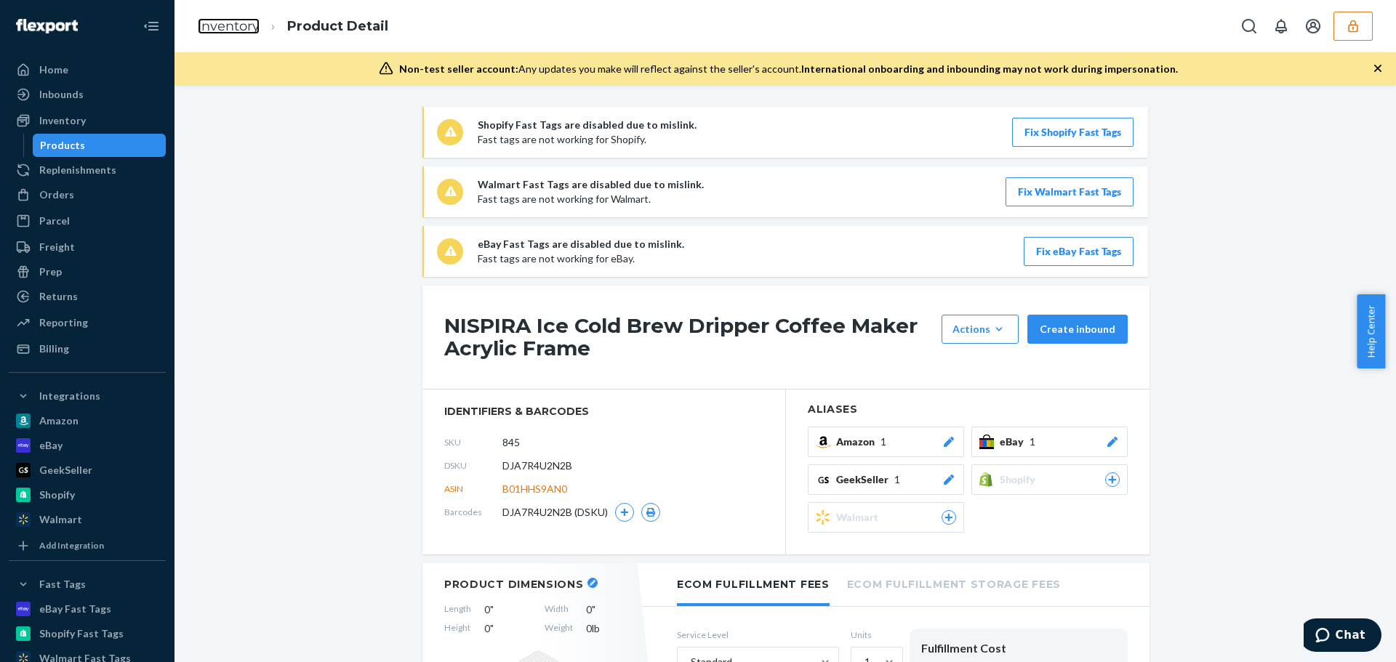
click at [228, 27] on link "Inventory" at bounding box center [229, 26] width 62 height 16
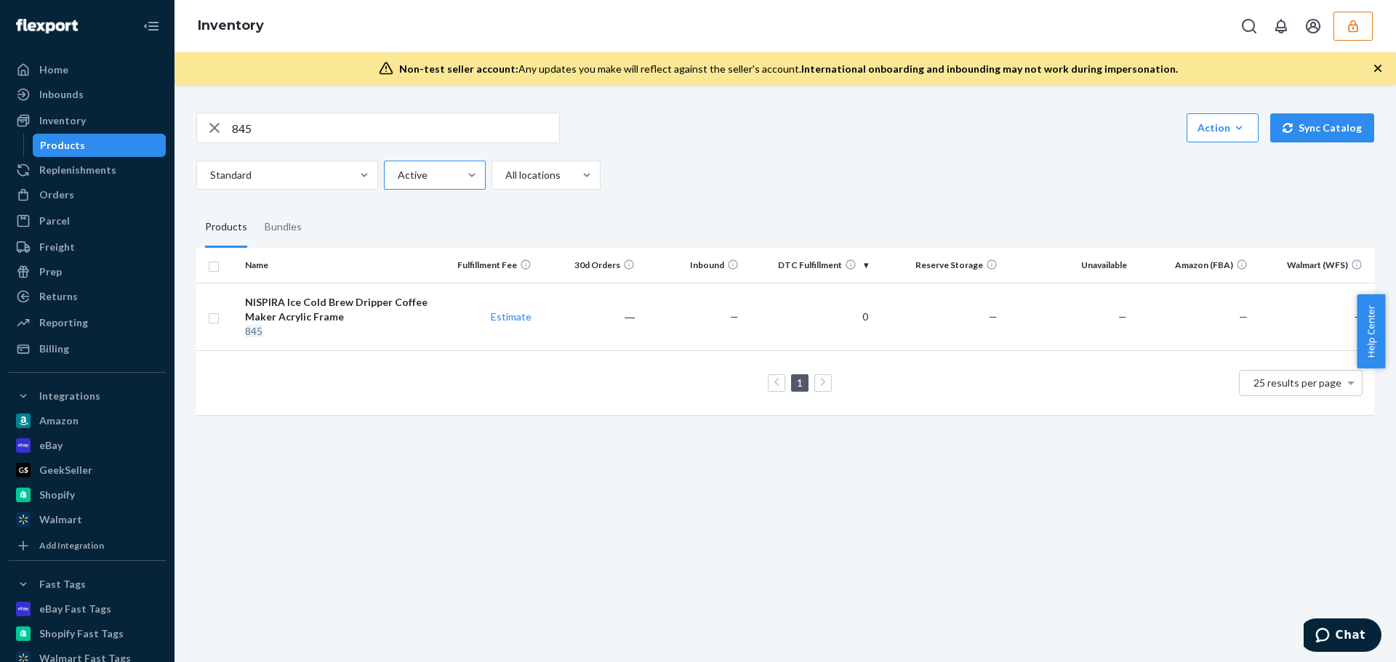
click at [424, 173] on div at bounding box center [433, 174] width 74 height 17
click at [398, 173] on input "Active" at bounding box center [396, 175] width 1 height 15
click at [441, 242] on div "Hidden" at bounding box center [435, 239] width 96 height 29
click at [398, 182] on input "option Hidden focused, 2 of 2. 2 results available. Use Up and Down to choose o…" at bounding box center [396, 175] width 1 height 15
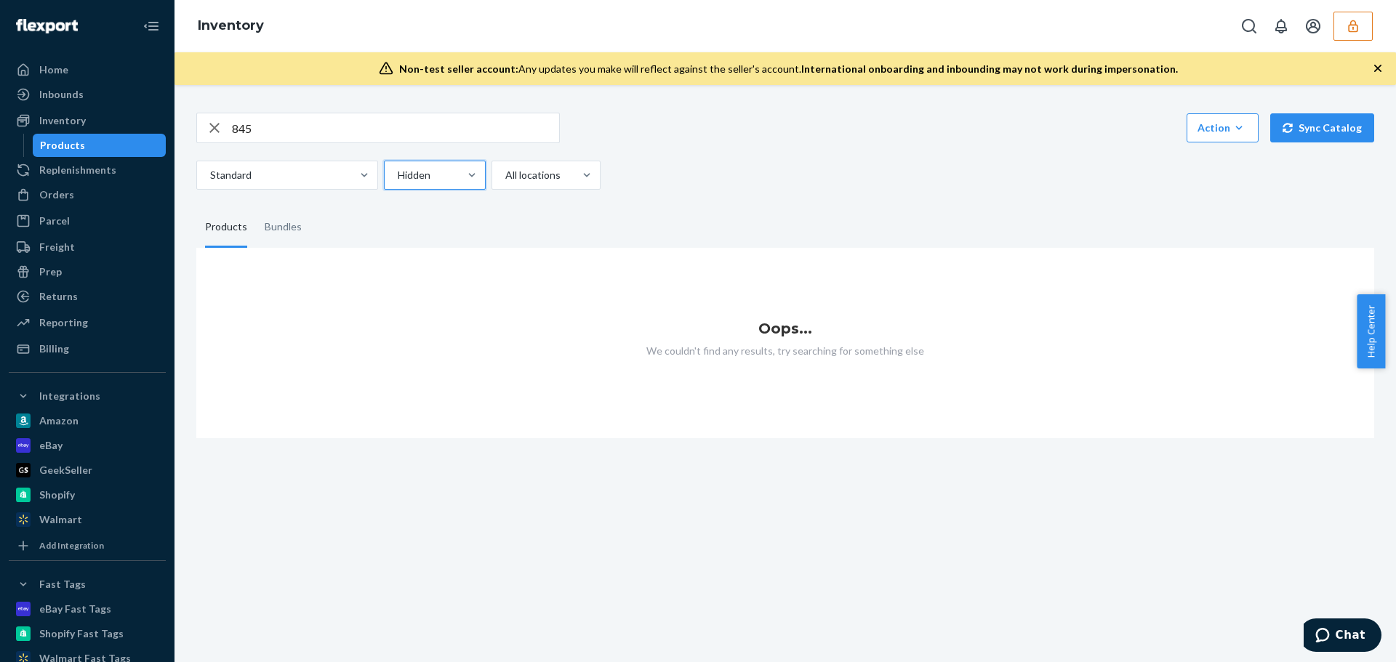
click at [439, 198] on div "845 Action Create product Create bundle Bulk create products Bulk update produc…" at bounding box center [785, 266] width 1200 height 343
click at [435, 180] on div at bounding box center [433, 174] width 74 height 17
click at [398, 180] on input "Hidden" at bounding box center [396, 175] width 1 height 15
click at [443, 213] on div "Active" at bounding box center [435, 210] width 96 height 29
click at [398, 182] on input "option Hidden, selected. option Active focused, 1 of 2. 2 results available. Us…" at bounding box center [396, 175] width 1 height 15
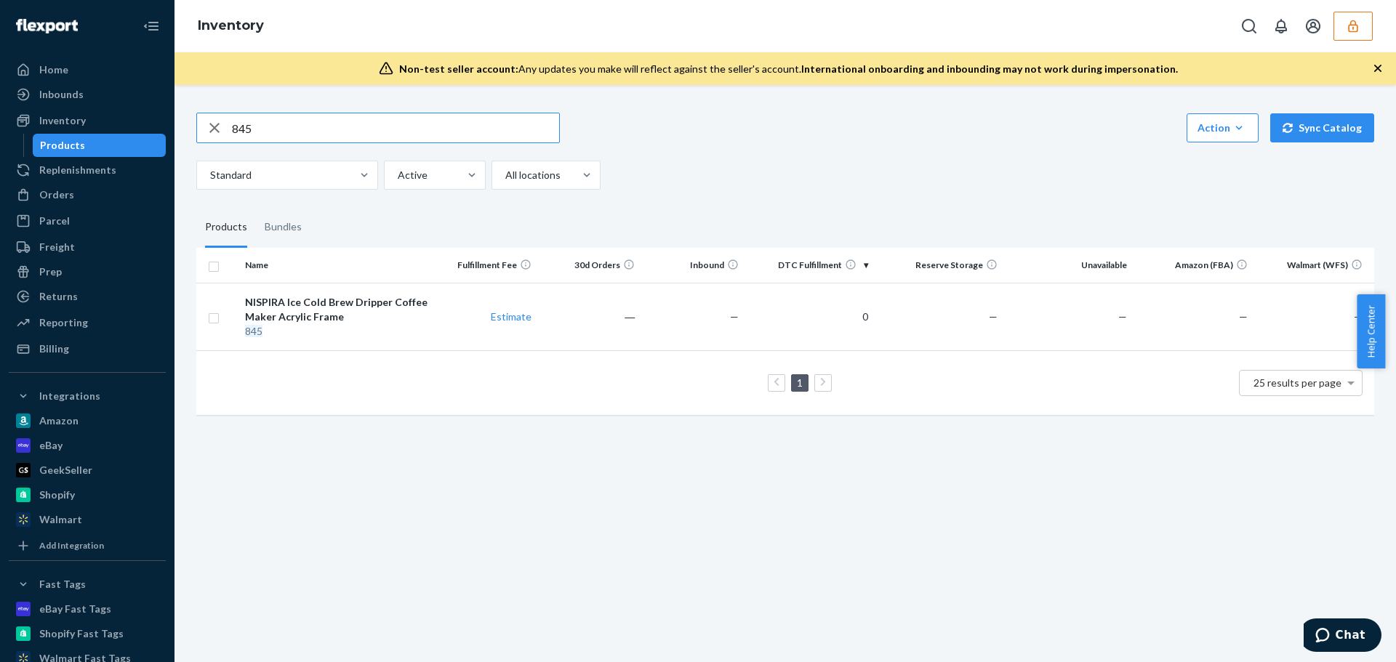
drag, startPoint x: 245, startPoint y: 134, endPoint x: 278, endPoint y: 129, distance: 33.7
click at [278, 129] on input "845" at bounding box center [395, 127] width 327 height 29
click at [243, 124] on input "845" at bounding box center [395, 127] width 327 height 29
click at [1026, 213] on fieldset "Products Bundles" at bounding box center [785, 227] width 1178 height 41
click at [241, 132] on input "845" at bounding box center [395, 127] width 327 height 29
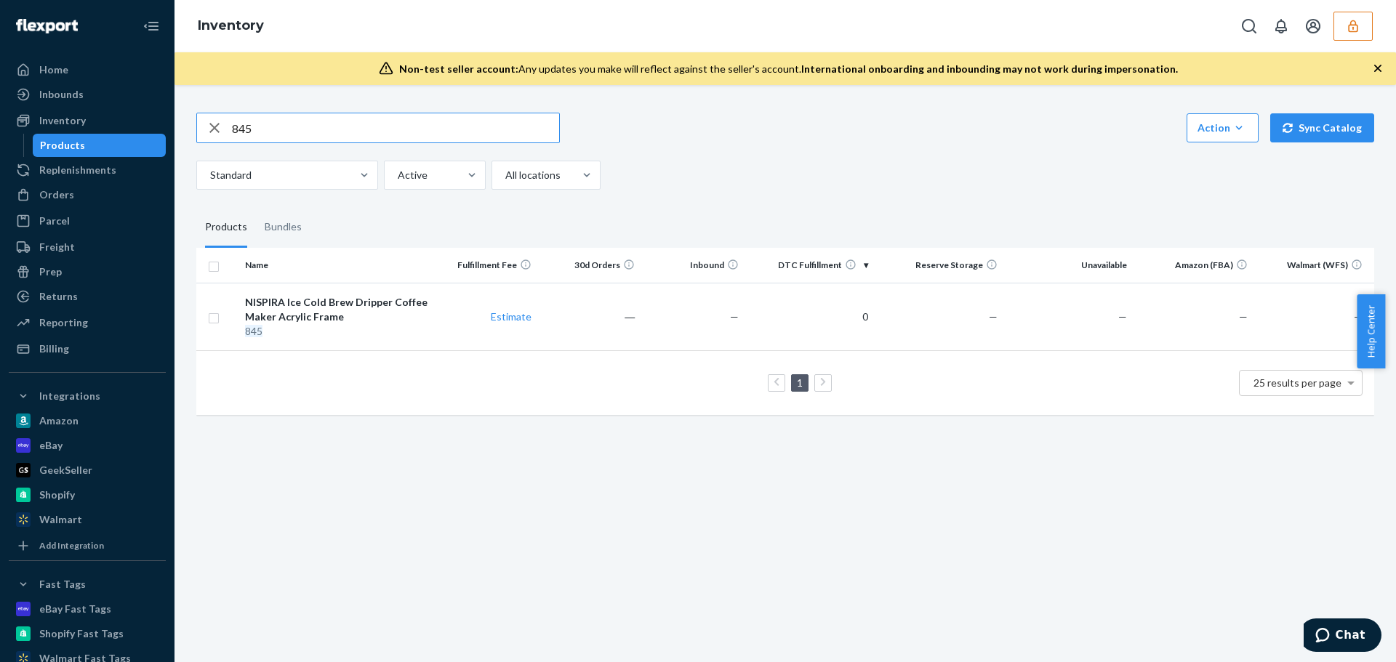
click at [241, 132] on input "845" at bounding box center [395, 127] width 327 height 29
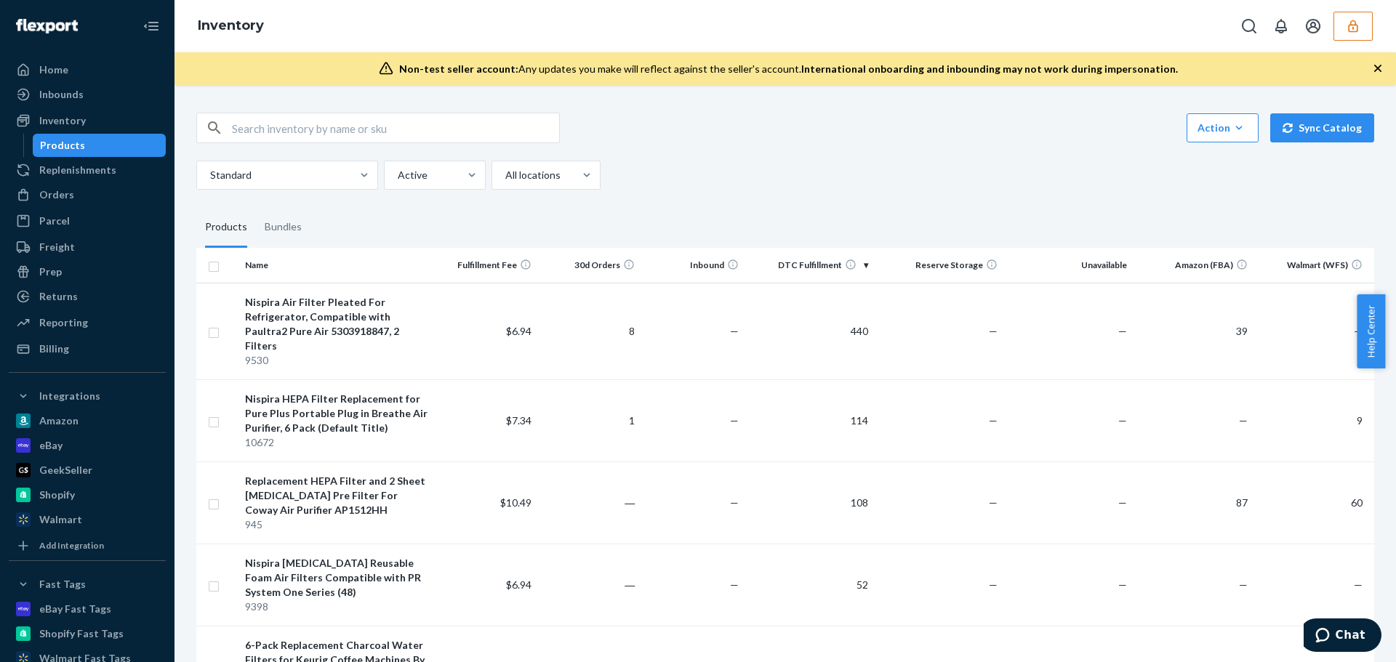
click at [353, 127] on input "text" at bounding box center [395, 127] width 327 height 29
type input "845"
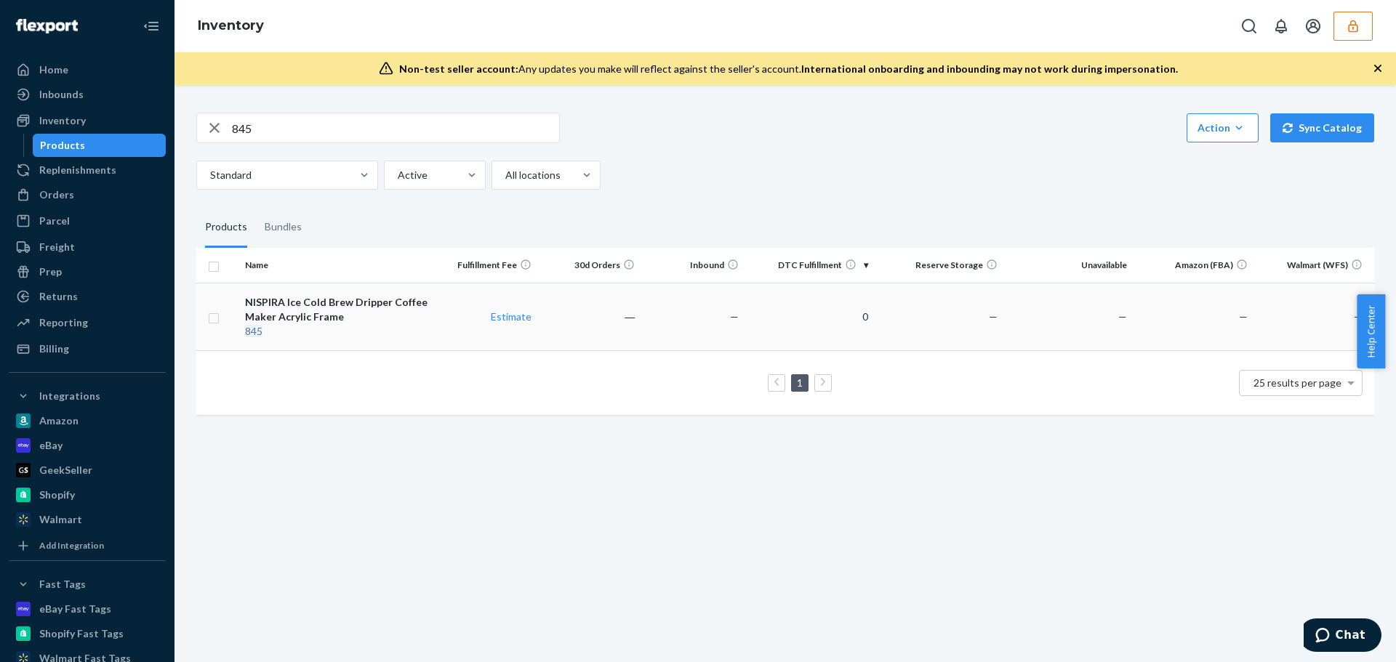
click at [351, 327] on div "845" at bounding box center [336, 331] width 182 height 15
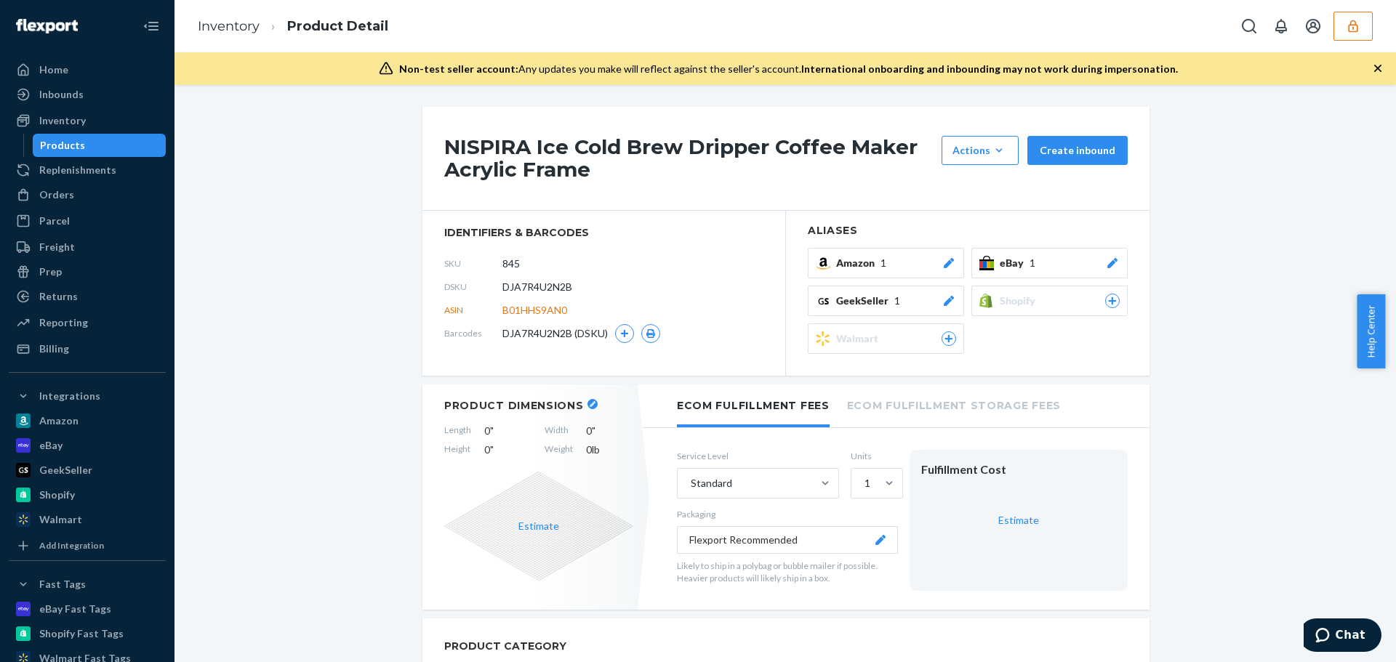
click at [1021, 269] on span "eBay" at bounding box center [1015, 263] width 30 height 15
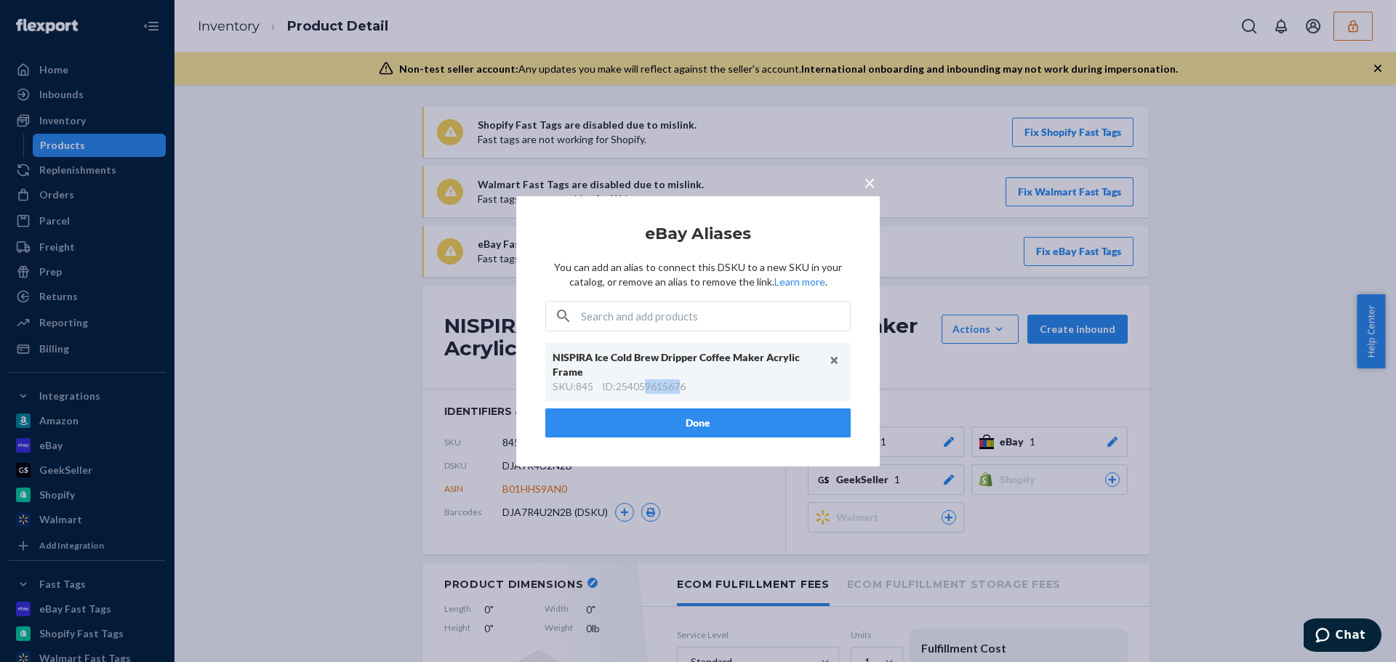
drag, startPoint x: 648, startPoint y: 381, endPoint x: 686, endPoint y: 380, distance: 38.6
click at [686, 380] on div "ID : 254059615676" at bounding box center [644, 387] width 84 height 15
click at [871, 188] on span "×" at bounding box center [870, 181] width 12 height 25
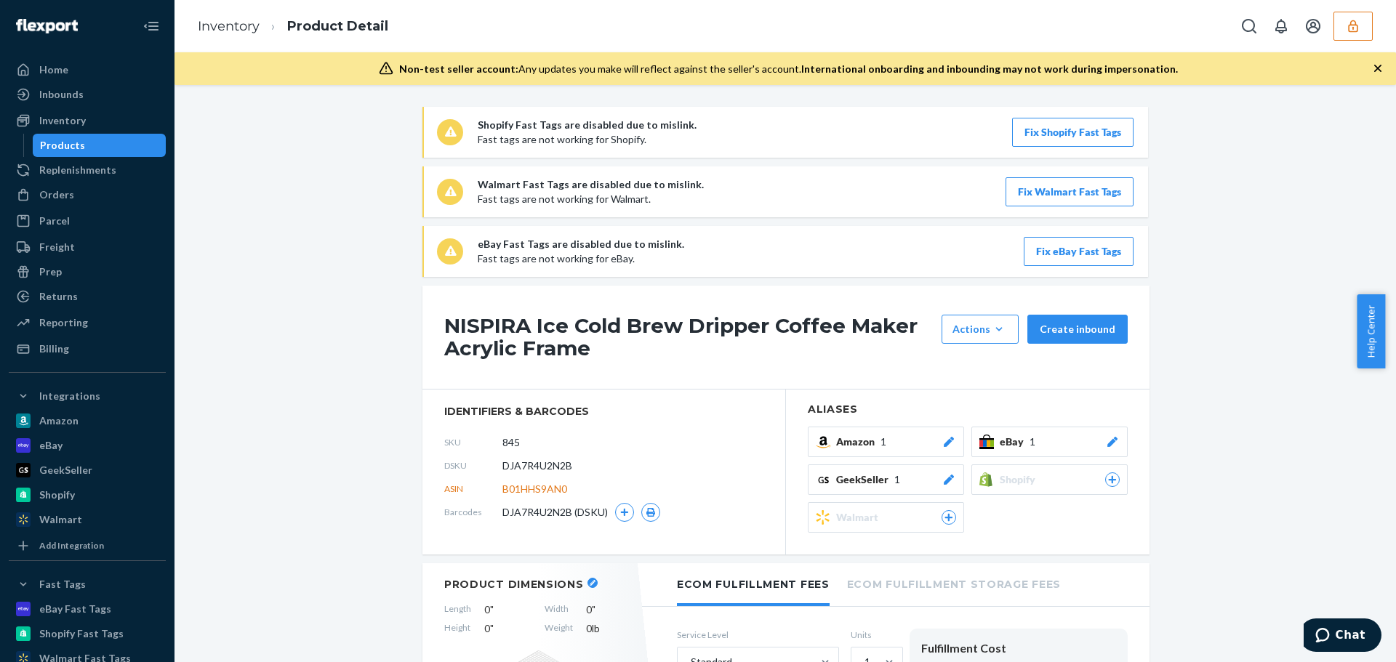
scroll to position [73, 0]
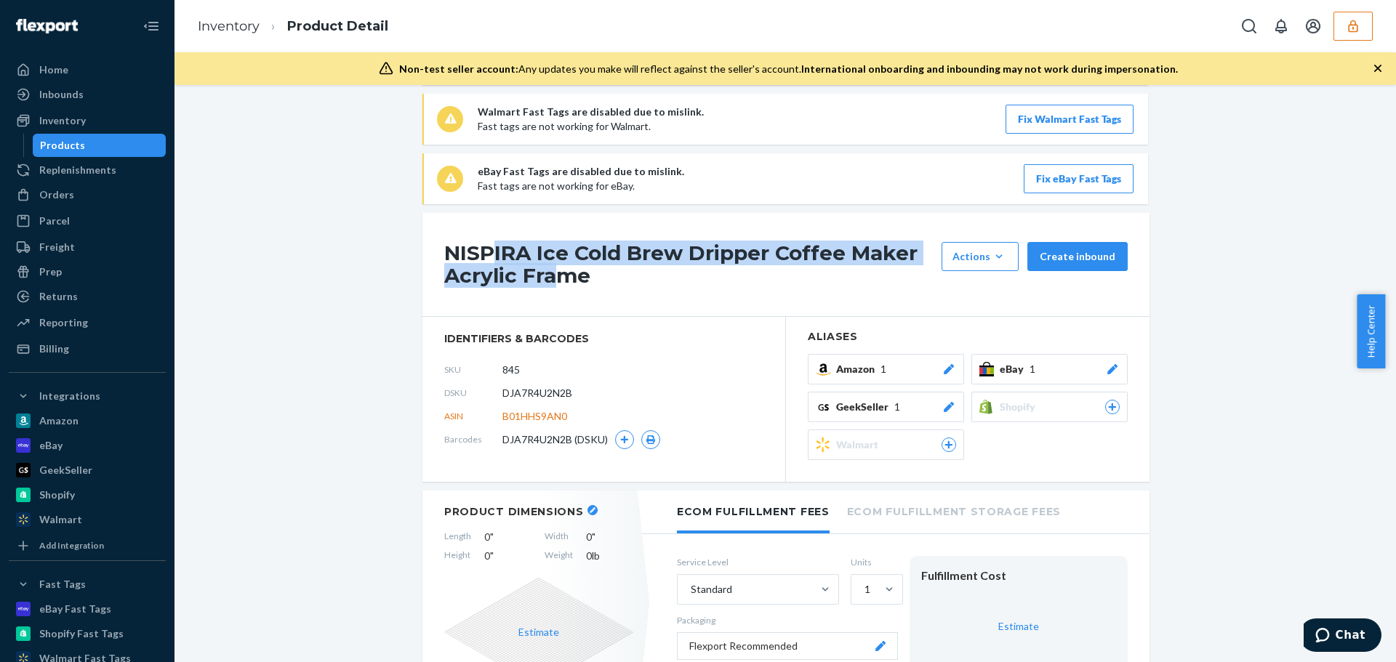
drag, startPoint x: 484, startPoint y: 235, endPoint x: 546, endPoint y: 286, distance: 80.5
click at [546, 286] on div "NISPIRA Ice Cold Brew Dripper Coffee Maker Acrylic Frame Actions Hide Set up as…" at bounding box center [785, 265] width 727 height 104
click at [542, 273] on h1 "NISPIRA Ice Cold Brew Dripper Coffee Maker Acrylic Frame" at bounding box center [689, 264] width 490 height 45
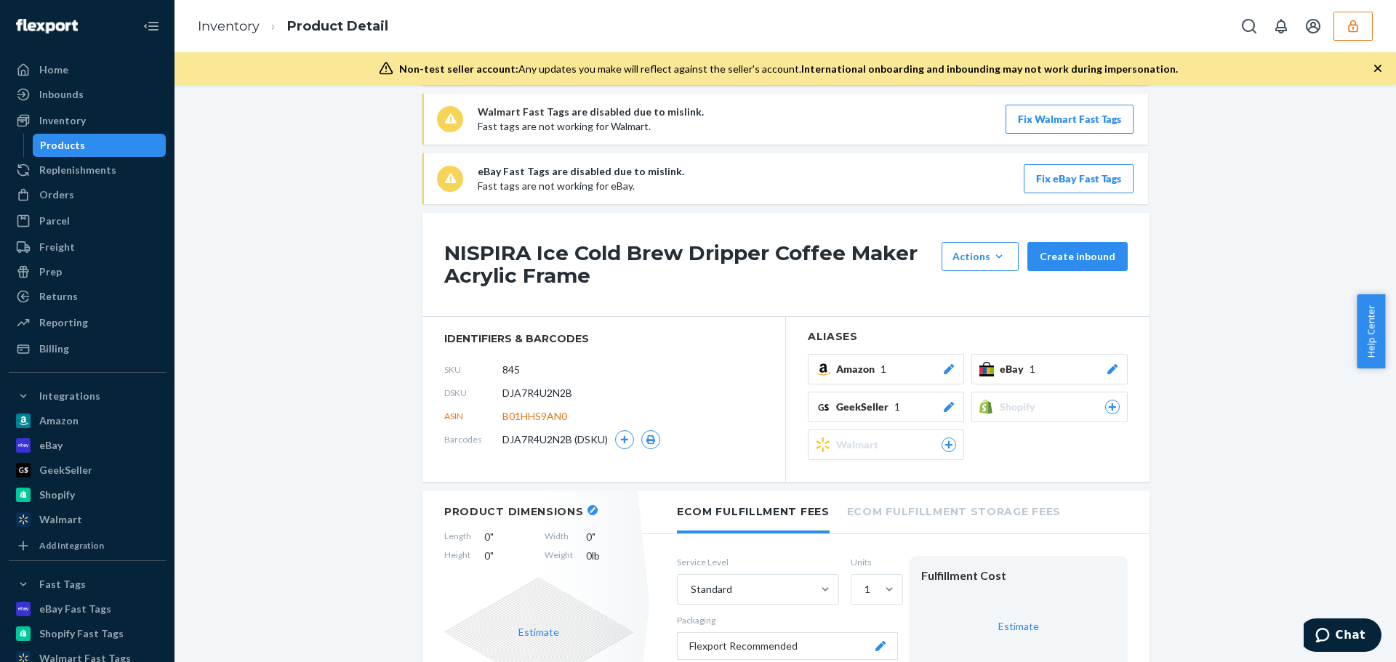
click at [1017, 372] on span "eBay" at bounding box center [1015, 369] width 30 height 15
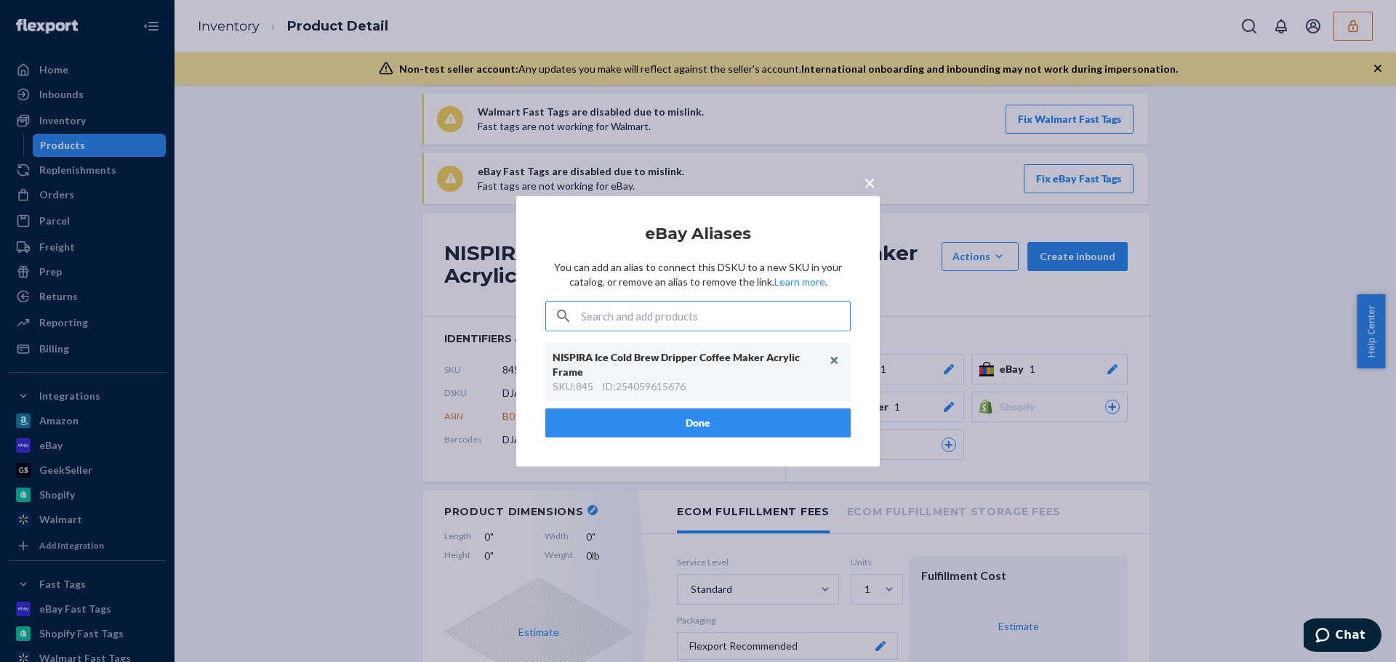
scroll to position [252, 0]
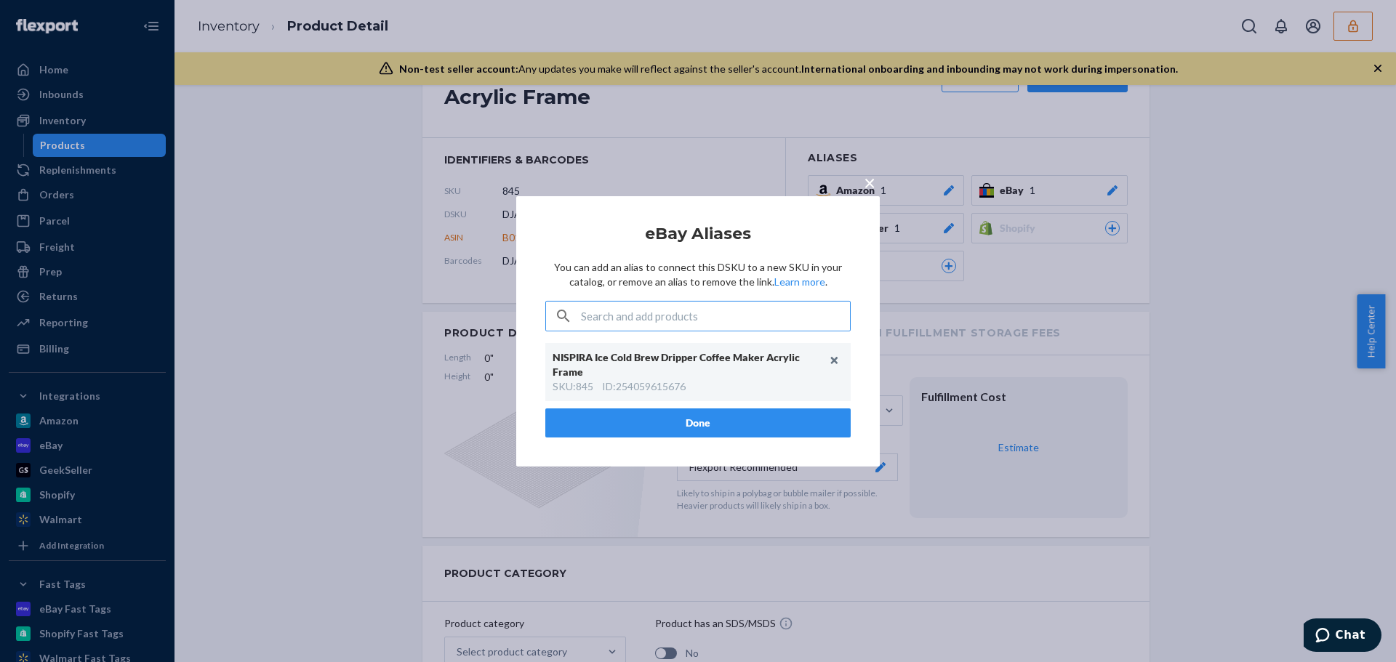
click at [864, 193] on span "×" at bounding box center [870, 181] width 12 height 25
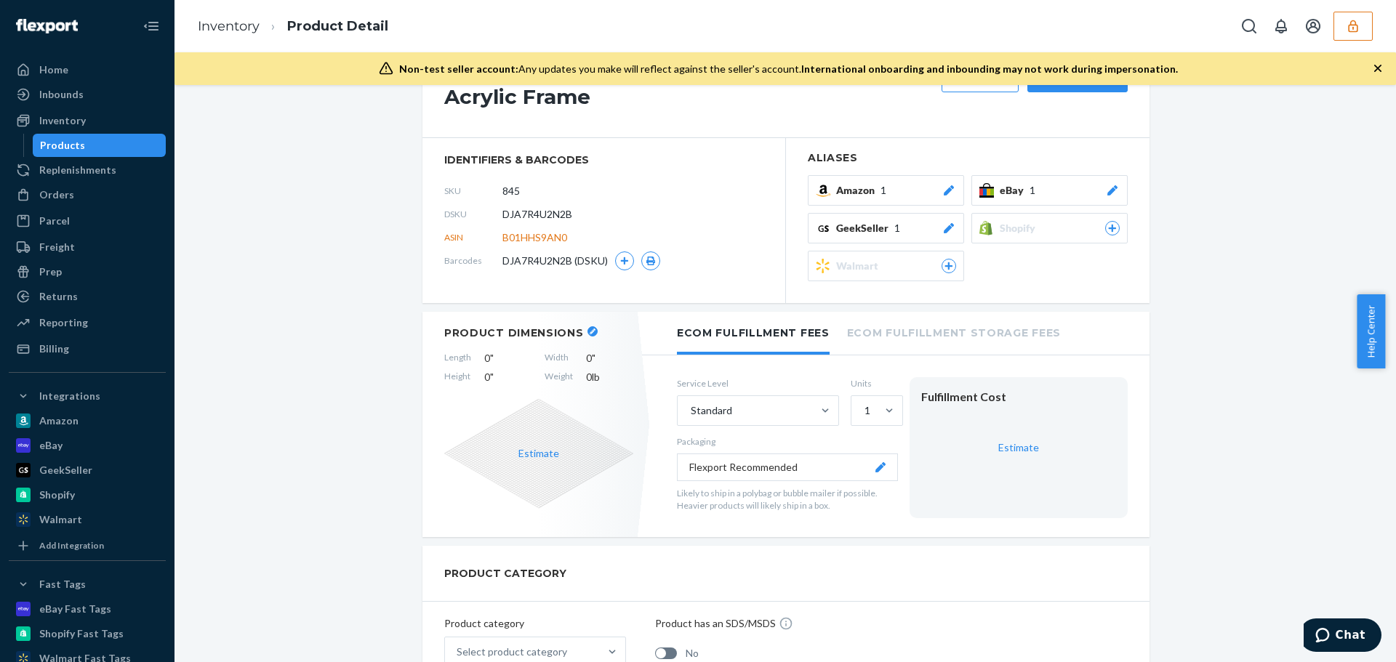
scroll to position [33, 0]
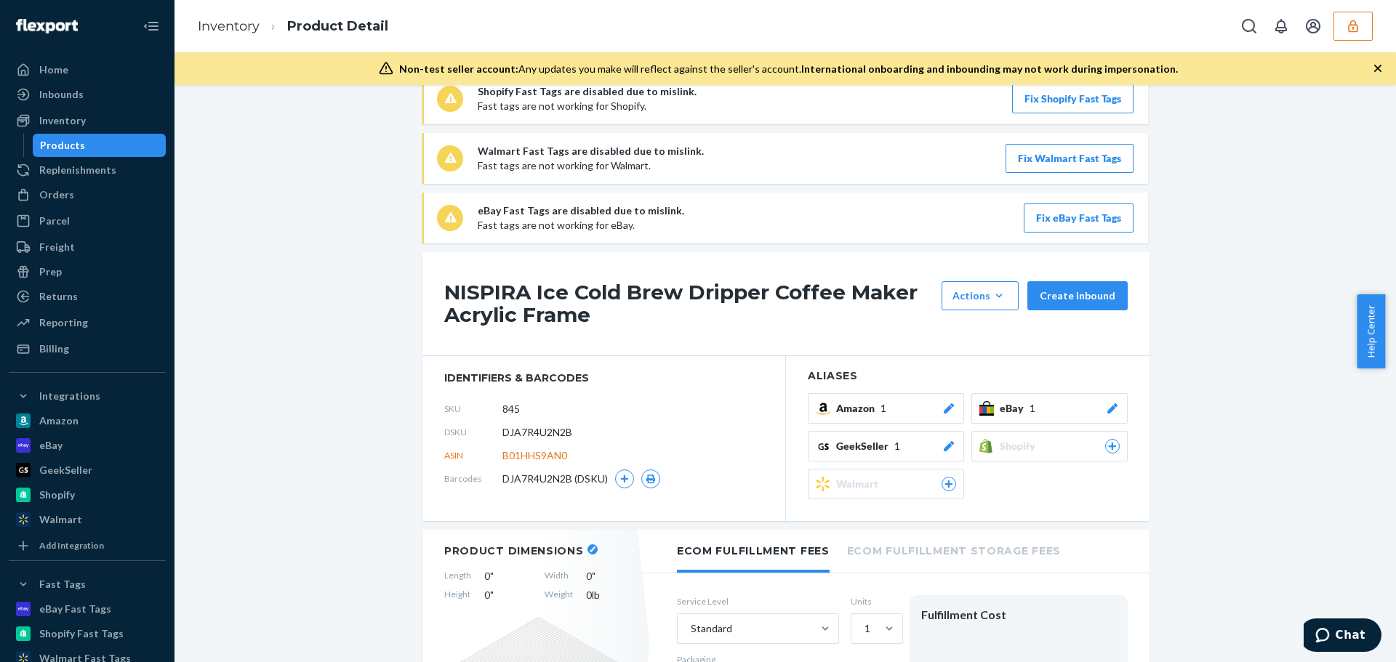
click at [531, 433] on span "DJA7R4U2N2B" at bounding box center [537, 432] width 70 height 15
click at [530, 432] on span "DJA7R4U2N2B" at bounding box center [537, 432] width 70 height 15
copy span "DJA7R4U2N2B"
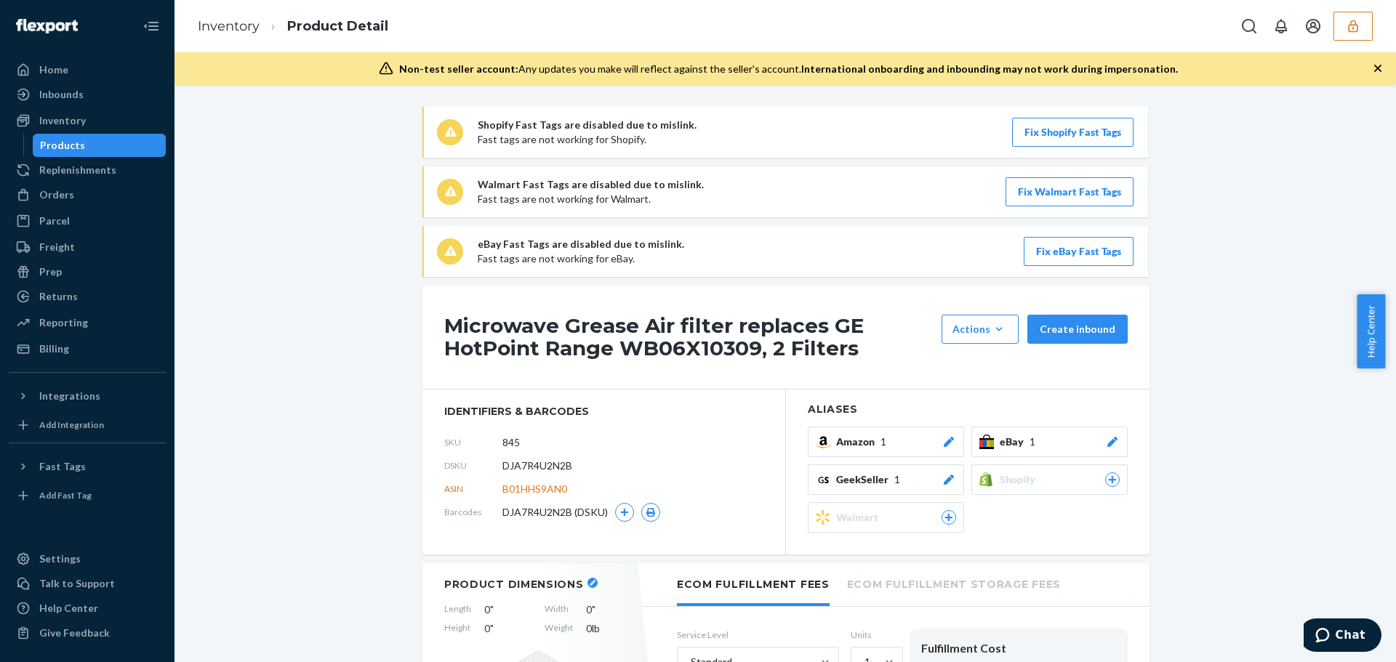
click at [1011, 441] on span "eBay" at bounding box center [1015, 442] width 30 height 15
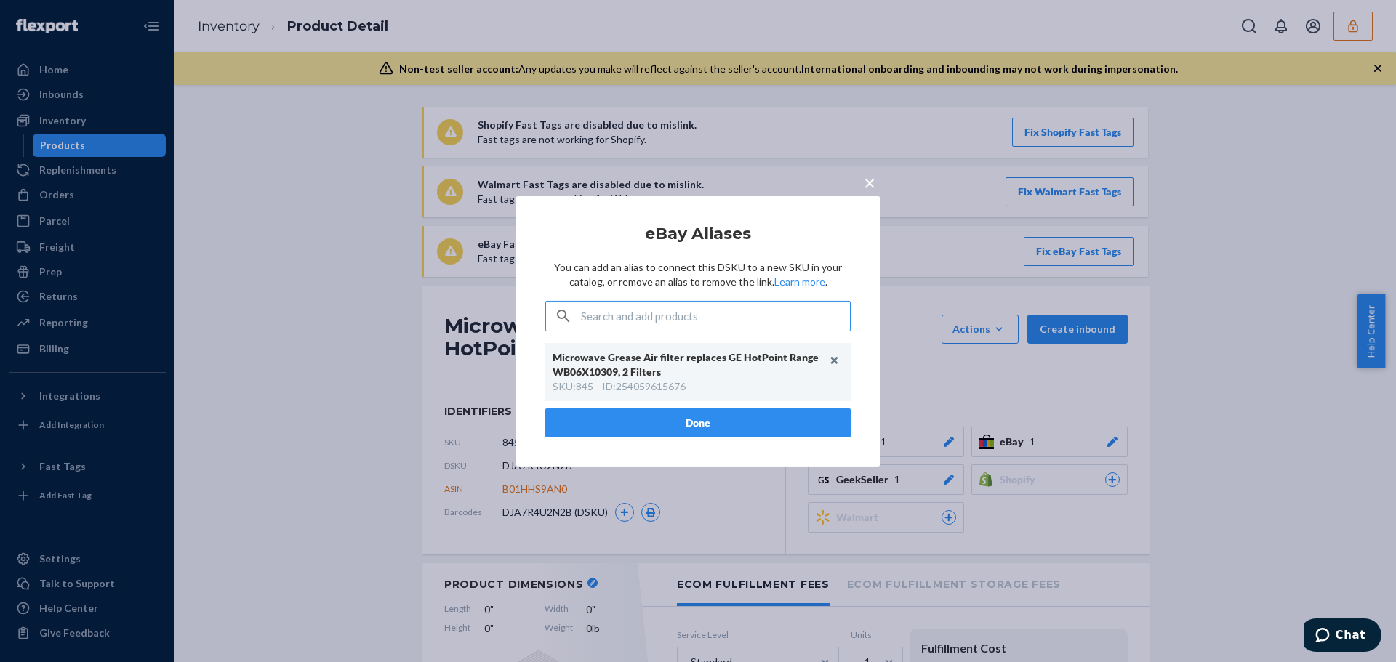
click at [723, 422] on button "Done" at bounding box center [697, 423] width 305 height 29
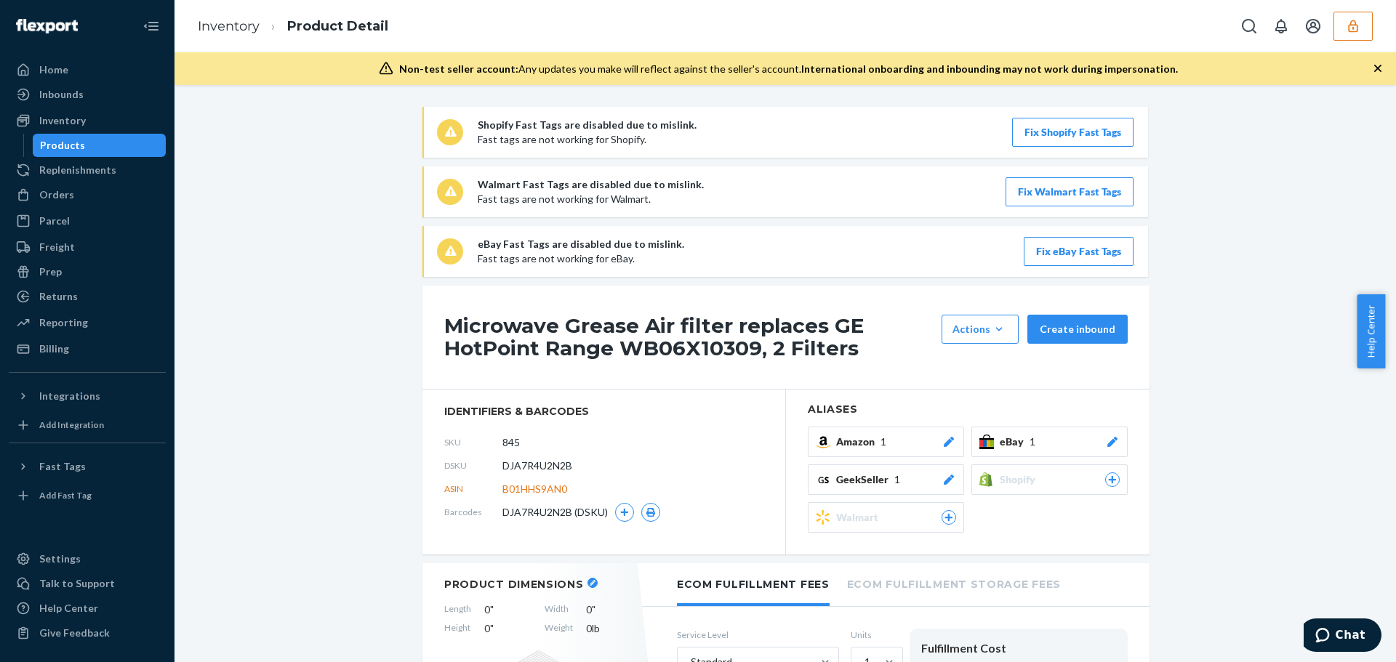
scroll to position [218, 0]
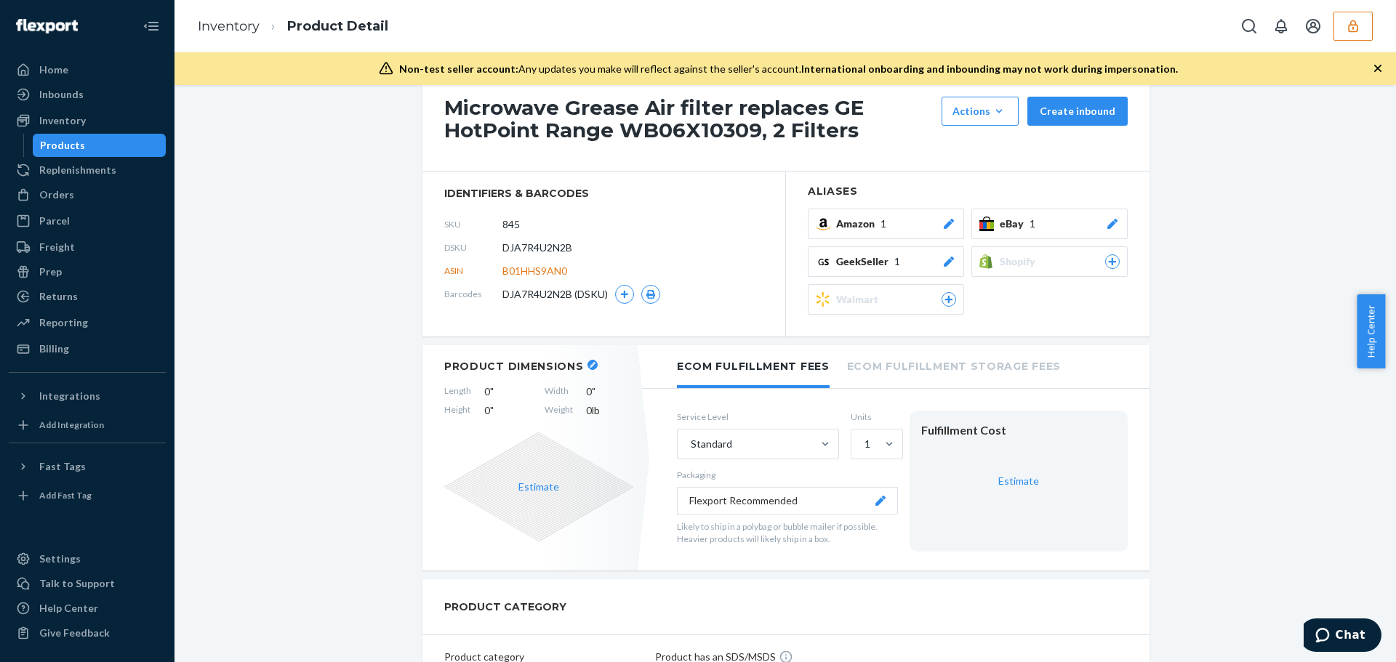
click at [1020, 228] on span "eBay" at bounding box center [1015, 224] width 30 height 15
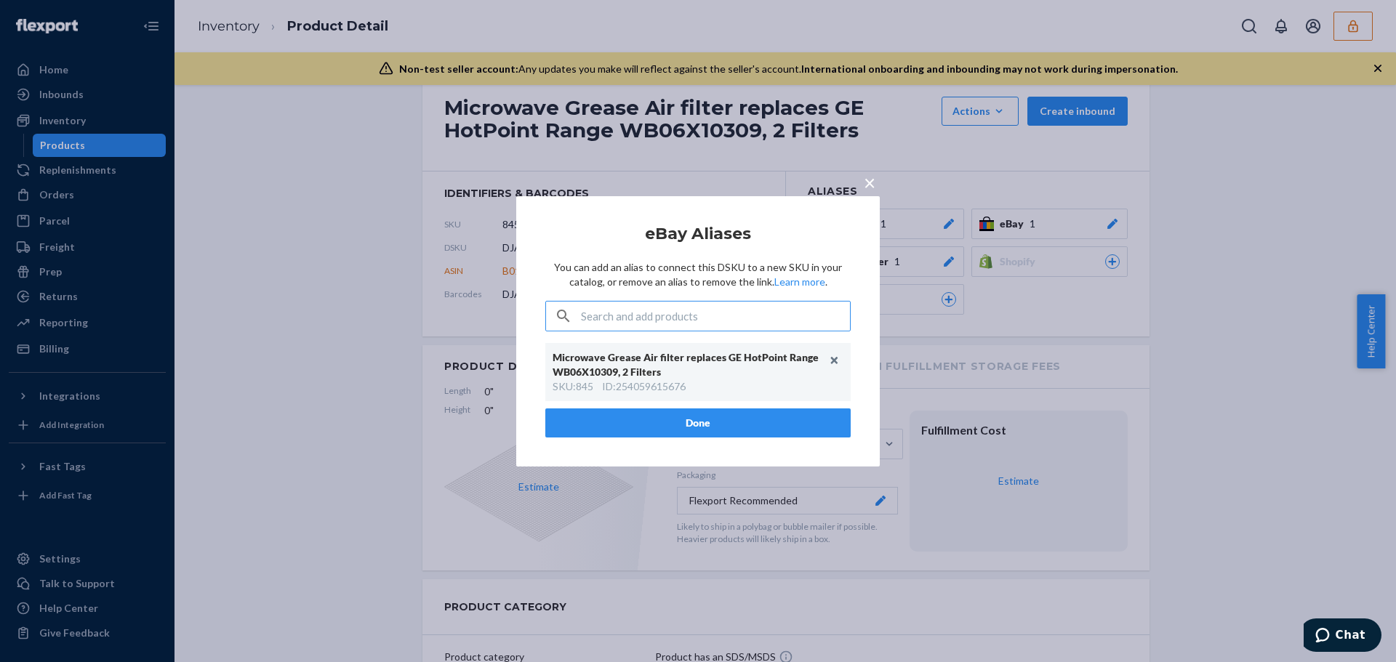
click at [412, 394] on div "× eBay Aliases You can add an alias to connect this DSKU to a new SKU in your c…" at bounding box center [698, 331] width 1396 height 662
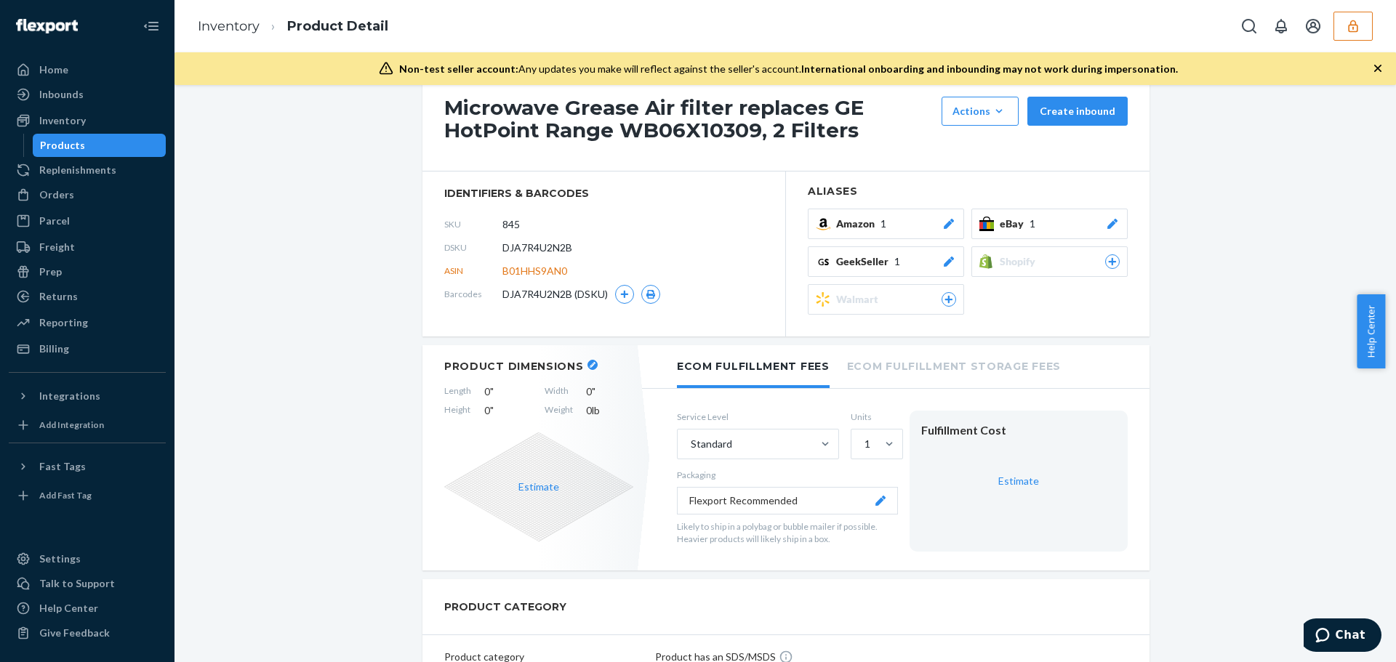
scroll to position [0, 0]
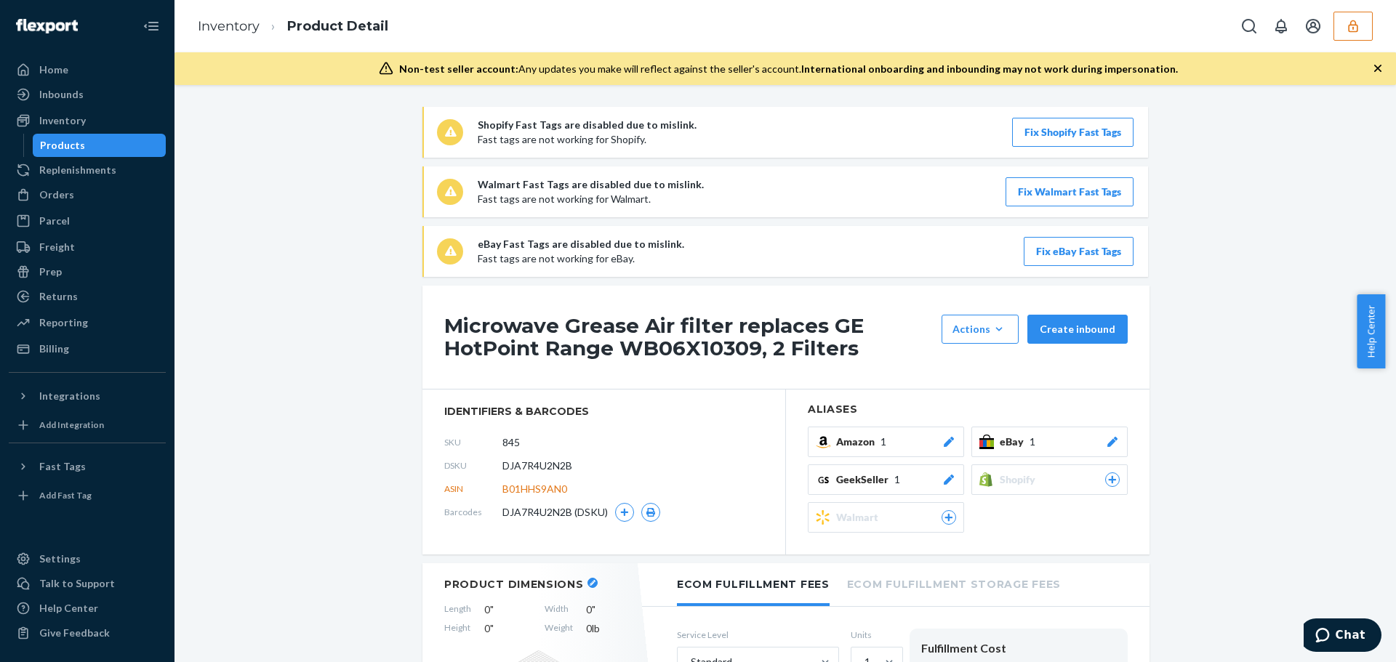
click at [513, 459] on span "DJA7R4U2N2B" at bounding box center [537, 466] width 70 height 15
click at [513, 462] on span "DJA7R4U2N2B" at bounding box center [537, 466] width 70 height 15
drag, startPoint x: 513, startPoint y: 462, endPoint x: 466, endPoint y: 457, distance: 47.5
click at [514, 462] on span "DJA7R4U2N2B" at bounding box center [537, 466] width 70 height 15
copy span "DJA7R4U2N2B"
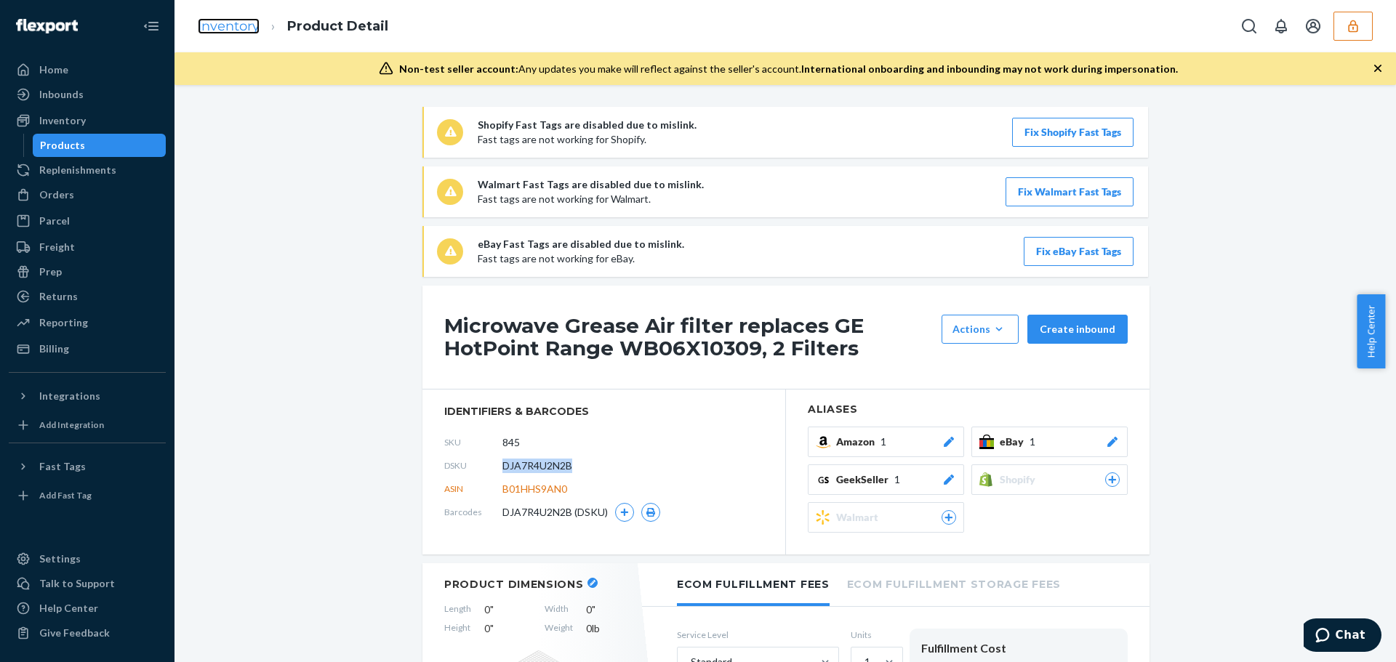
click at [239, 20] on link "Inventory" at bounding box center [229, 26] width 62 height 16
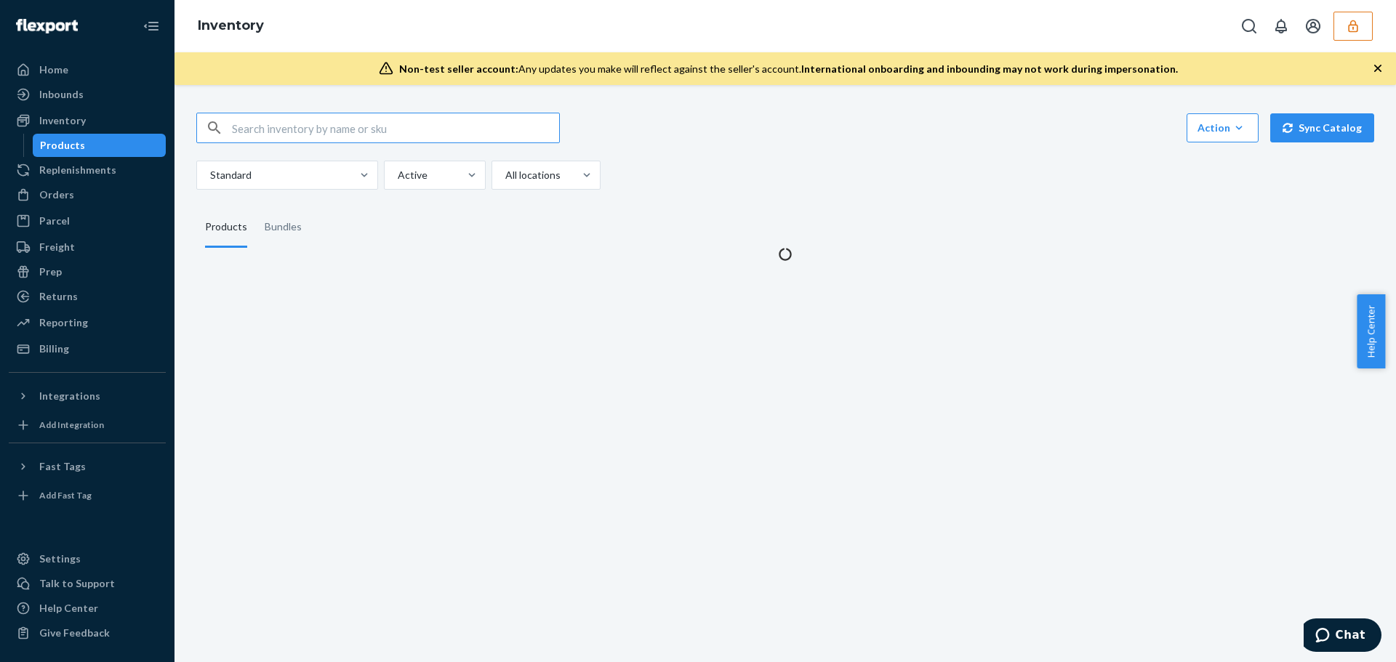
click at [253, 128] on input "text" at bounding box center [395, 127] width 327 height 29
type input "9378"
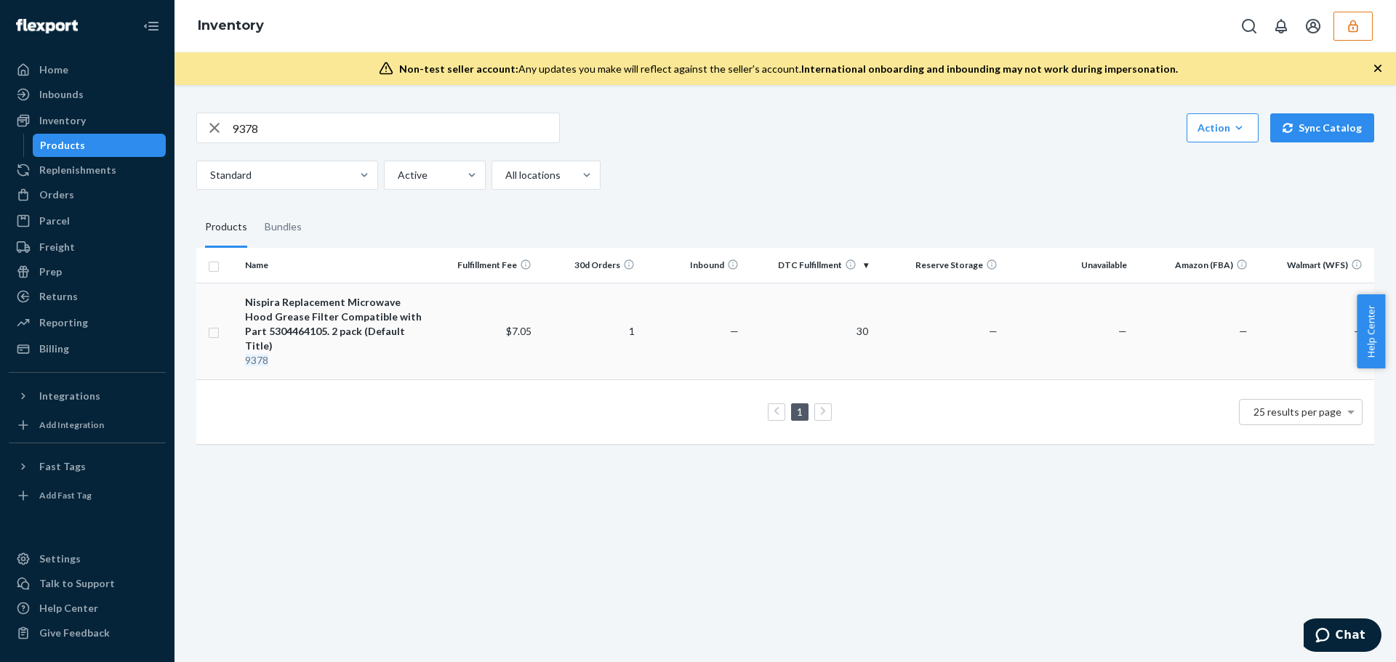
click at [414, 337] on div "Nispira Replacement Microwave Hood Grease Filter Compatible with Part 530446410…" at bounding box center [336, 324] width 182 height 58
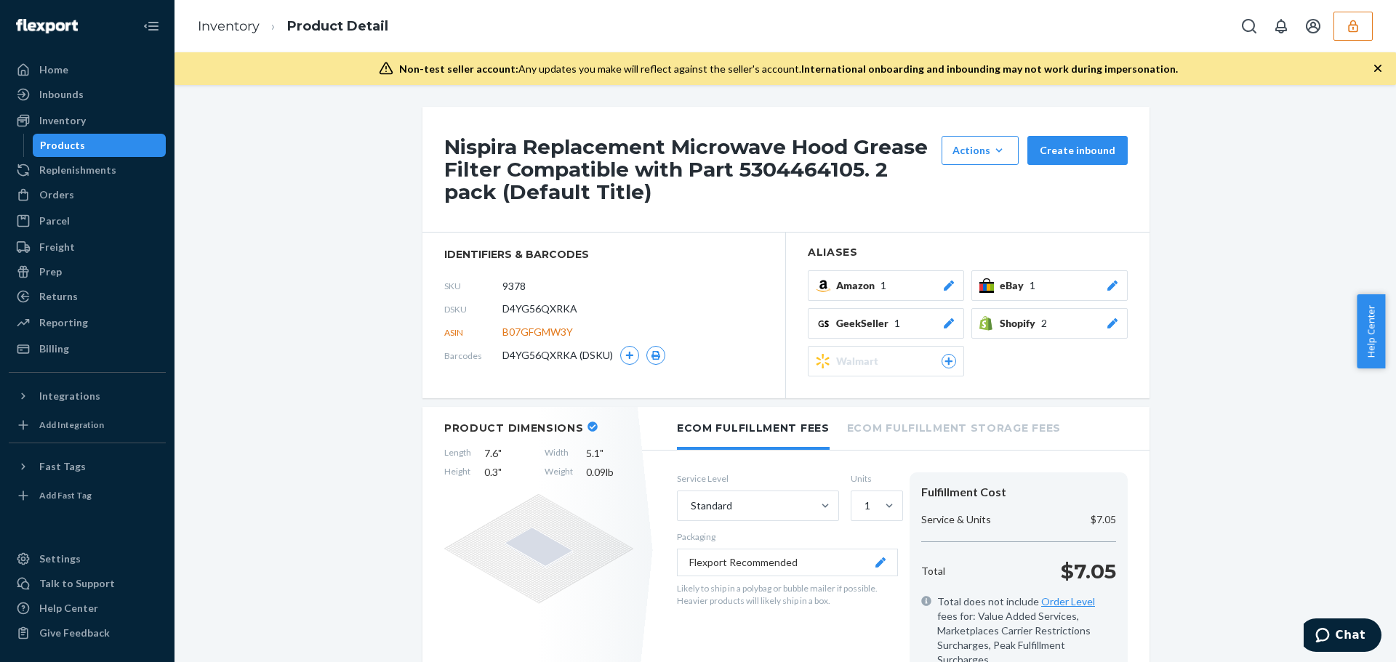
click at [1010, 286] on span "eBay" at bounding box center [1015, 285] width 30 height 15
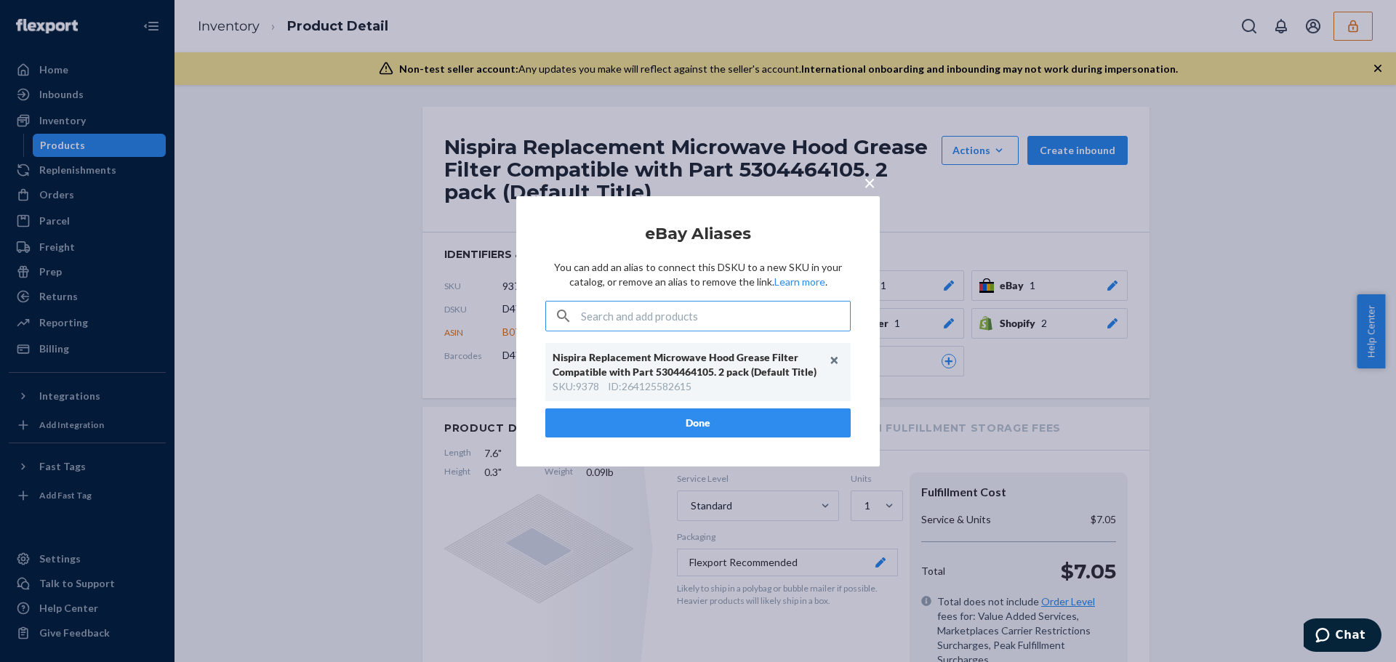
click at [865, 180] on span "×" at bounding box center [870, 181] width 12 height 25
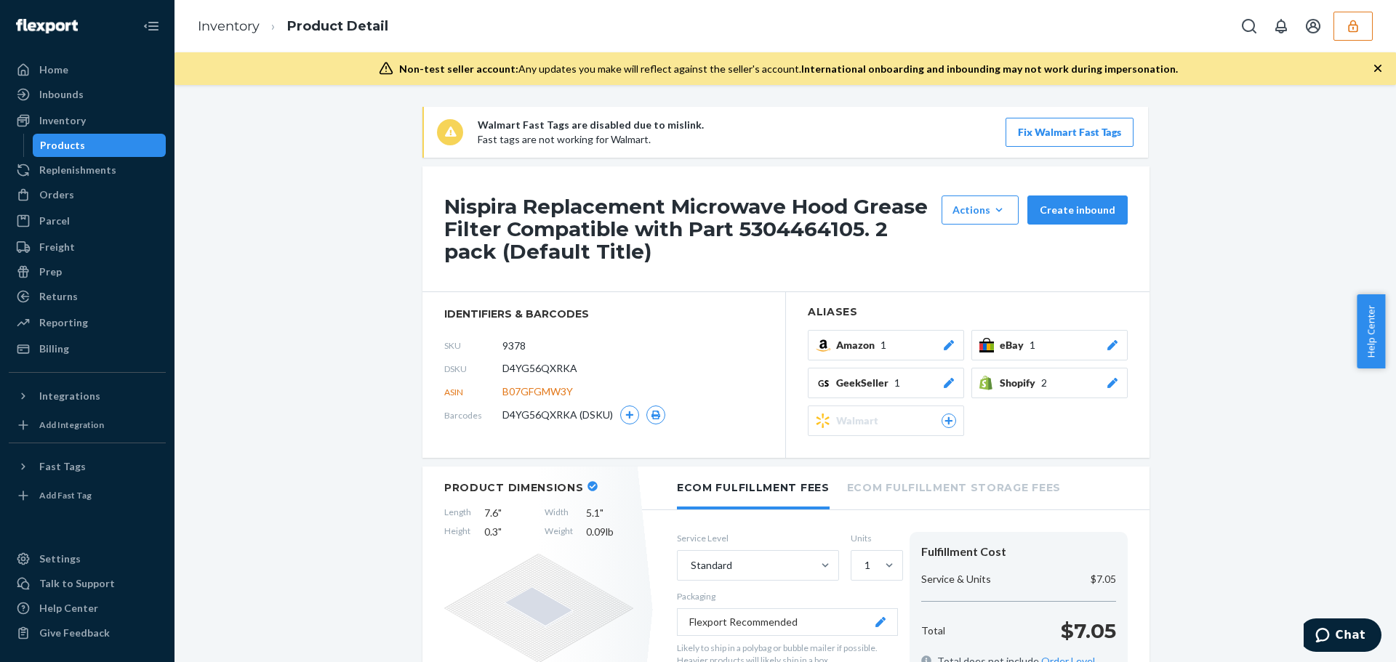
click at [1000, 341] on span "eBay" at bounding box center [1015, 345] width 30 height 15
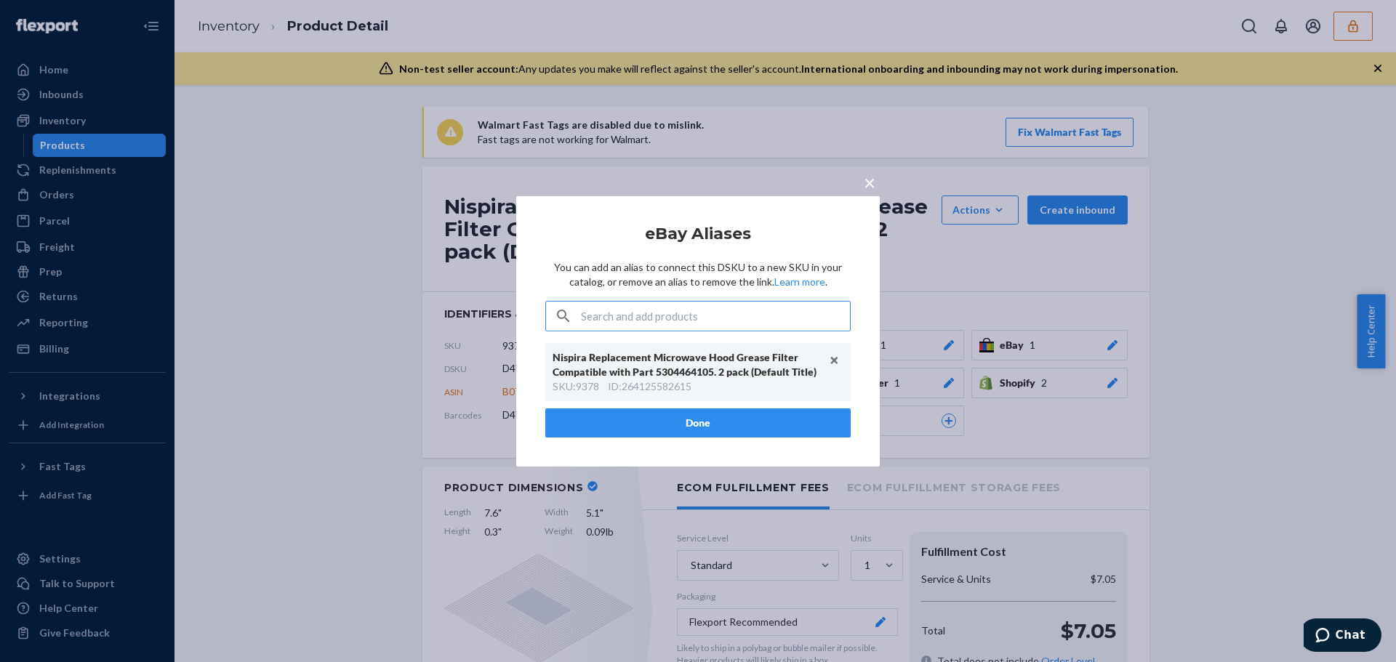
click at [654, 315] on input "text" at bounding box center [715, 316] width 269 height 29
type input "845"
click at [644, 373] on div "ID : 254059615676" at bounding box center [649, 380] width 84 height 15
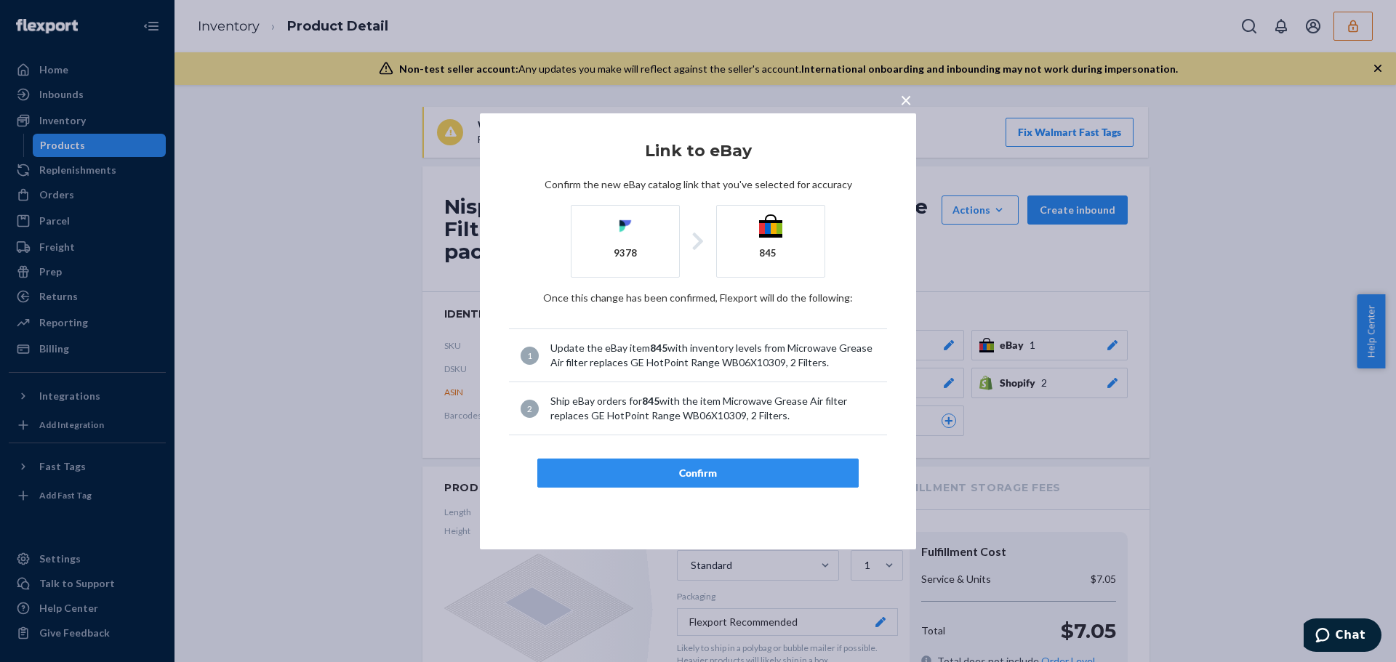
click at [659, 481] on div "Confirm" at bounding box center [698, 473] width 297 height 15
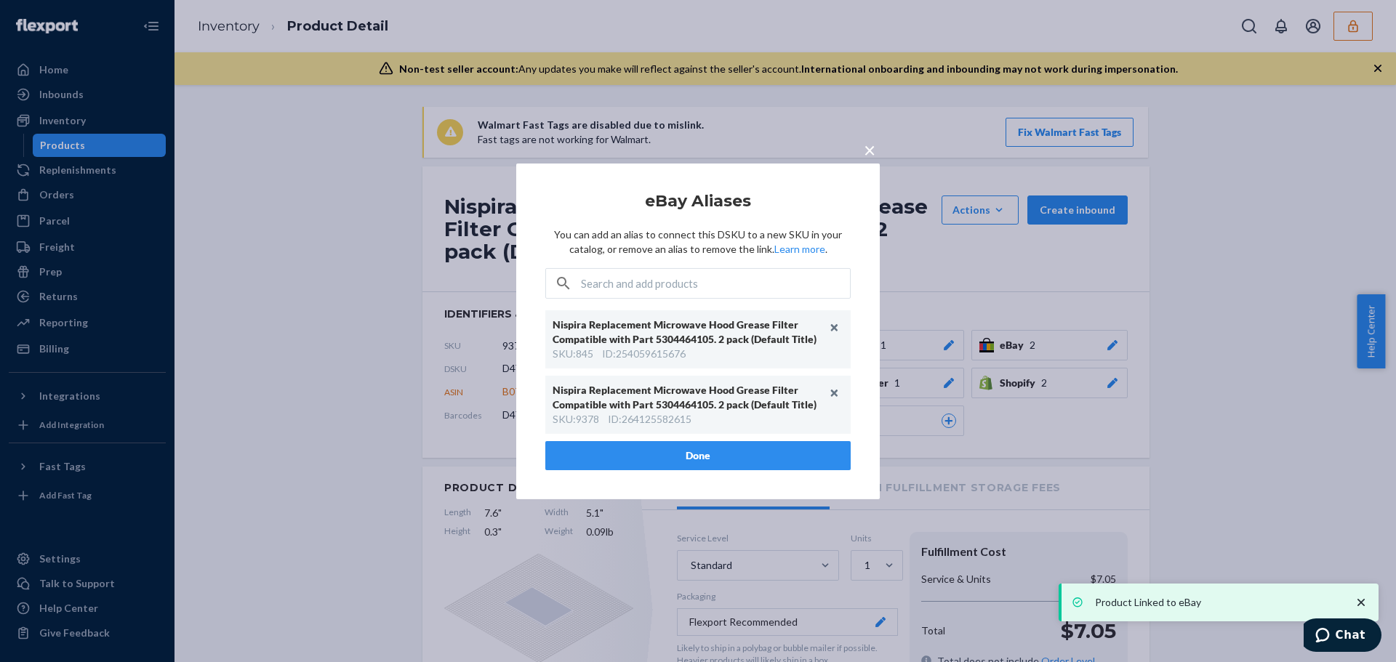
click at [864, 149] on span "×" at bounding box center [870, 149] width 12 height 25
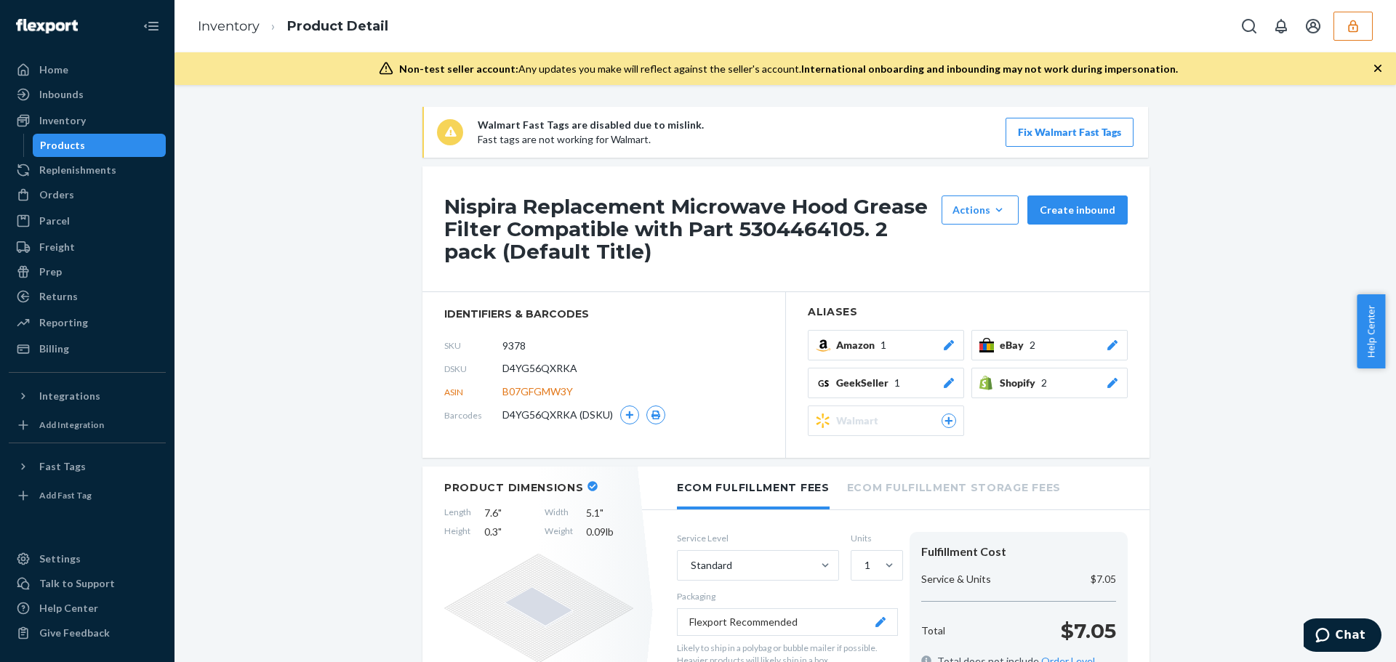
click at [1352, 25] on icon "button" at bounding box center [1353, 26] width 15 height 15
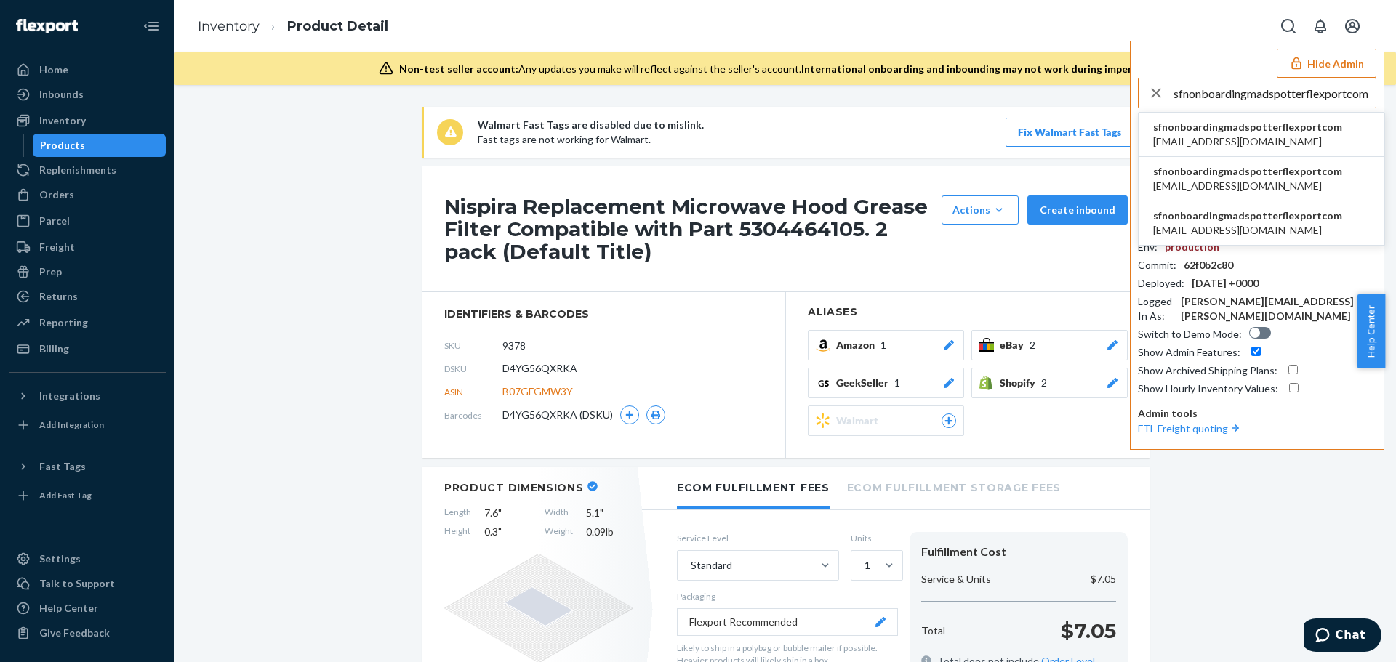
type input "sfnonboardingmadspotterflexportcom"
click at [1277, 125] on span "sfnonboardingmadspotterflexportcom" at bounding box center [1247, 127] width 189 height 15
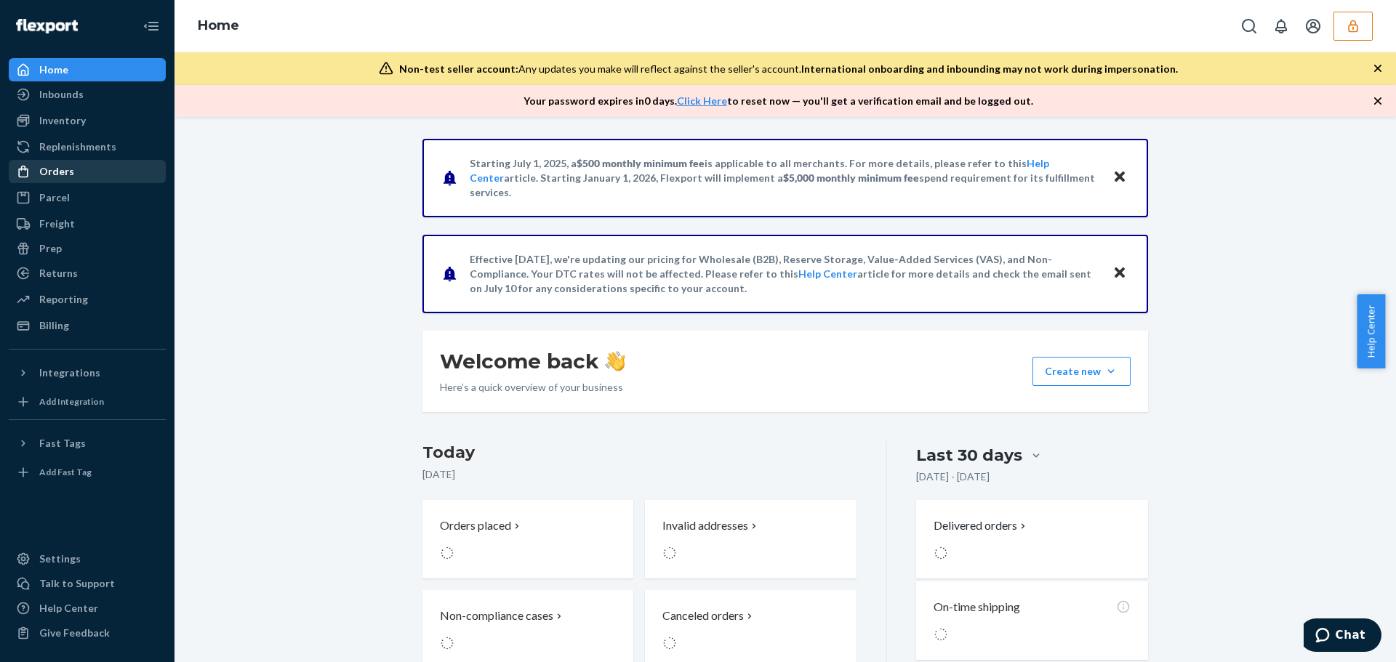
click at [70, 168] on div "Orders" at bounding box center [56, 171] width 35 height 15
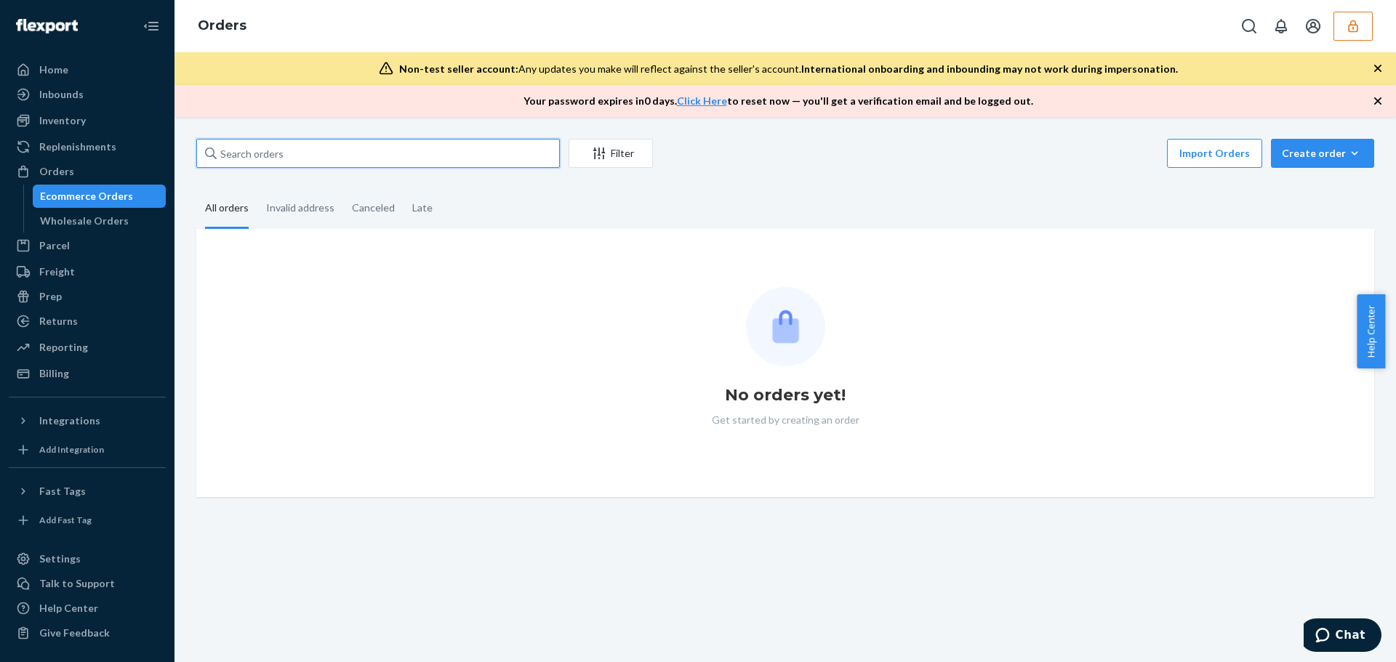
click at [278, 156] on input "text" at bounding box center [378, 153] width 364 height 29
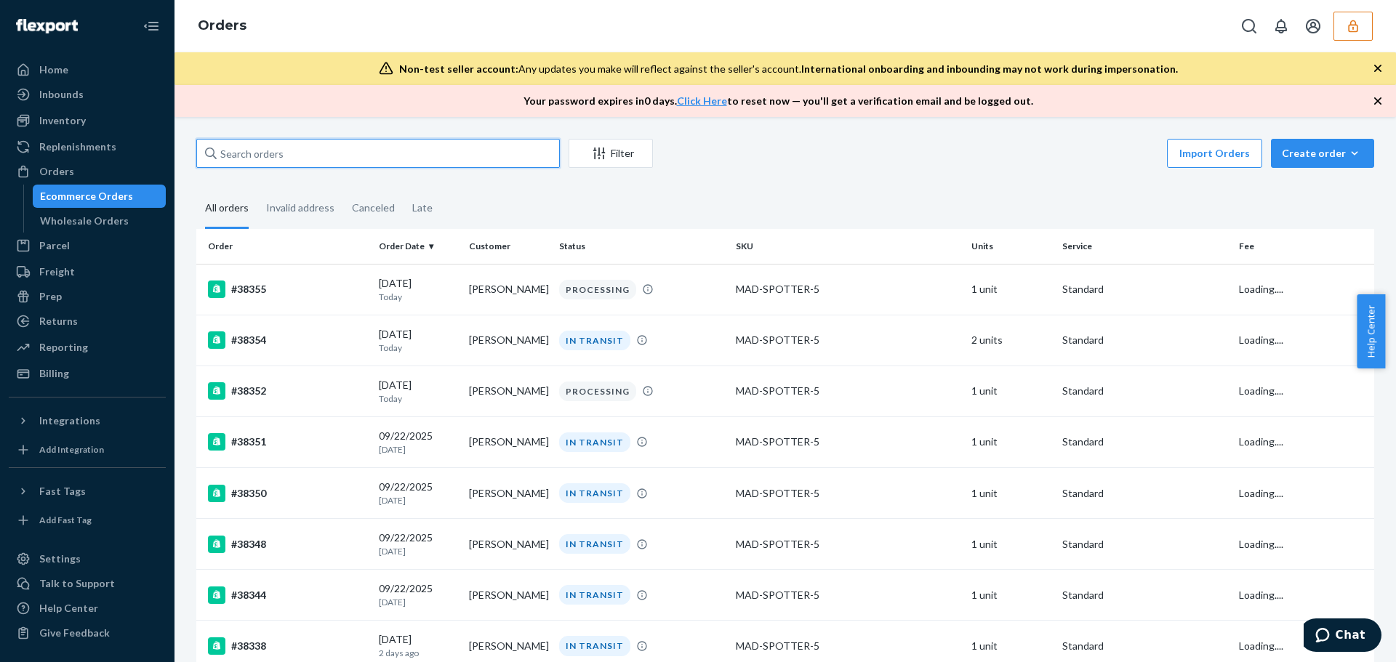
paste input "136482460"
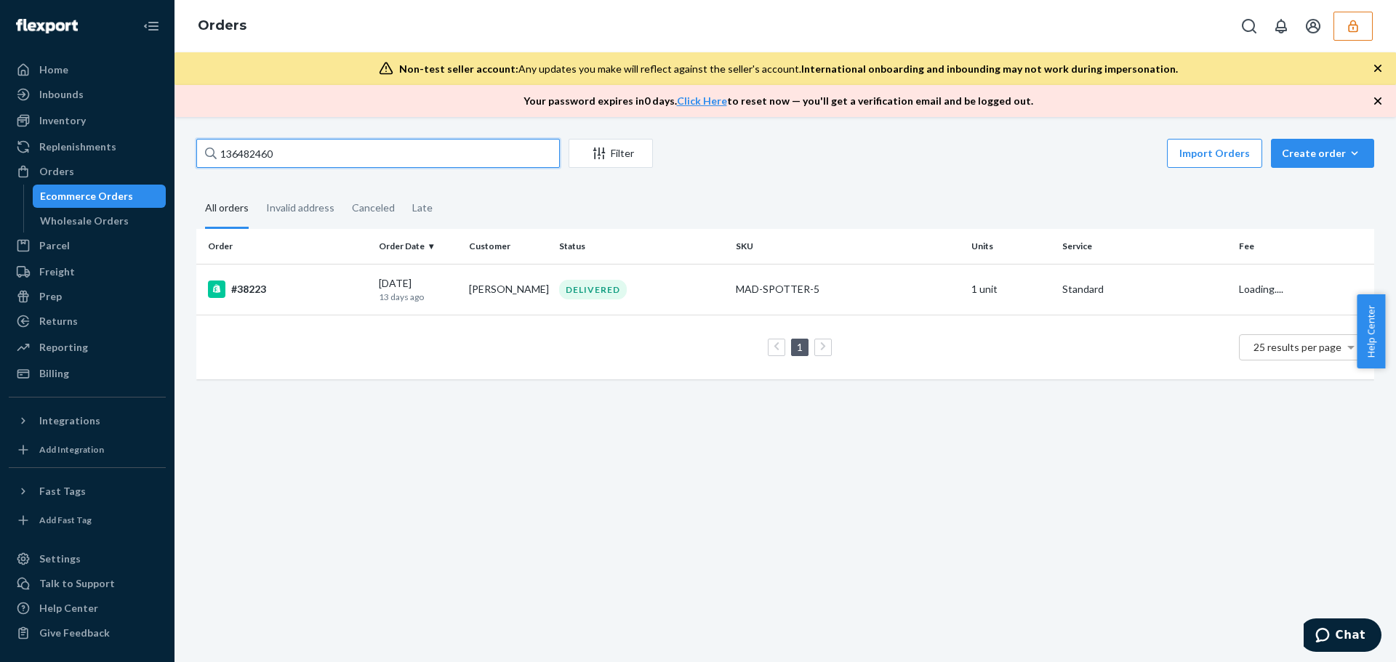
type input "136482460"
click at [617, 155] on div "Filter" at bounding box center [610, 153] width 83 height 15
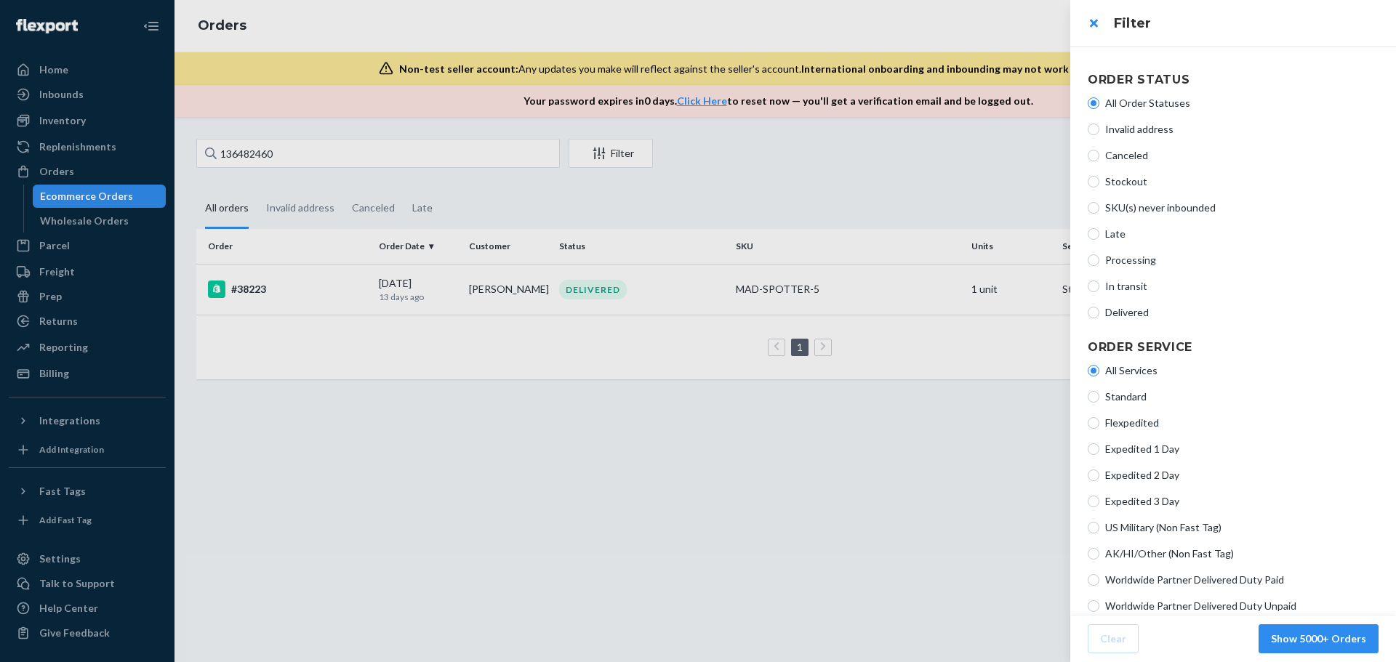
click at [734, 197] on div at bounding box center [698, 331] width 1396 height 662
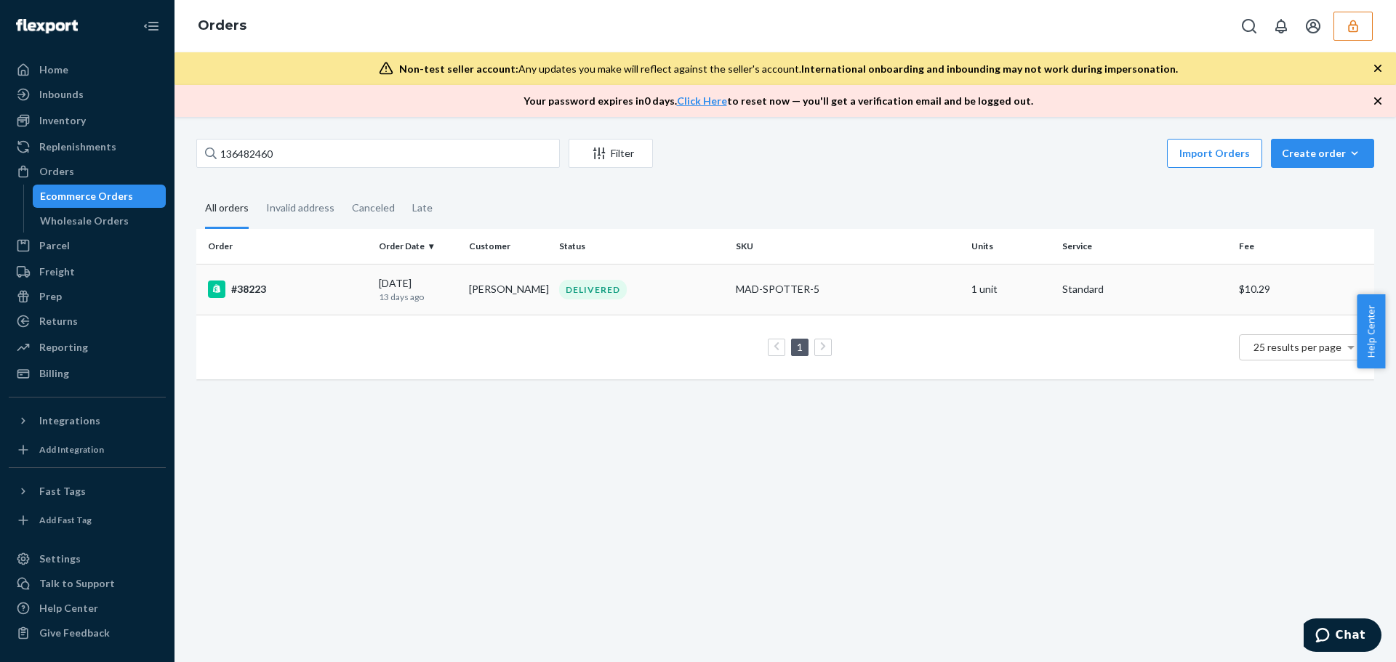
click at [603, 297] on div "DELIVERED" at bounding box center [593, 290] width 68 height 20
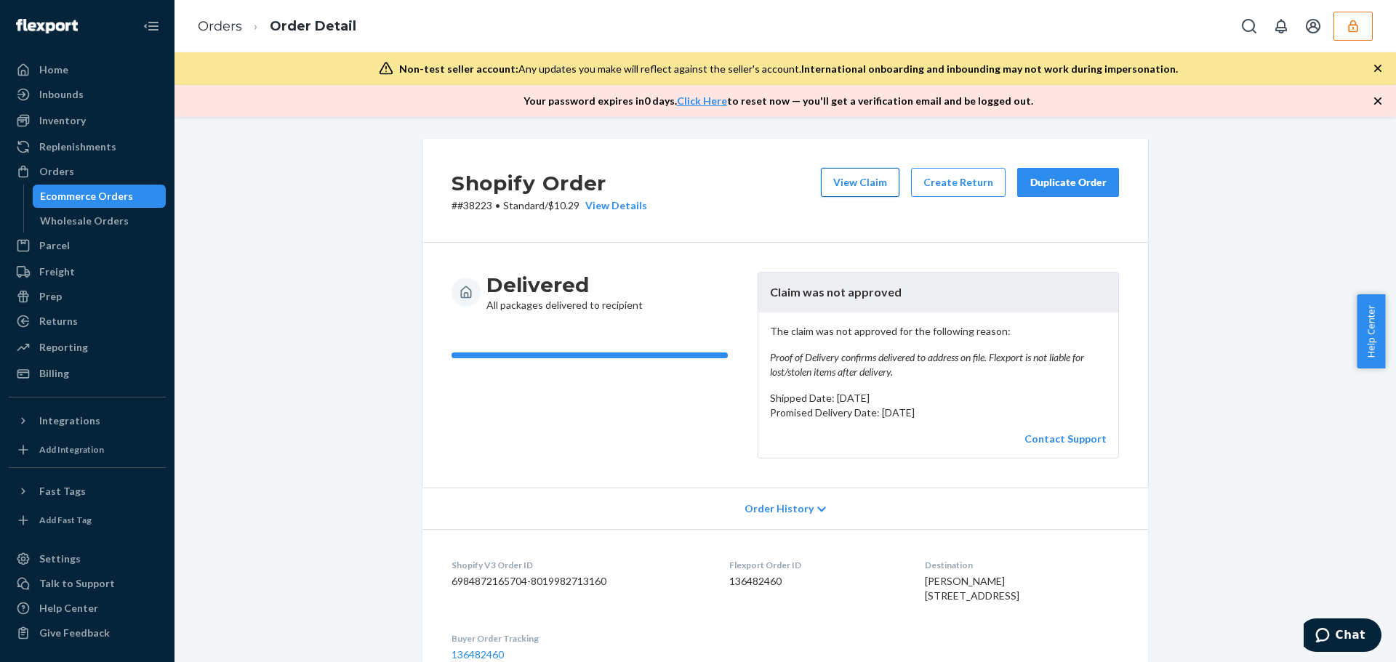
click at [857, 184] on button "View Claim" at bounding box center [860, 182] width 79 height 29
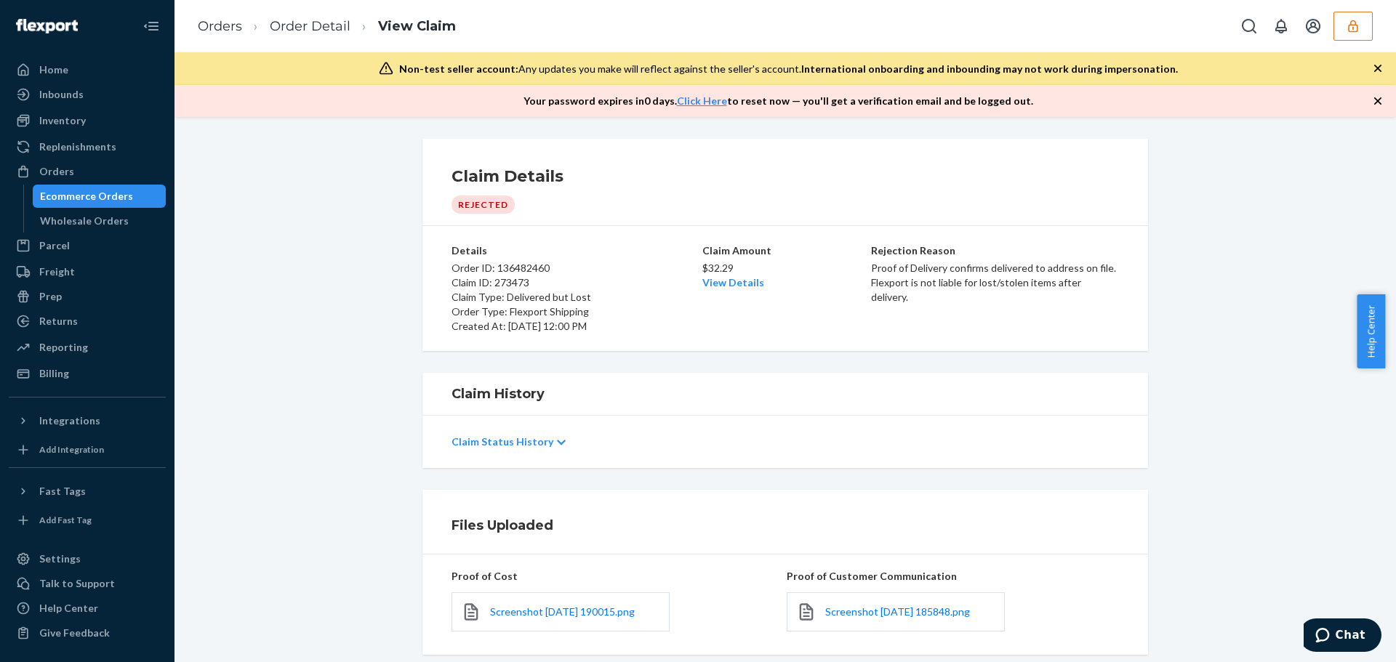
scroll to position [93, 0]
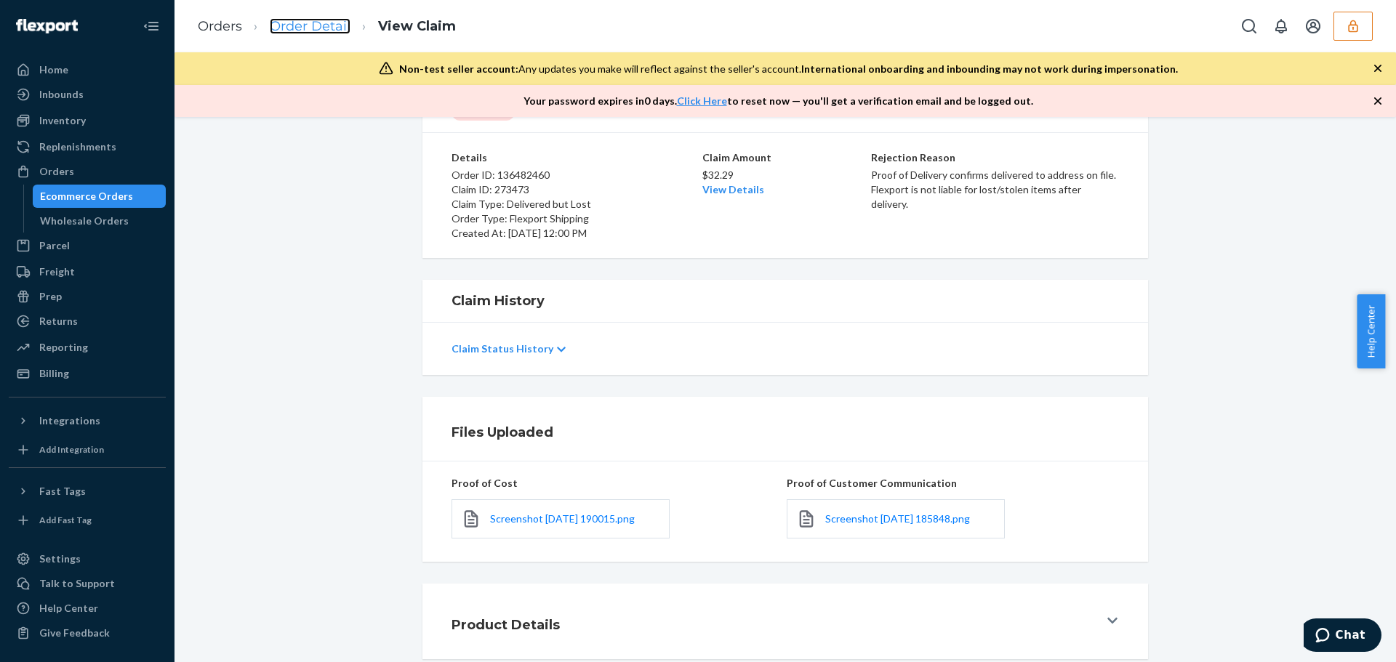
click at [308, 23] on link "Order Detail" at bounding box center [310, 26] width 81 height 16
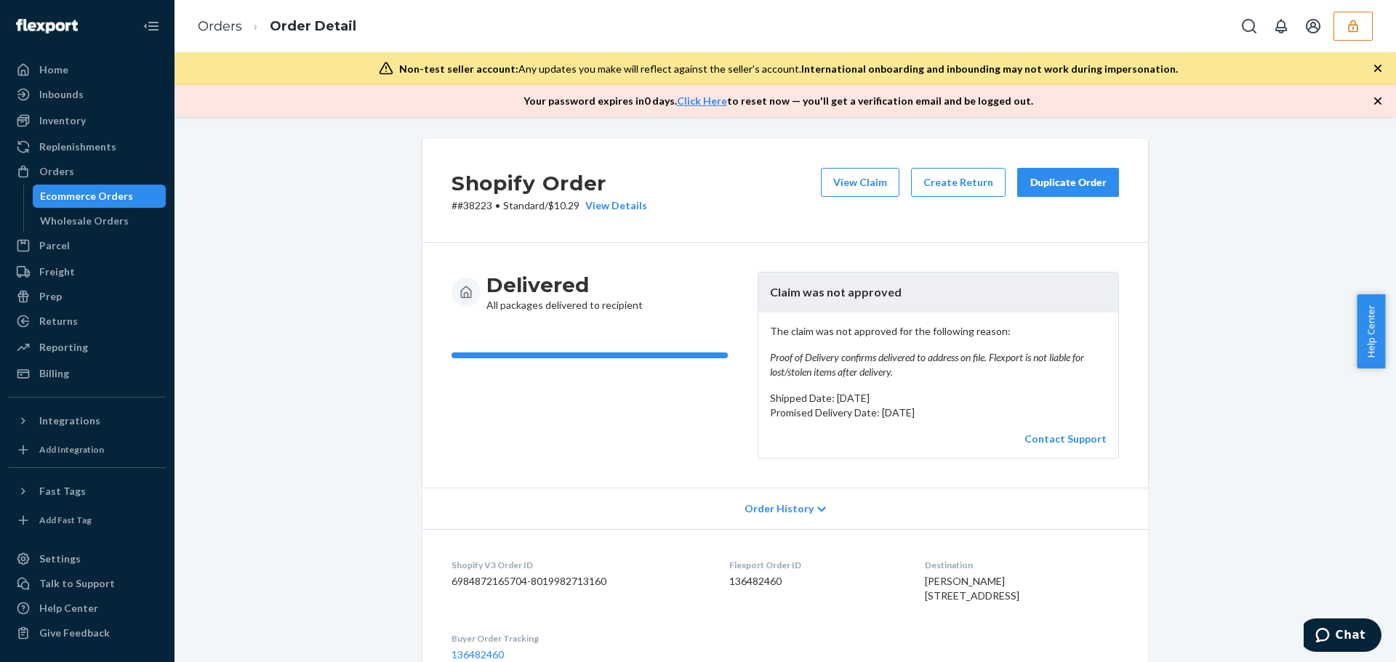
click at [769, 502] on span "Order History" at bounding box center [778, 509] width 69 height 15
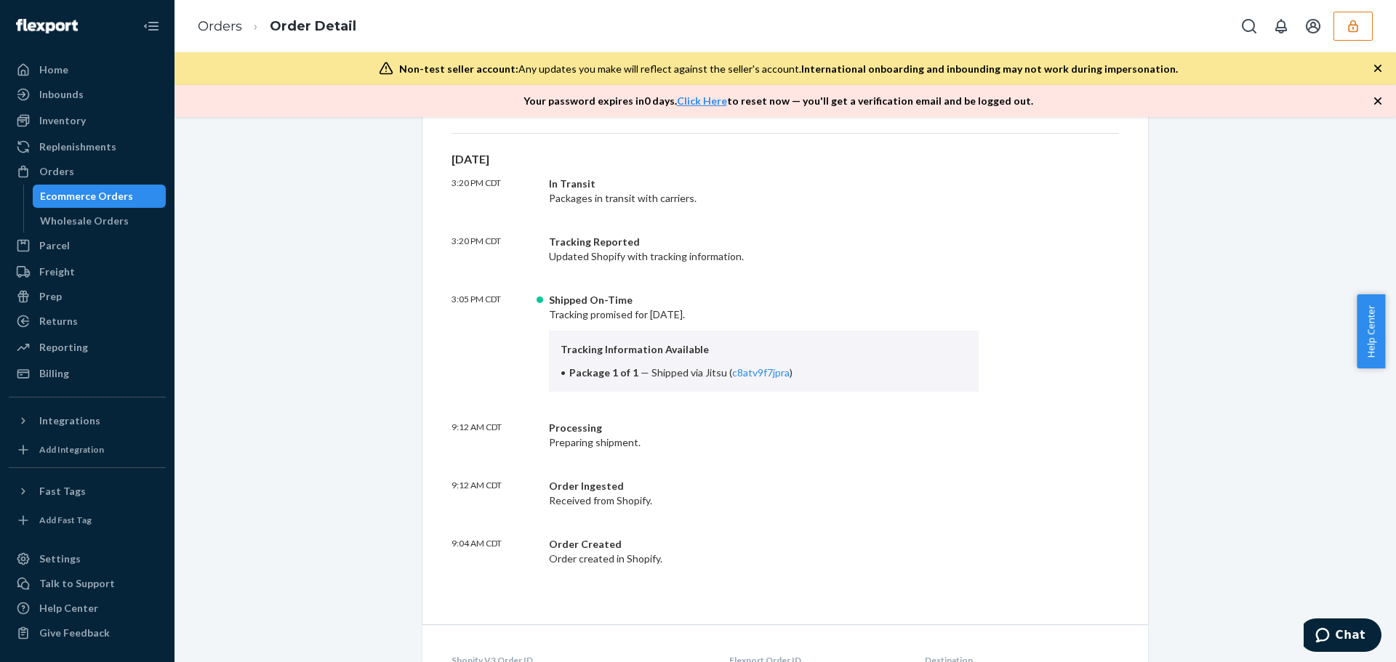
scroll to position [654, 0]
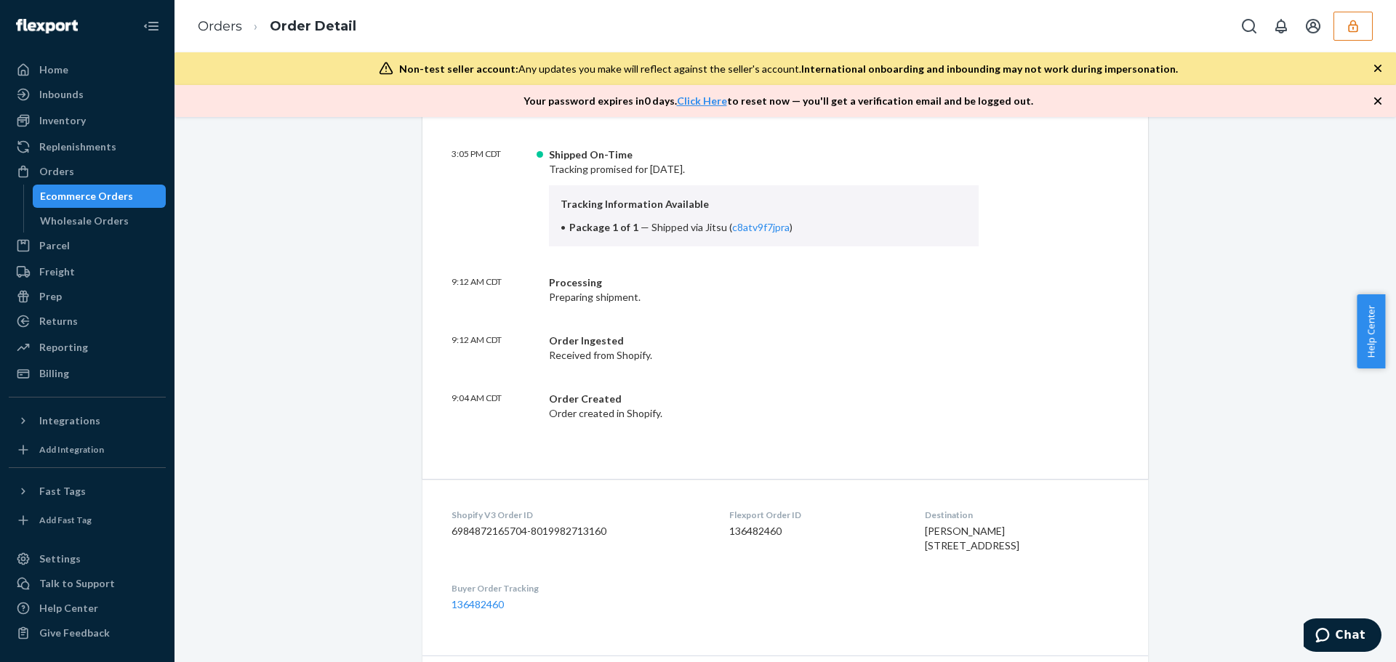
click at [729, 532] on dd "136482460" at bounding box center [815, 531] width 172 height 15
copy dd "136482460"
